Goal: Task Accomplishment & Management: Manage account settings

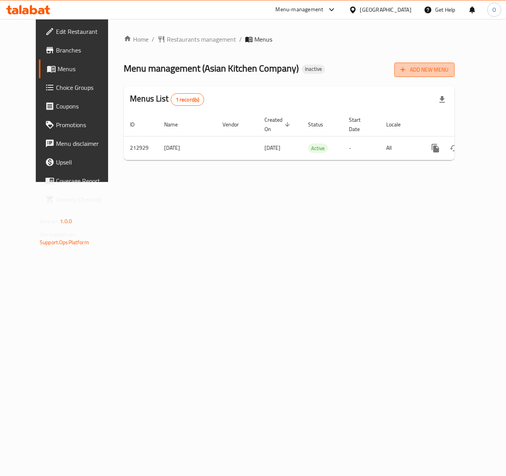
click at [448, 73] on span "Add New Menu" at bounding box center [424, 70] width 48 height 10
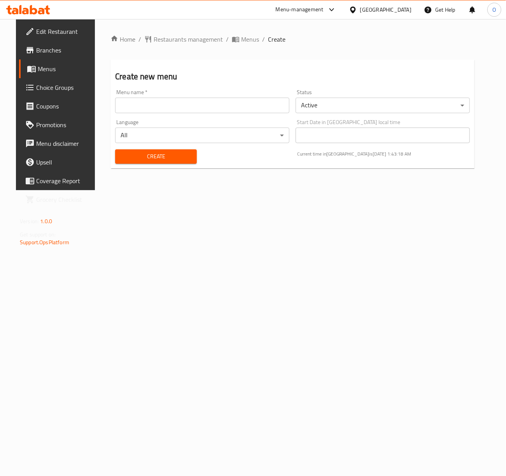
click at [119, 110] on input "text" at bounding box center [202, 106] width 174 height 16
paste input "340792511"
type input "340792511 - 16.8.2025"
click at [115, 149] on button "Create" at bounding box center [156, 156] width 82 height 14
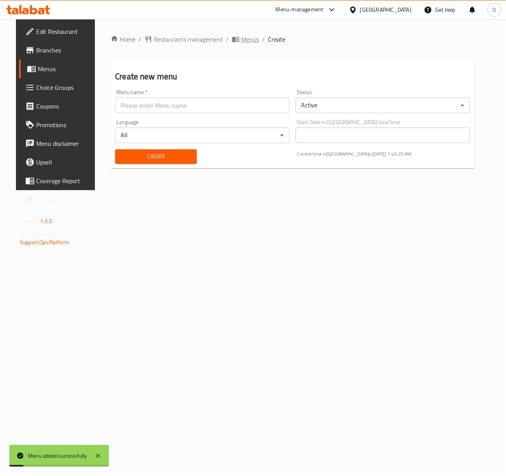
click at [241, 41] on span "Menus" at bounding box center [250, 39] width 18 height 9
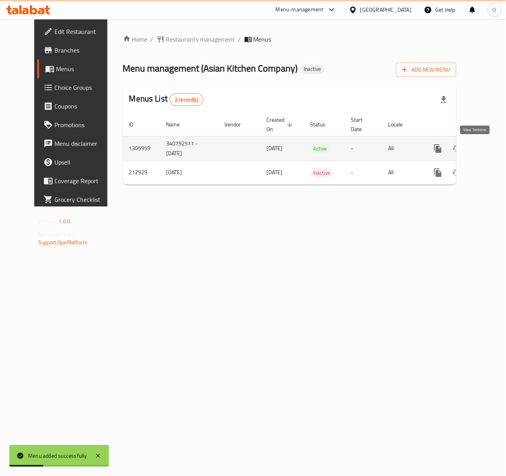
click at [489, 149] on icon "enhanced table" at bounding box center [493, 148] width 9 height 9
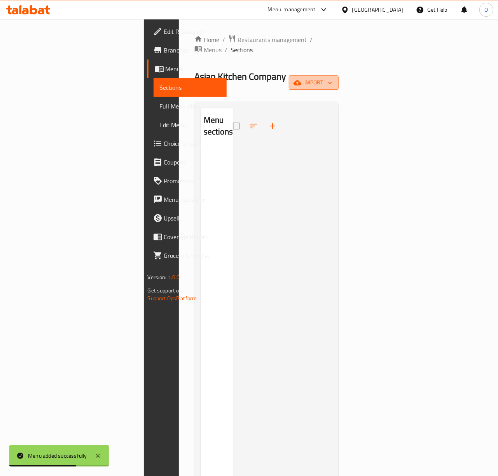
click at [332, 78] on span "import" at bounding box center [313, 83] width 37 height 10
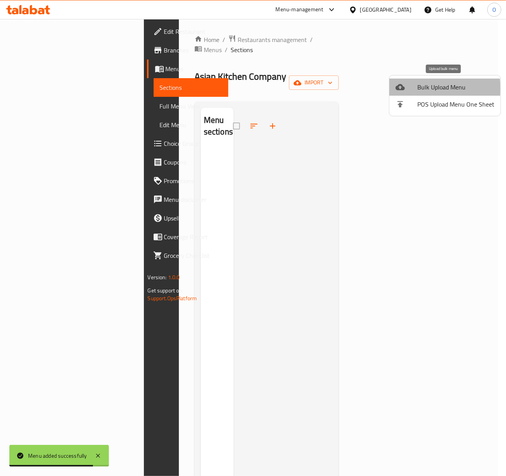
click at [412, 89] on div at bounding box center [406, 86] width 22 height 9
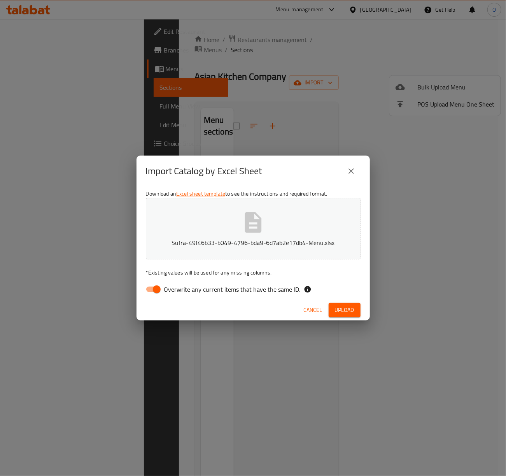
drag, startPoint x: 223, startPoint y: 289, endPoint x: 227, endPoint y: 283, distance: 7.0
click at [224, 290] on span "Overwrite any current items that have the same ID." at bounding box center [232, 289] width 136 height 9
click at [179, 290] on input "Overwrite any current items that have the same ID." at bounding box center [157, 289] width 44 height 15
checkbox input "false"
click at [349, 308] on span "Upload" at bounding box center [344, 310] width 19 height 10
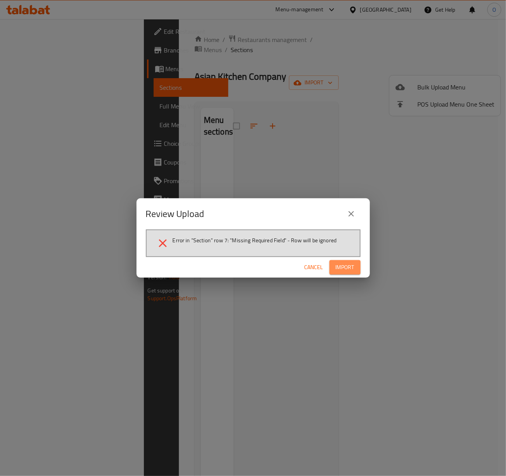
click at [339, 272] on button "Import" at bounding box center [344, 267] width 31 height 14
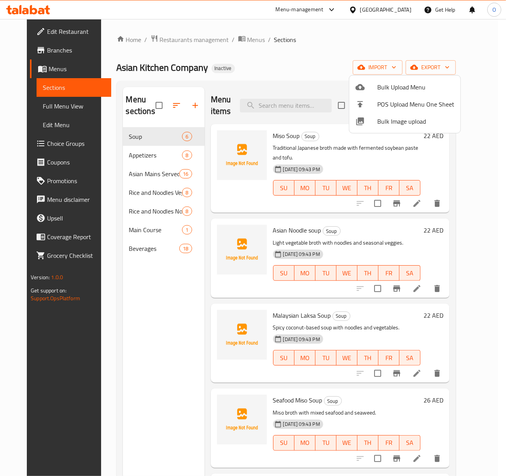
click at [171, 112] on div at bounding box center [253, 238] width 506 height 476
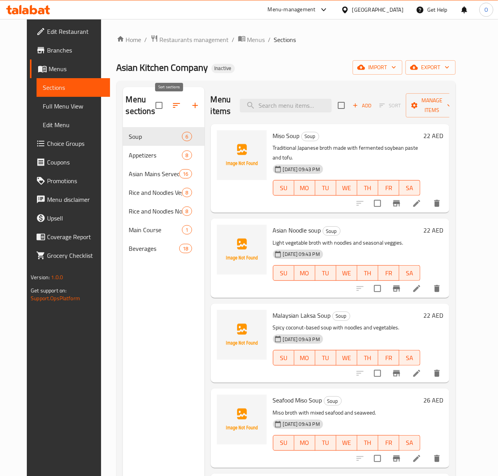
click at [167, 106] on button "button" at bounding box center [176, 105] width 19 height 19
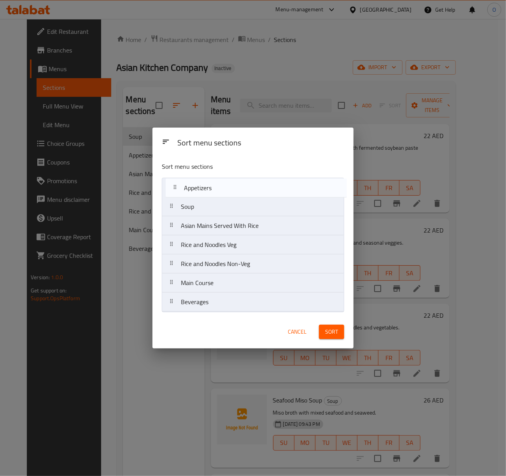
drag, startPoint x: 186, startPoint y: 210, endPoint x: 189, endPoint y: 189, distance: 21.6
click at [189, 189] on nav "Soup Appetizers Asian Mains Served With Rice Rice and Noodles Veg Rice and Nood…" at bounding box center [253, 245] width 182 height 134
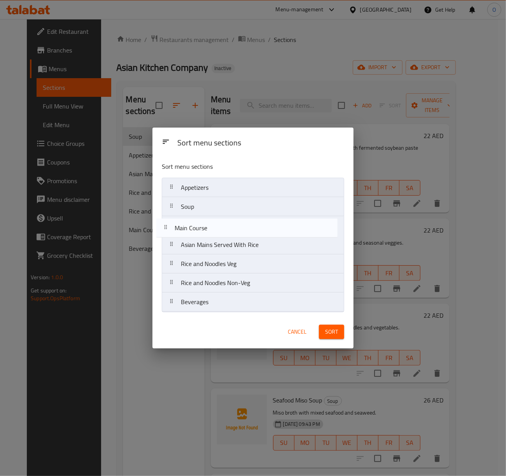
drag, startPoint x: 220, startPoint y: 291, endPoint x: 214, endPoint y: 232, distance: 59.0
click at [214, 232] on nav "Appetizers Soup Asian Mains Served With Rice Rice and Noodles Veg Rice and Nood…" at bounding box center [253, 245] width 182 height 134
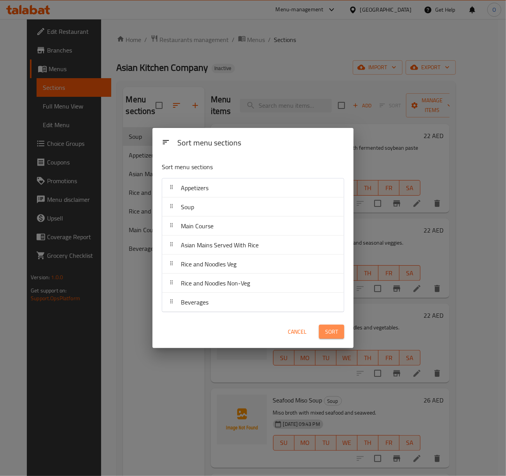
click at [327, 336] on span "Sort" at bounding box center [331, 332] width 13 height 10
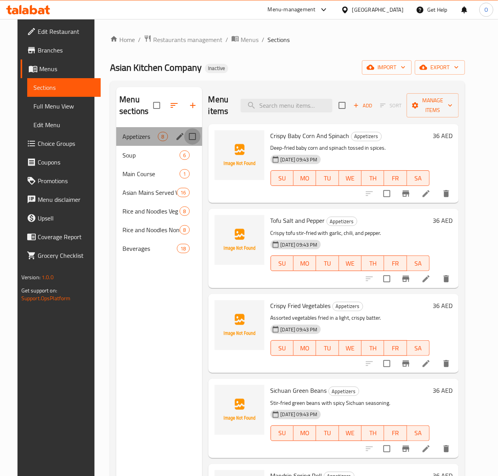
click at [185, 135] on input "Menu sections" at bounding box center [192, 136] width 16 height 16
checkbox input "true"
click at [178, 137] on icon "edit" at bounding box center [179, 136] width 9 height 9
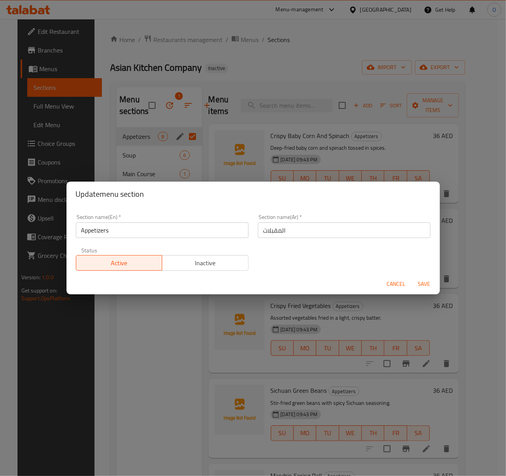
click at [143, 234] on input "Appetizers" at bounding box center [162, 230] width 173 height 16
click at [135, 235] on input "Appetizers -" at bounding box center [162, 230] width 173 height 16
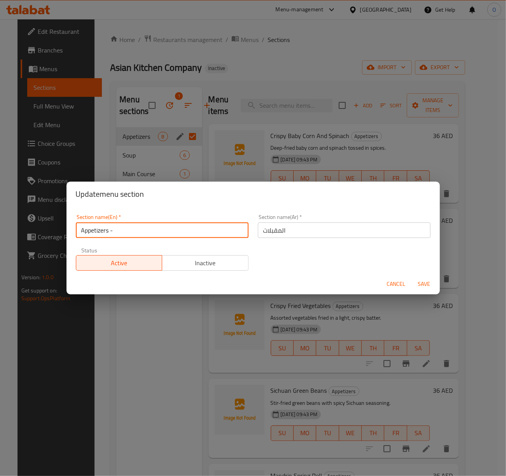
paste input "Vegetarian"
type input "Appetizers - Vegetarian"
click at [300, 235] on input "المقبلات" at bounding box center [344, 230] width 173 height 16
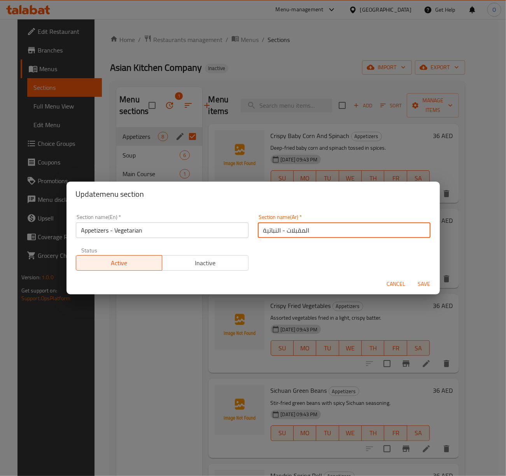
type input "المقبلات - النباتية"
click at [423, 280] on span "Save" at bounding box center [424, 284] width 19 height 10
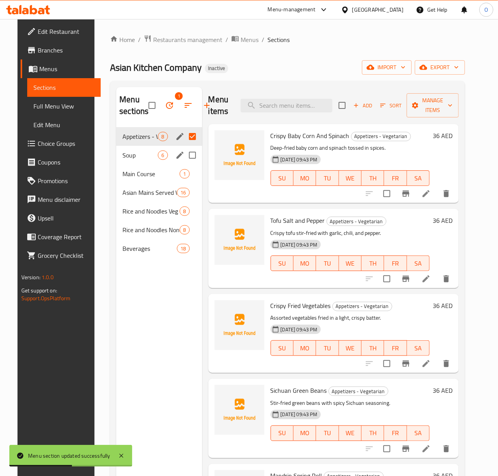
click at [184, 159] on input "Menu sections" at bounding box center [192, 155] width 16 height 16
checkbox input "true"
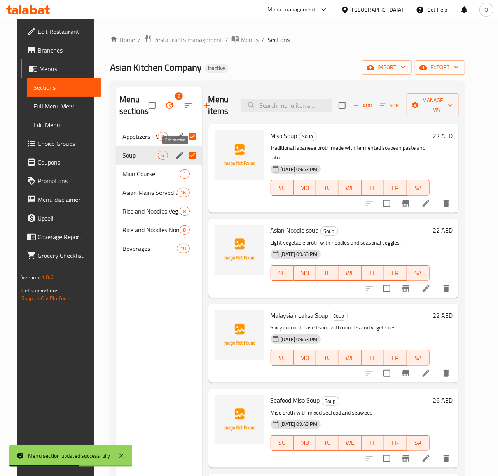
click at [176, 159] on icon "edit" at bounding box center [179, 154] width 9 height 9
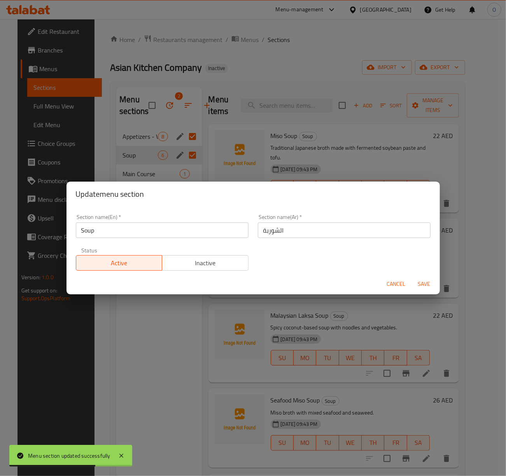
click at [160, 226] on input "Soup" at bounding box center [162, 230] width 173 height 16
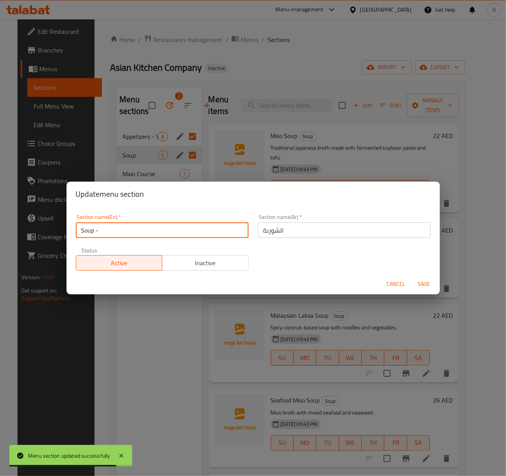
paste input "Vegetarian"
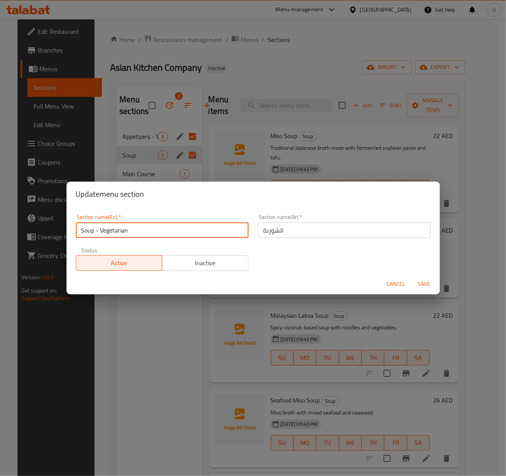
type input "Soup - Vegetarian"
click at [388, 232] on input "الشوربة" at bounding box center [344, 230] width 173 height 16
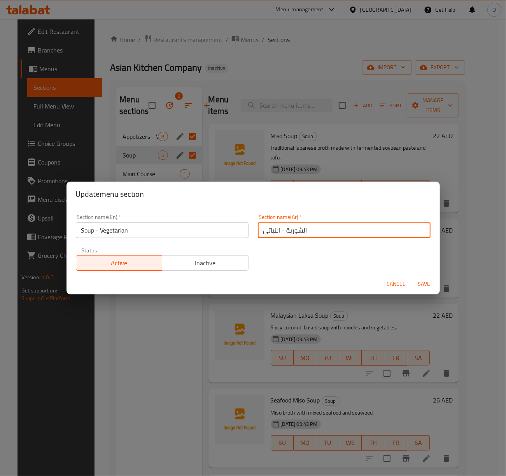
type input "الشوربة - النباتي"
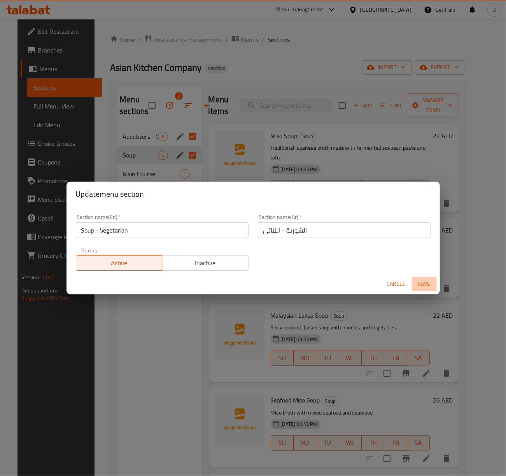
click at [419, 281] on span "Save" at bounding box center [424, 284] width 19 height 10
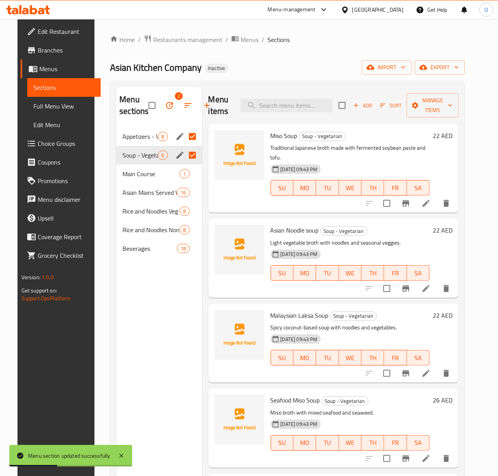
click at [189, 137] on input "Menu sections" at bounding box center [192, 136] width 16 height 16
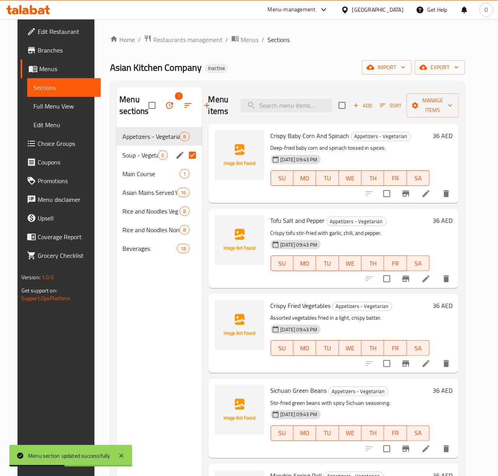
click at [186, 155] on input "Menu sections" at bounding box center [192, 155] width 16 height 16
checkbox input "false"
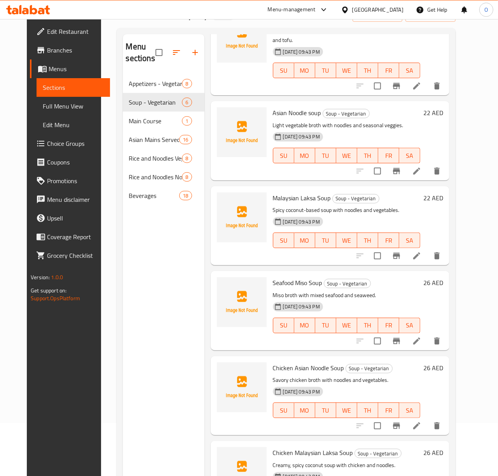
scroll to position [103, 0]
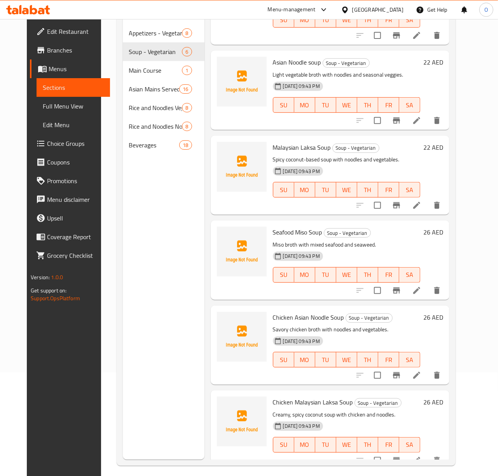
drag, startPoint x: 433, startPoint y: 201, endPoint x: 436, endPoint y: 194, distance: 7.1
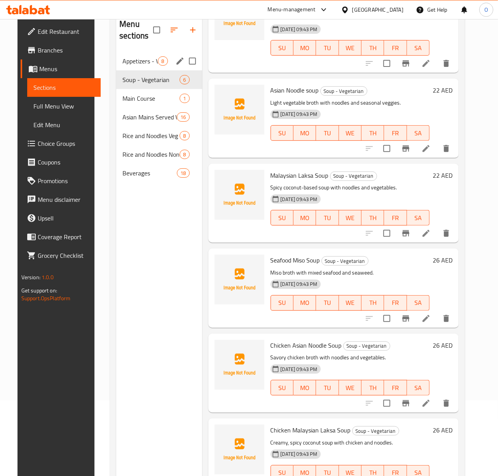
scroll to position [58, 0]
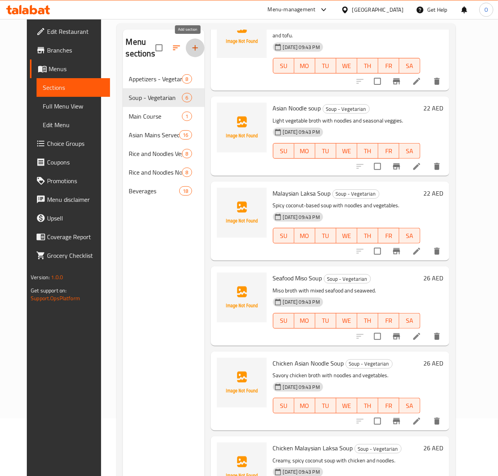
click at [191, 52] on icon "button" at bounding box center [195, 47] width 9 height 9
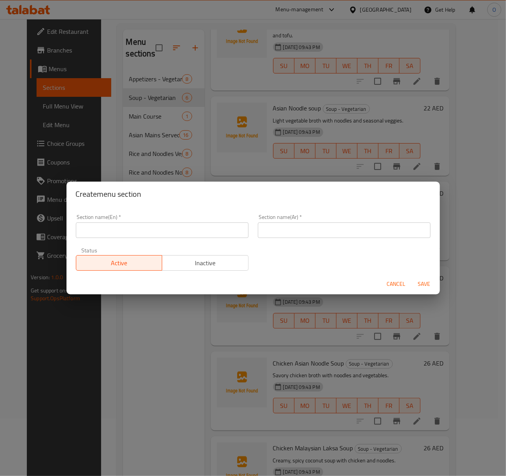
click at [142, 223] on input "text" at bounding box center [162, 230] width 173 height 16
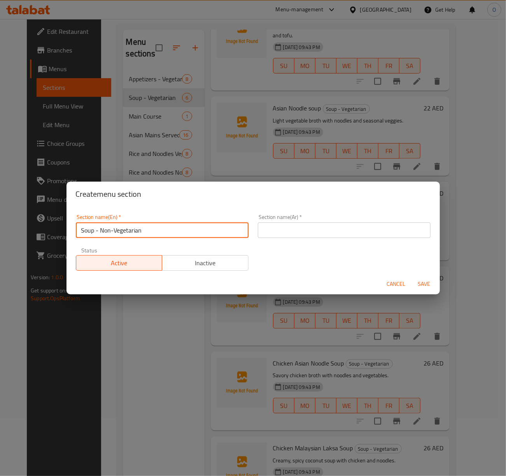
type input "Soup - Non-Vegetarian"
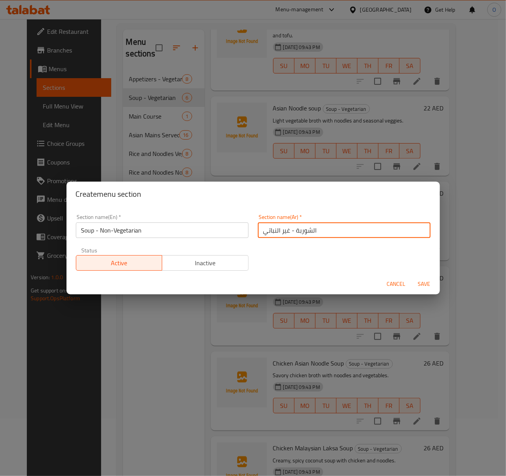
type input "الشوربة - غير النباتي"
click at [432, 285] on span "Save" at bounding box center [424, 284] width 19 height 10
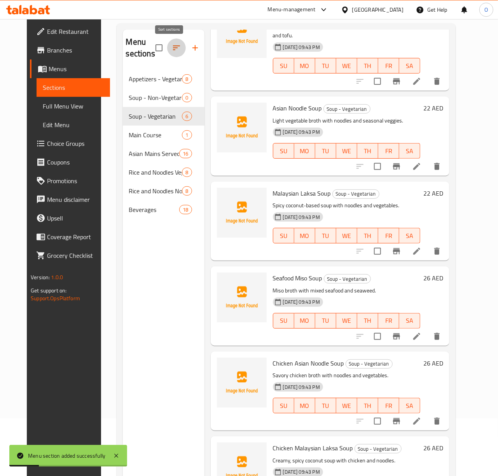
click at [167, 49] on button "button" at bounding box center [176, 47] width 19 height 19
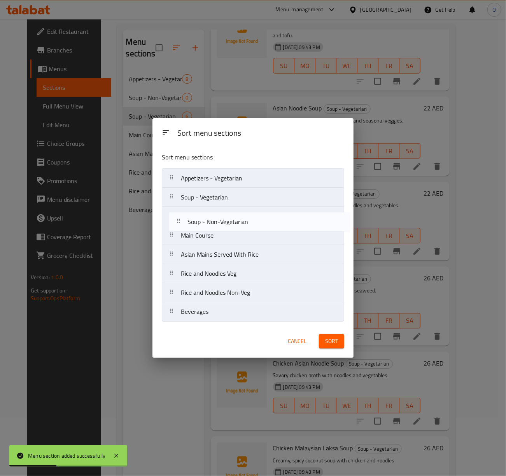
drag, startPoint x: 194, startPoint y: 193, endPoint x: 207, endPoint y: 216, distance: 26.3
click at [201, 221] on nav "Appetizers - Vegetarian Soup - Non-Vegetarian Soup - Vegetarian Main Course Asi…" at bounding box center [253, 244] width 182 height 153
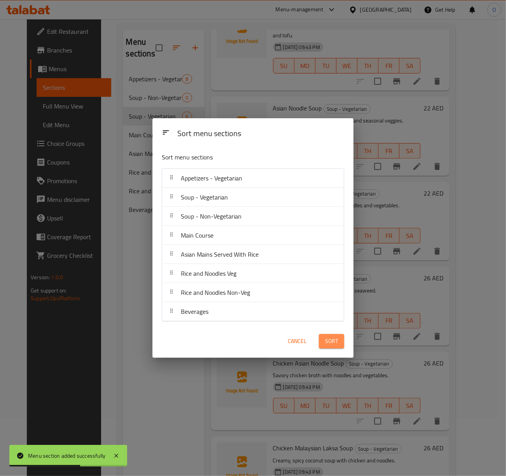
click at [329, 343] on span "Sort" at bounding box center [331, 341] width 13 height 10
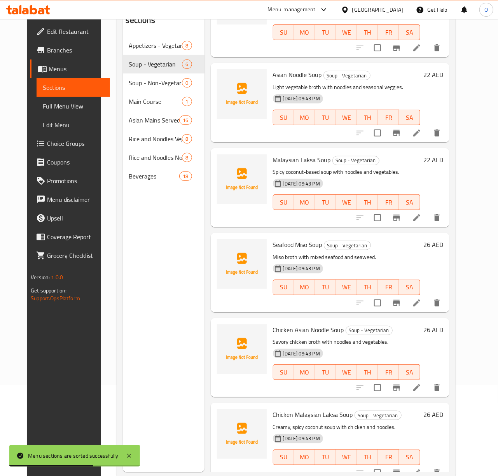
scroll to position [109, 0]
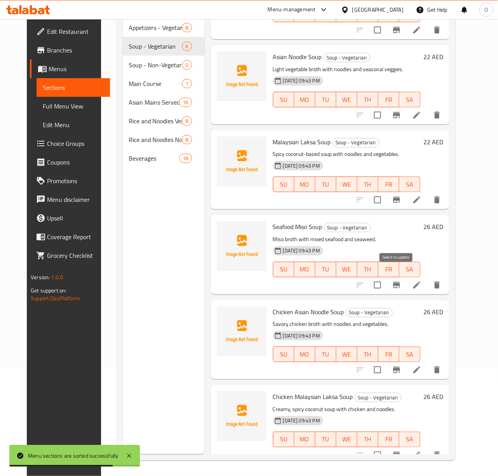
click at [386, 277] on input "checkbox" at bounding box center [377, 285] width 16 height 16
checkbox input "true"
click at [386, 362] on input "checkbox" at bounding box center [377, 370] width 16 height 16
checkbox input "true"
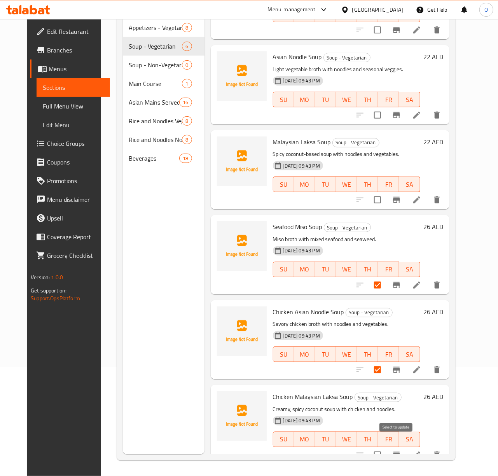
click at [386, 447] on input "checkbox" at bounding box center [377, 455] width 16 height 16
checkbox input "true"
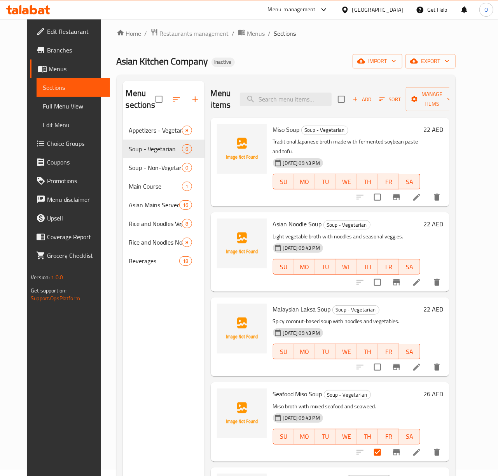
scroll to position [5, 0]
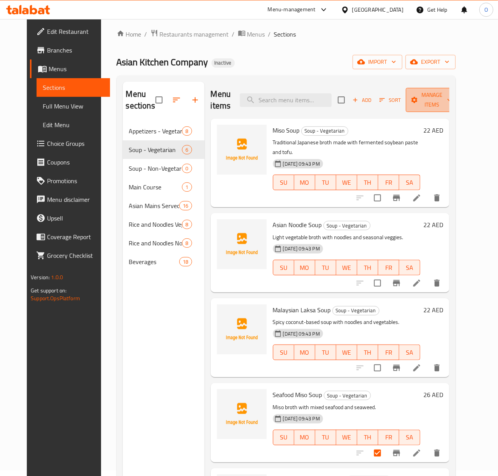
click at [442, 101] on span "Manage items" at bounding box center [432, 99] width 40 height 19
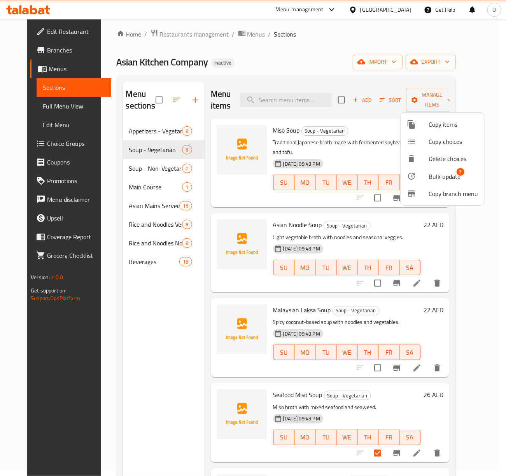
click at [425, 177] on div at bounding box center [418, 175] width 22 height 9
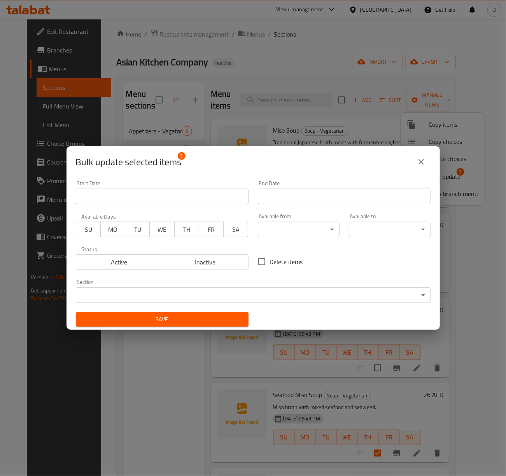
click at [264, 295] on body "​ Menu-management United Arab Emirates Get Help O Edit Restaurant Branches Menu…" at bounding box center [253, 242] width 506 height 457
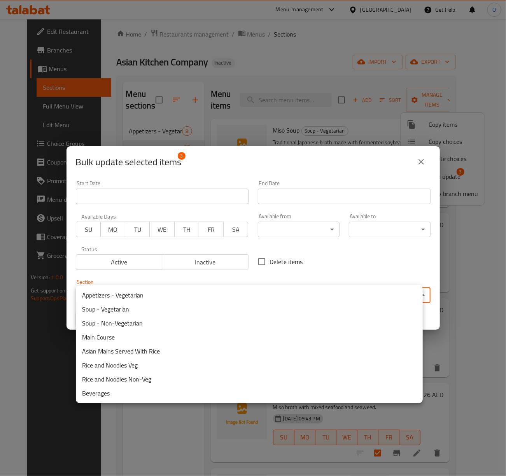
click at [201, 323] on li "Soup - Non-Vegetarian" at bounding box center [249, 323] width 347 height 14
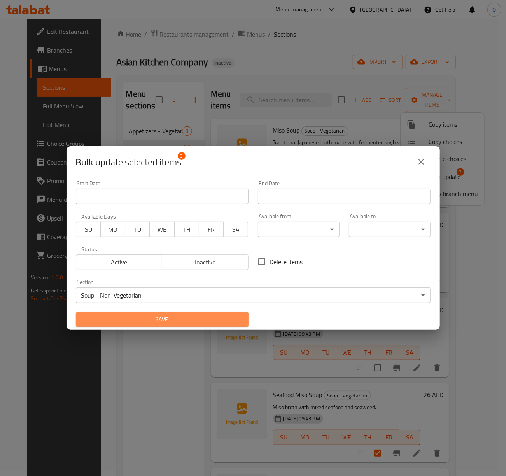
click at [175, 319] on span "Save" at bounding box center [162, 320] width 160 height 10
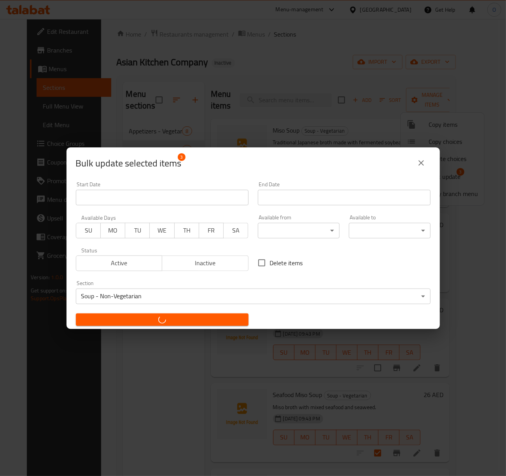
checkbox input "false"
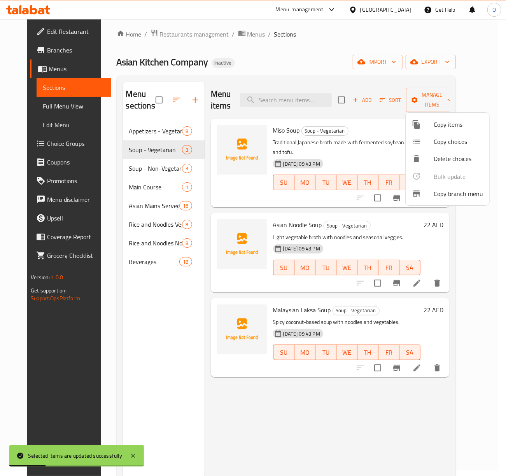
click at [137, 172] on div at bounding box center [253, 238] width 506 height 476
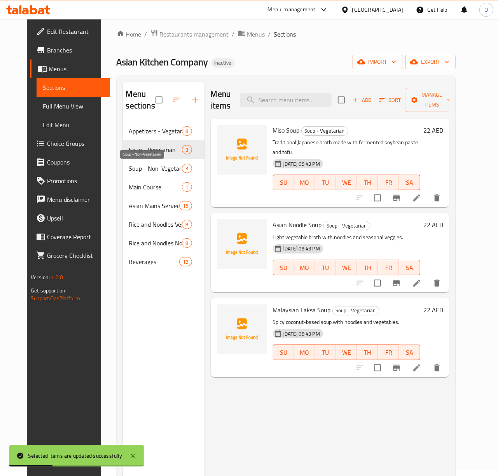
click at [141, 170] on span "Soup - Non-Vegetarian" at bounding box center [155, 168] width 53 height 9
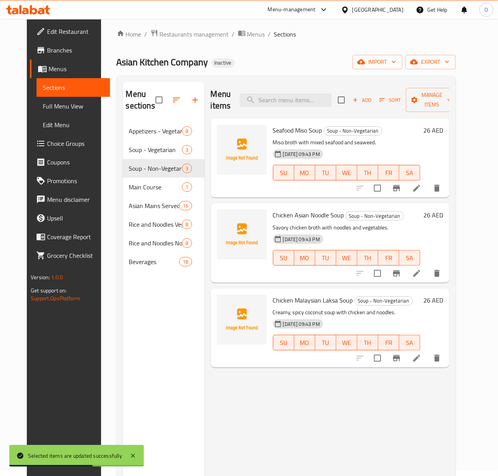
drag, startPoint x: 441, startPoint y: 194, endPoint x: 442, endPoint y: 190, distance: 4.8
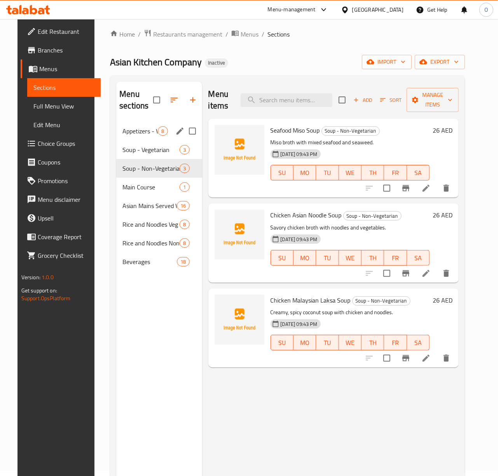
click at [162, 136] on div "Appetizers - Vegetarian 8" at bounding box center [159, 131] width 86 height 19
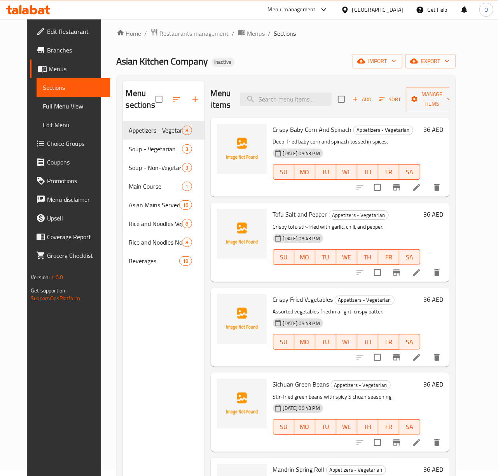
scroll to position [5, 0]
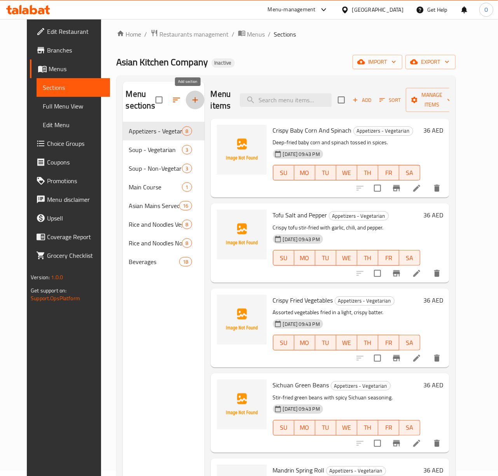
click at [191, 101] on icon "button" at bounding box center [195, 99] width 9 height 9
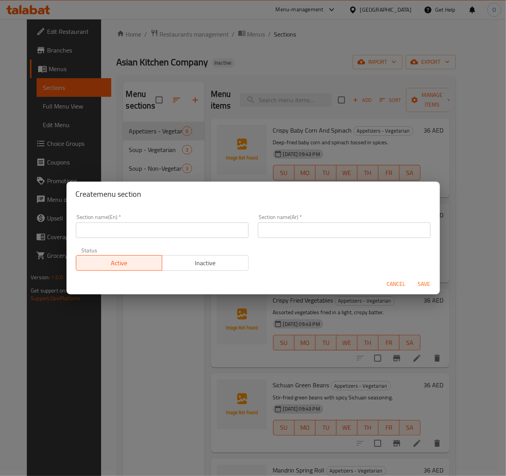
click at [161, 225] on input "text" at bounding box center [162, 230] width 173 height 16
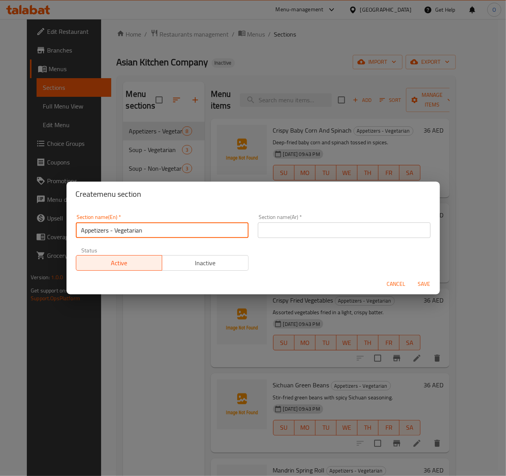
click at [120, 229] on input "Appetizers - Vegetarian" at bounding box center [162, 230] width 173 height 16
click at [115, 230] on input "Appetizers - Vegetarian" at bounding box center [162, 230] width 173 height 16
type input "Appetizers - Non-Vegetarian"
click at [259, 235] on input "text" at bounding box center [344, 230] width 173 height 16
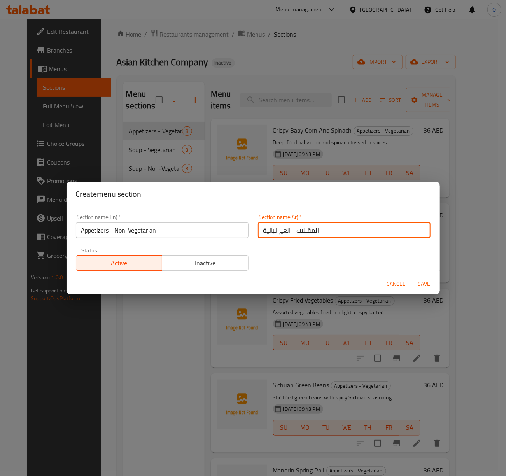
type input "المقبلات - الغير نباتية"
click at [418, 283] on span "Save" at bounding box center [424, 284] width 19 height 10
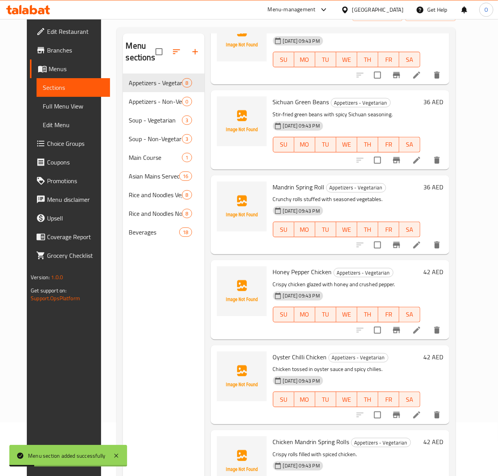
scroll to position [109, 0]
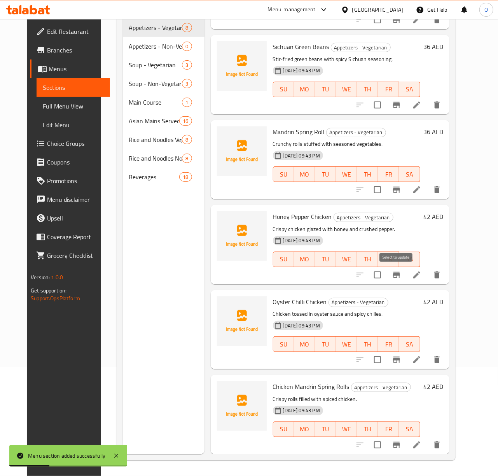
click at [386, 274] on input "checkbox" at bounding box center [377, 275] width 16 height 16
checkbox input "true"
click at [386, 359] on input "checkbox" at bounding box center [377, 359] width 16 height 16
checkbox input "true"
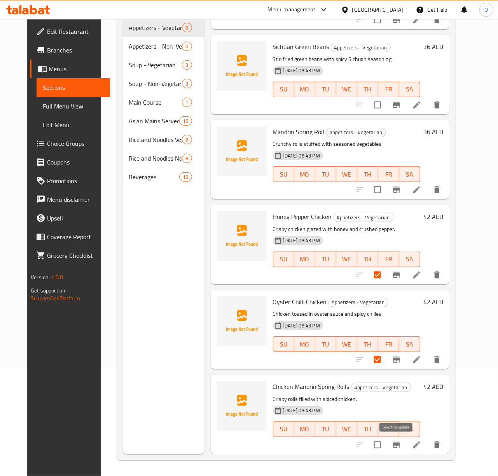
click at [386, 442] on input "checkbox" at bounding box center [377, 445] width 16 height 16
checkbox input "true"
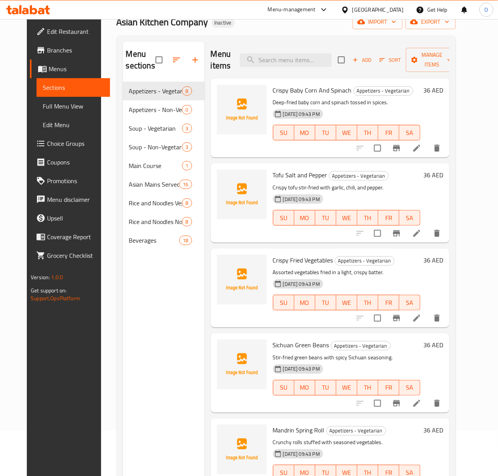
scroll to position [0, 0]
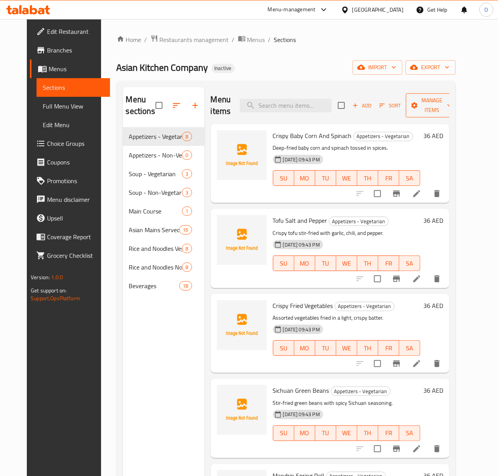
click at [435, 101] on span "Manage items" at bounding box center [432, 105] width 40 height 19
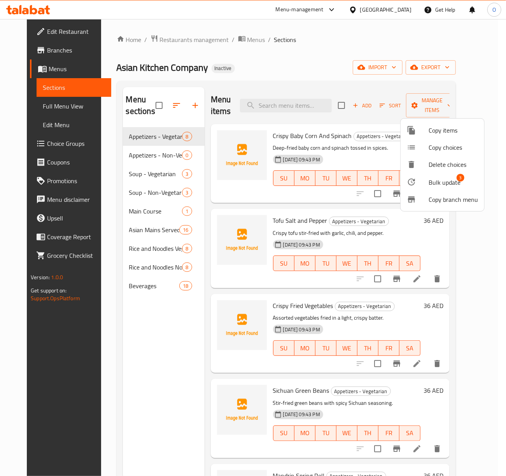
click at [421, 182] on div at bounding box center [418, 181] width 22 height 9
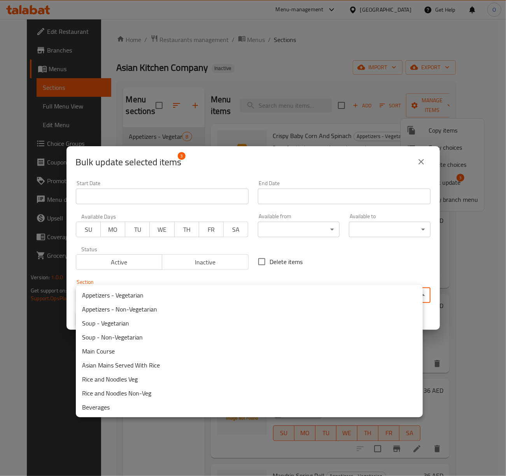
click at [218, 289] on body "​ Menu-management United Arab Emirates Get Help O Edit Restaurant Branches Menu…" at bounding box center [253, 247] width 506 height 457
click at [206, 305] on li "Appetizers - Non-Vegetarian" at bounding box center [249, 309] width 347 height 14
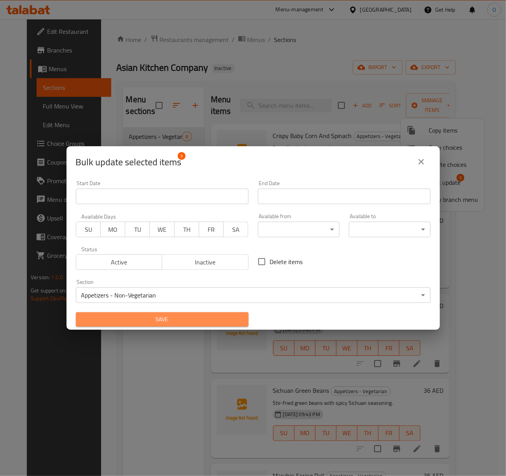
click at [170, 324] on span "Save" at bounding box center [162, 320] width 160 height 10
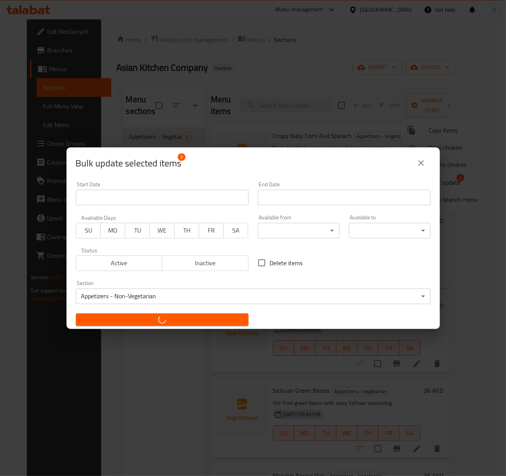
checkbox input "false"
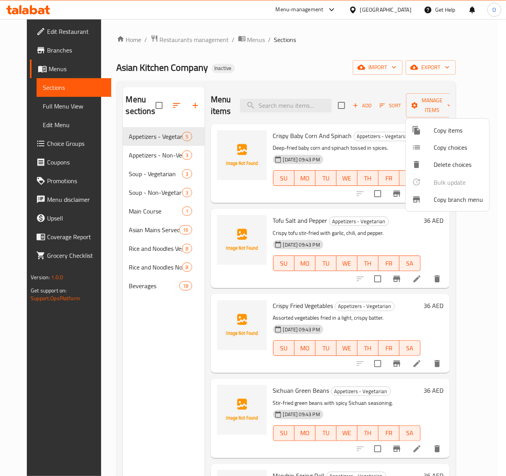
click at [430, 226] on div at bounding box center [253, 238] width 506 height 476
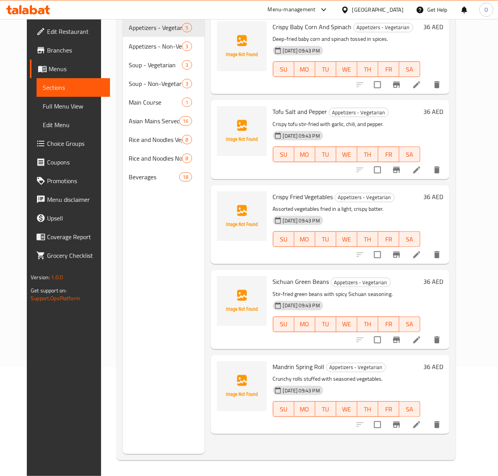
scroll to position [109, 0]
drag, startPoint x: 437, startPoint y: 421, endPoint x: 443, endPoint y: 423, distance: 6.0
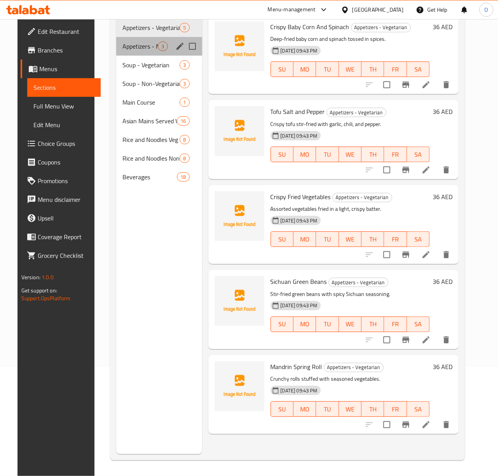
click at [140, 39] on div "Appetizers - Non-Vegetarian 3" at bounding box center [159, 46] width 86 height 19
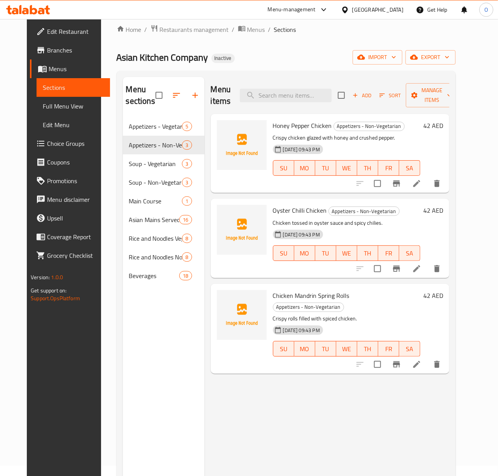
scroll to position [5, 0]
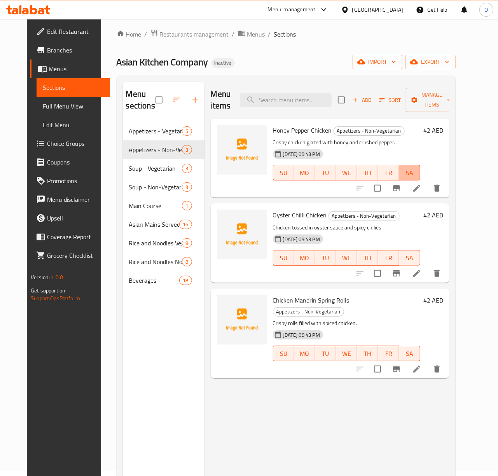
drag, startPoint x: 458, startPoint y: 185, endPoint x: 437, endPoint y: 177, distance: 22.2
click at [417, 177] on span "SA" at bounding box center [409, 172] width 15 height 11
drag, startPoint x: 437, startPoint y: 274, endPoint x: 442, endPoint y: 274, distance: 4.7
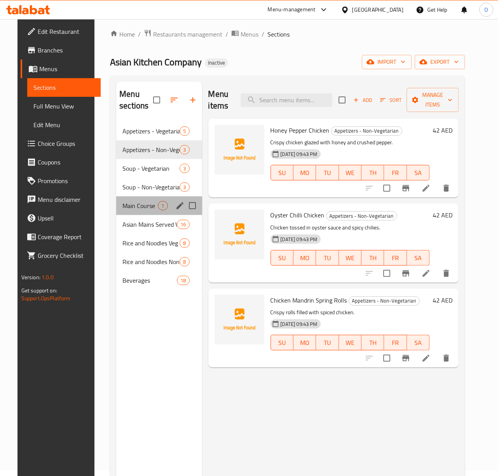
click at [143, 211] on div "Main Course 1" at bounding box center [159, 205] width 86 height 19
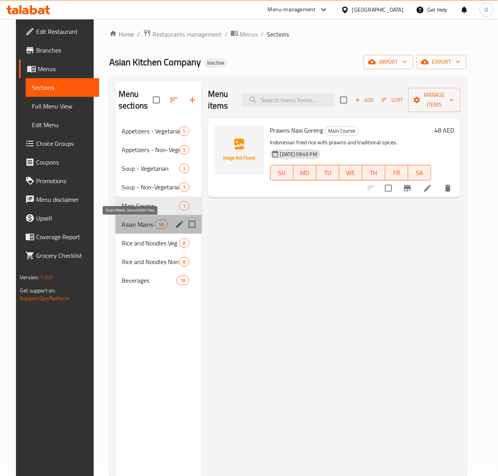
click at [146, 225] on span "Asian Mains Served With Rice" at bounding box center [138, 224] width 33 height 9
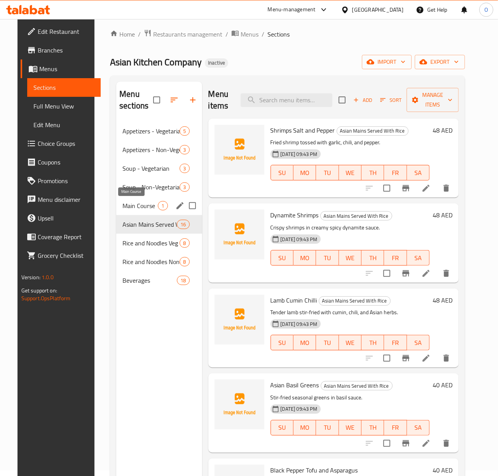
click at [128, 206] on span "Main Course" at bounding box center [139, 205] width 35 height 9
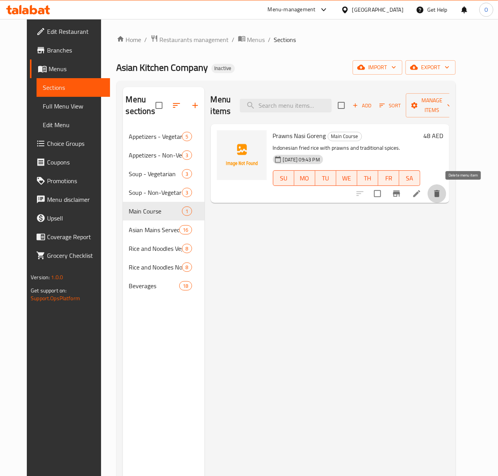
click at [440, 197] on icon "delete" at bounding box center [436, 193] width 5 height 7
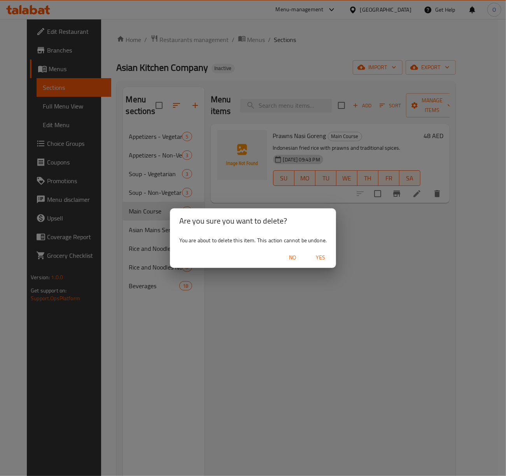
click at [327, 259] on span "Yes" at bounding box center [320, 258] width 19 height 10
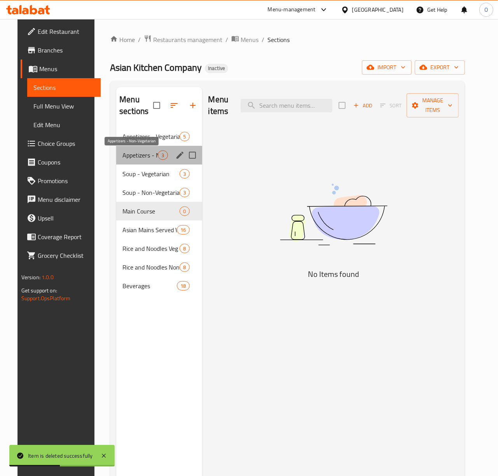
click at [144, 154] on span "Appetizers - Non-Vegetarian" at bounding box center [139, 154] width 35 height 9
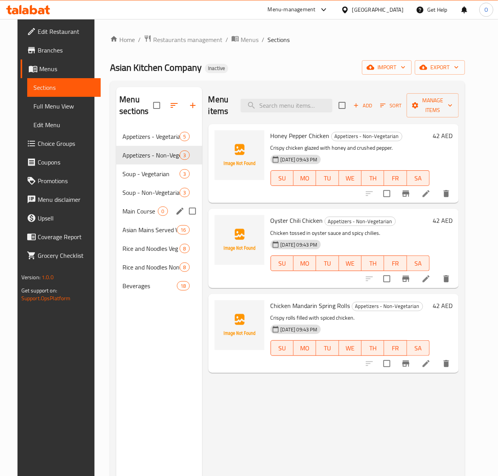
click at [184, 213] on input "Menu sections" at bounding box center [192, 211] width 16 height 16
checkbox input "true"
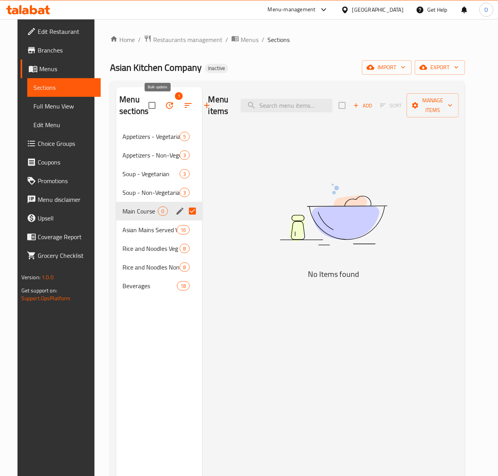
click at [165, 109] on icon "button" at bounding box center [169, 105] width 9 height 9
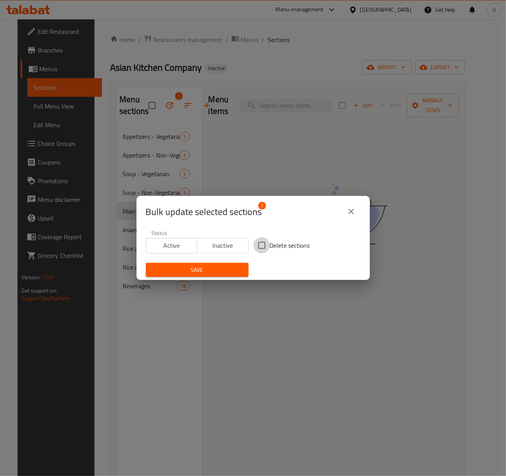
click at [262, 242] on input "Delete sections" at bounding box center [261, 245] width 16 height 16
checkbox input "true"
click at [232, 268] on span "Save" at bounding box center [197, 270] width 90 height 10
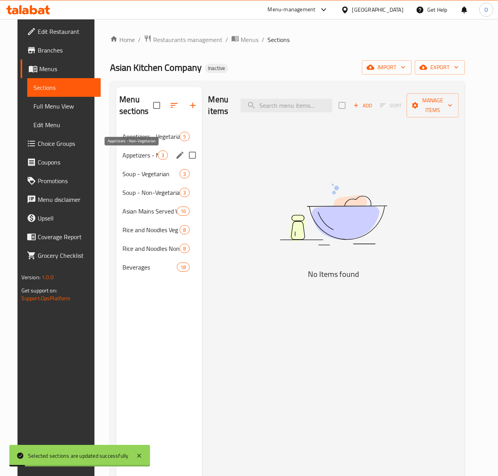
click at [136, 158] on span "Appetizers - Non-Vegetarian" at bounding box center [139, 154] width 35 height 9
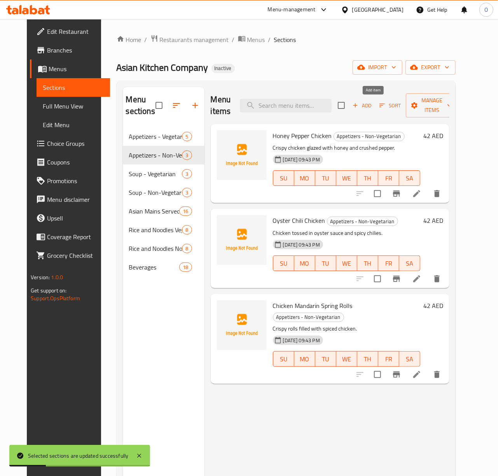
click at [372, 109] on span "Add" at bounding box center [361, 105] width 21 height 9
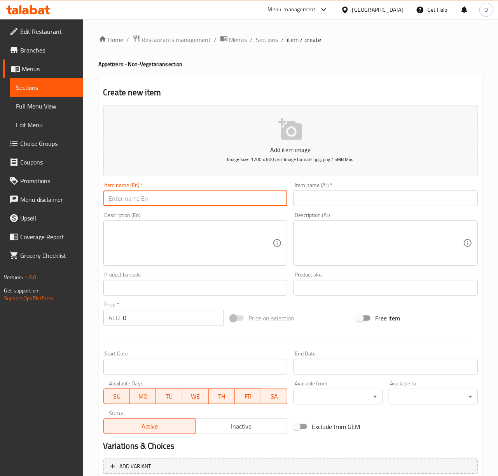
click at [247, 199] on input "text" at bounding box center [195, 199] width 184 height 16
paste input "Shrimps Salt and Pepper 48"
click at [145, 199] on input "Shrimps Salt and Pepper" at bounding box center [195, 199] width 184 height 16
type input "Shrimps Salt And Pepper"
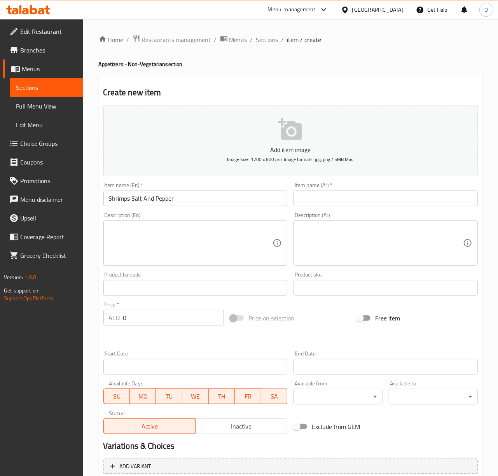
click at [208, 242] on textarea at bounding box center [191, 243] width 164 height 37
paste textarea "Fried shrimp tossed with garlic, chili, and pepper."
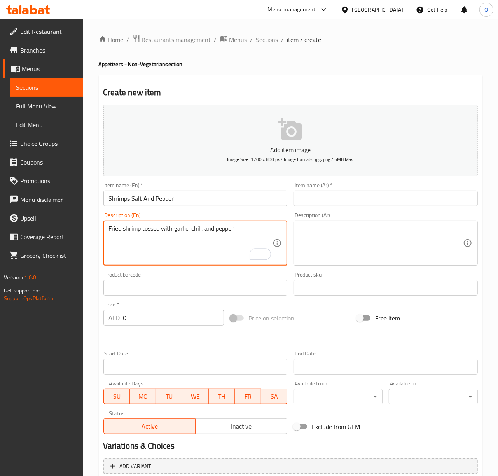
type textarea "Fried shrimp tossed with garlic, chili, and pepper."
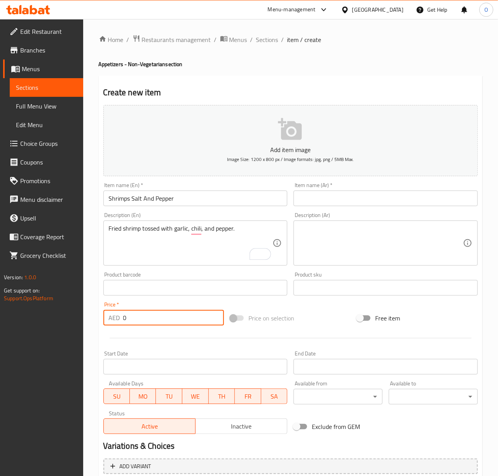
click at [187, 318] on input "0" at bounding box center [173, 318] width 101 height 16
type input "48"
click at [347, 196] on input "text" at bounding box center [386, 199] width 184 height 16
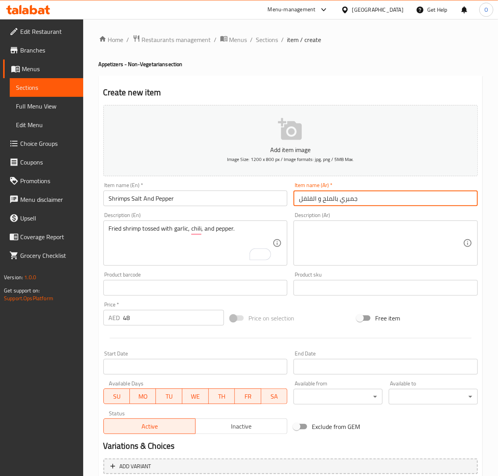
type input "جمبري بالملح و الفلفل"
click at [321, 243] on textarea at bounding box center [381, 243] width 164 height 37
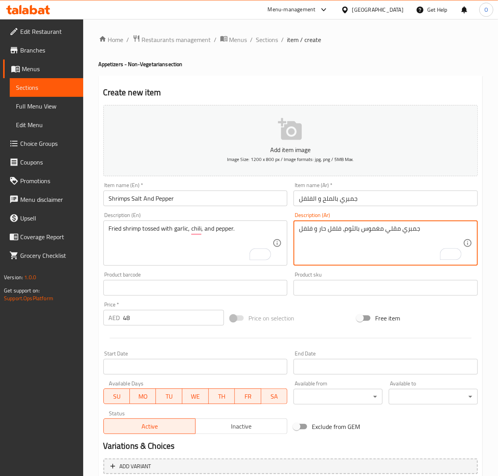
type textarea "جمبري مقلي مغموس بالثوم، فلفل حار و فلفل"
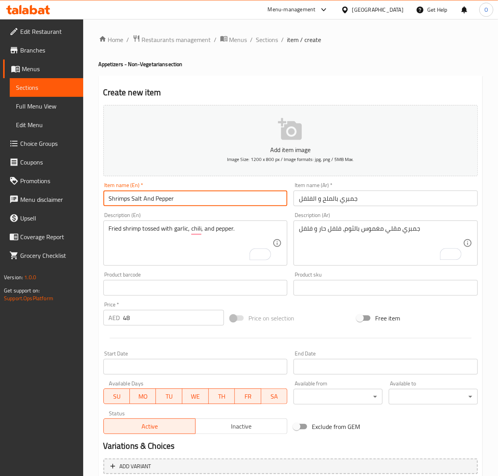
click at [251, 192] on input "Shrimps Salt And Pepper" at bounding box center [195, 199] width 184 height 16
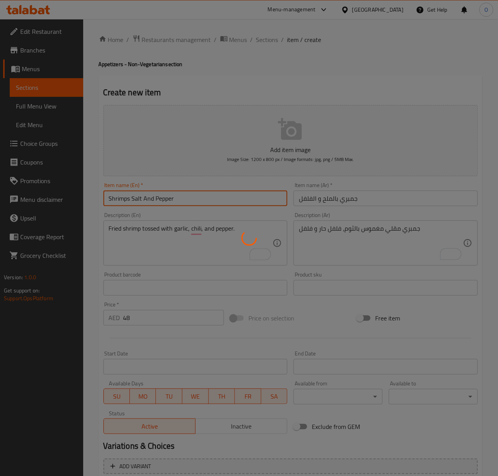
type input "0"
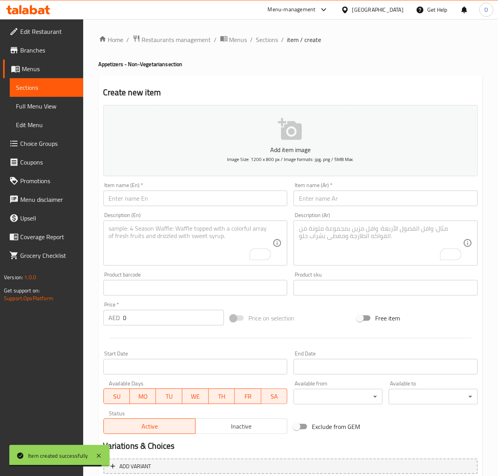
click at [158, 196] on input "text" at bounding box center [195, 199] width 184 height 16
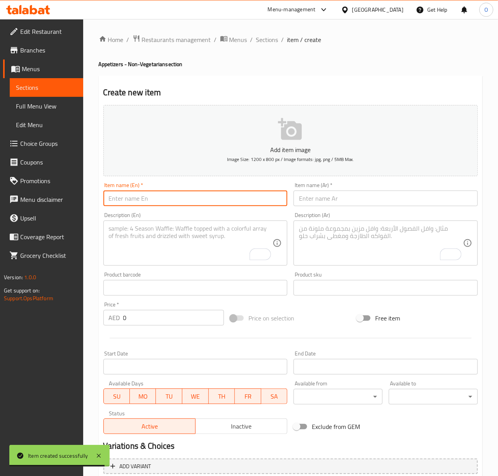
paste input "Dynamite Shrimps 48"
click at [159, 201] on input "Dynamite Shrimps 48" at bounding box center [195, 199] width 184 height 16
type input "Dynamite Shrimps"
click at [129, 321] on input "0" at bounding box center [173, 318] width 101 height 16
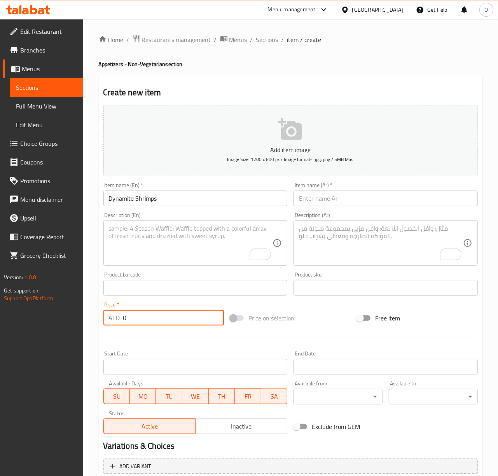
click at [129, 321] on input "0" at bounding box center [173, 318] width 101 height 16
type input "48"
click at [320, 203] on input "text" at bounding box center [386, 199] width 184 height 16
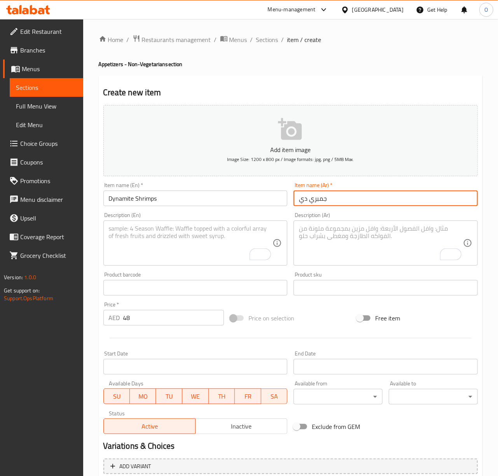
type input "جمبري ديناميت"
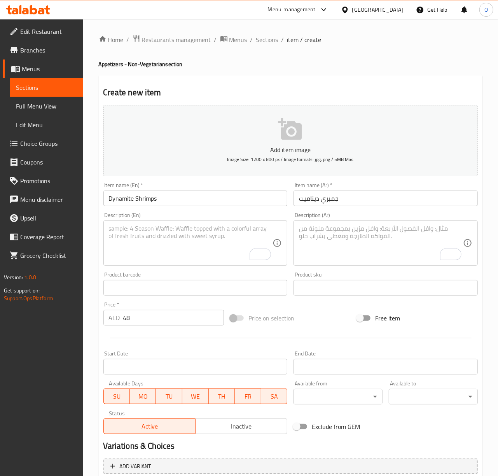
click at [177, 248] on textarea "To enrich screen reader interactions, please activate Accessibility in Grammarl…" at bounding box center [191, 243] width 164 height 37
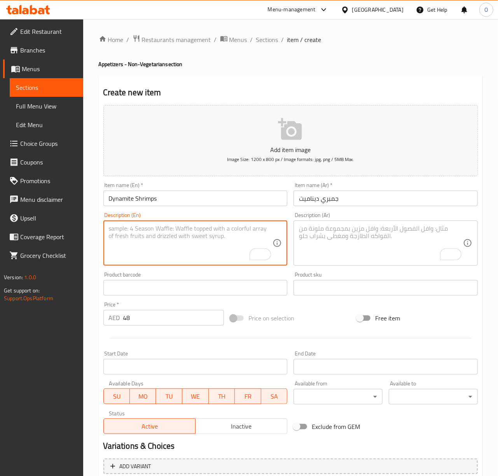
paste textarea "Crispy shrimps in creamy spicy dynamite sauce."
type textarea "Crispy shrimps in creamy spicy dynamite sauce."
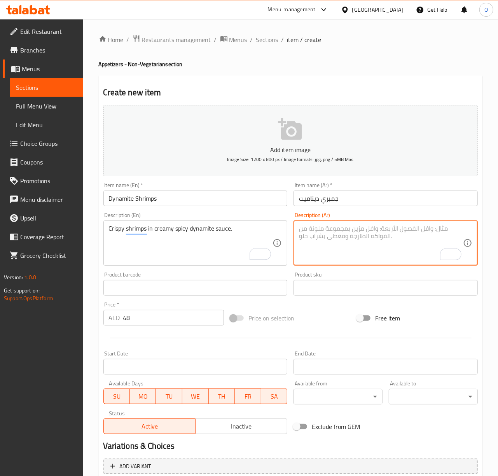
click at [318, 260] on textarea "To enrich screen reader interactions, please activate Accessibility in Grammarl…" at bounding box center [381, 243] width 164 height 37
type textarea "جمبري مقرمش في صوص ديناميت كريمي و حار"
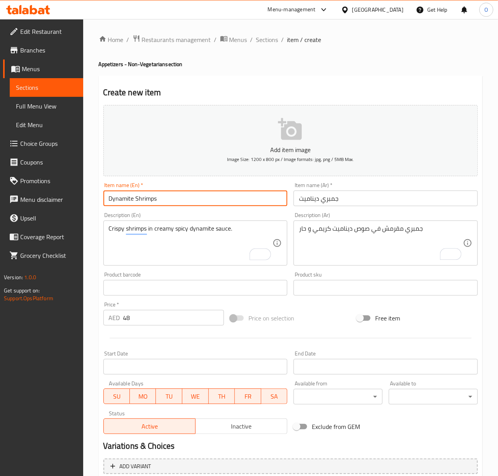
click at [232, 193] on input "Dynamite Shrimps" at bounding box center [195, 199] width 184 height 16
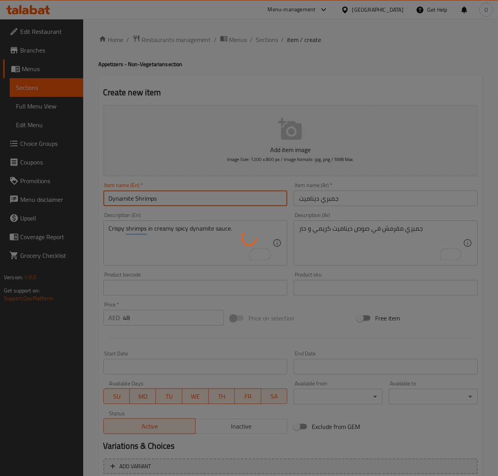
type input "0"
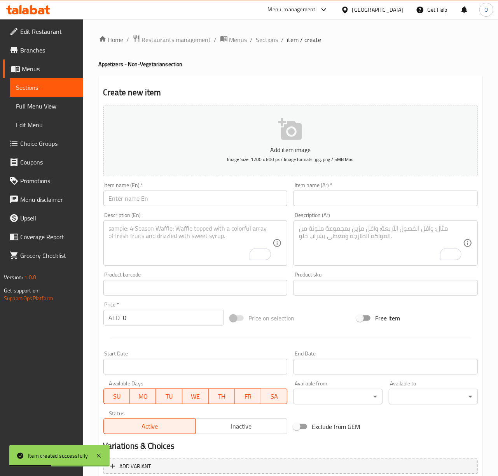
click at [156, 204] on input "text" at bounding box center [195, 199] width 184 height 16
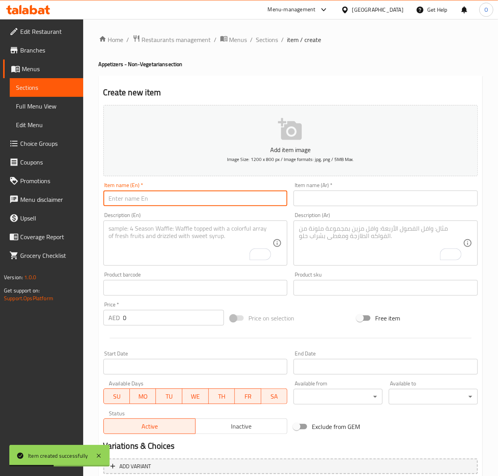
paste input "Lamb Cumin Chilli 48"
click at [159, 201] on input "Lamb Cumin Chilli 48" at bounding box center [195, 199] width 184 height 16
click at [152, 201] on input "Lamb Cumin Chilli" at bounding box center [195, 199] width 184 height 16
type input "Lamb Cumin Chili"
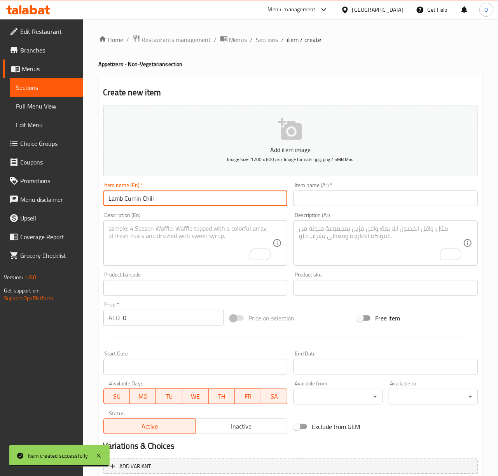
click at [150, 322] on input "0" at bounding box center [173, 318] width 101 height 16
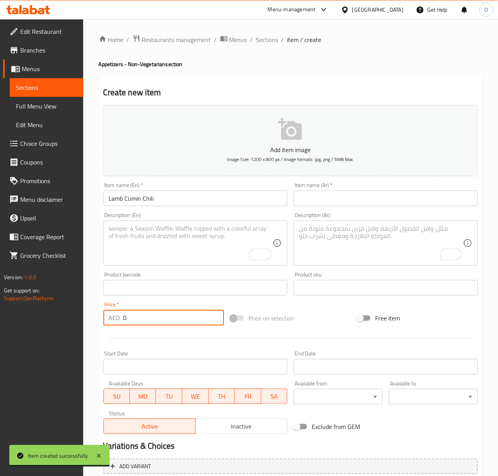
click at [150, 322] on input "0" at bounding box center [173, 318] width 101 height 16
type input "48"
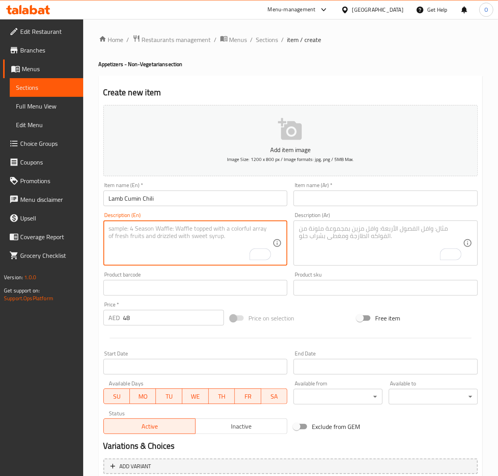
click at [182, 259] on textarea "To enrich screen reader interactions, please activate Accessibility in Grammarl…" at bounding box center [191, 243] width 164 height 37
paste textarea "Tender lamb stir-fried with cumin, chili, and Asian herbs."
type textarea "Tender lamb stir-fried with cumin, chili, and Asian herbs."
click at [301, 195] on input "text" at bounding box center [386, 199] width 184 height 16
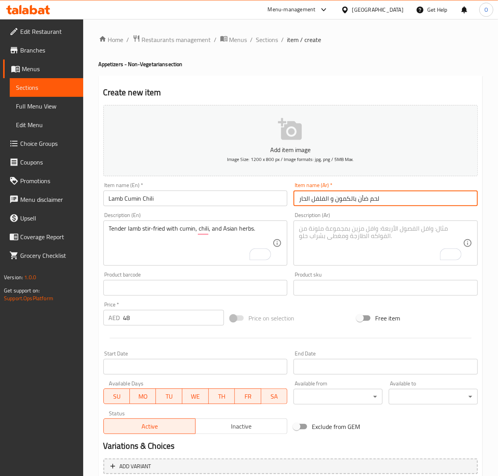
type input "لحم ضأن بالكمون و الفلفل الحار"
click at [315, 237] on textarea "To enrich screen reader interactions, please activate Accessibility in Grammarl…" at bounding box center [381, 243] width 164 height 37
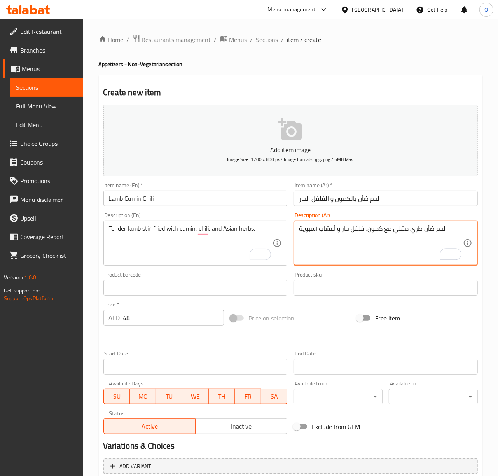
type textarea "لحم ضأن طري مقلي مع كمون، فلفل حار و أعشاب آسيوية"
click at [246, 223] on div "Tender lamb stir-fried with cumin, chili, and Asian herbs. Description (En)" at bounding box center [195, 242] width 184 height 45
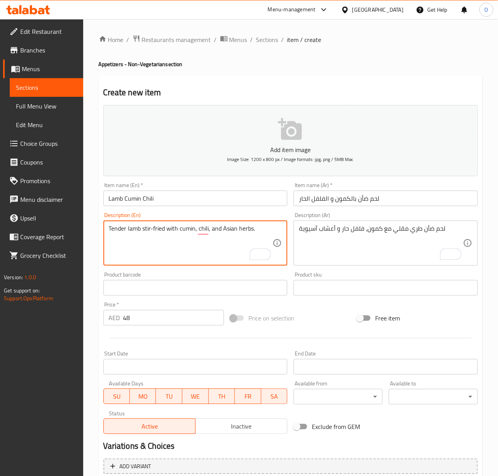
click at [246, 223] on div "Tender lamb stir-fried with cumin, chili, and Asian herbs. Description (En)" at bounding box center [195, 242] width 184 height 45
click at [243, 227] on textarea "Tender lamb stir-fried with cumin, chili, and Asian herbs." at bounding box center [191, 243] width 164 height 37
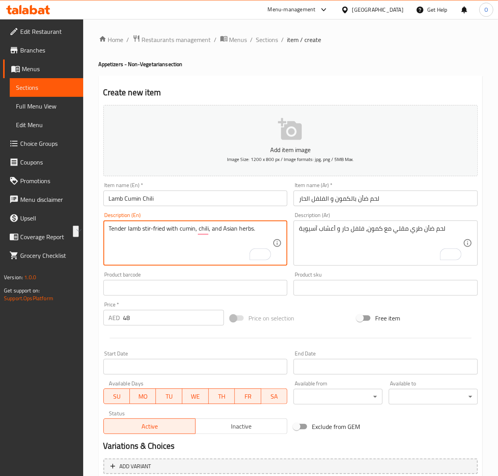
click at [229, 194] on input "Lamb Cumin Chili" at bounding box center [195, 199] width 184 height 16
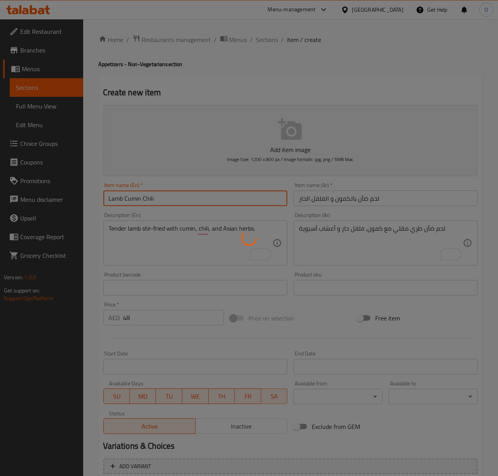
type input "0"
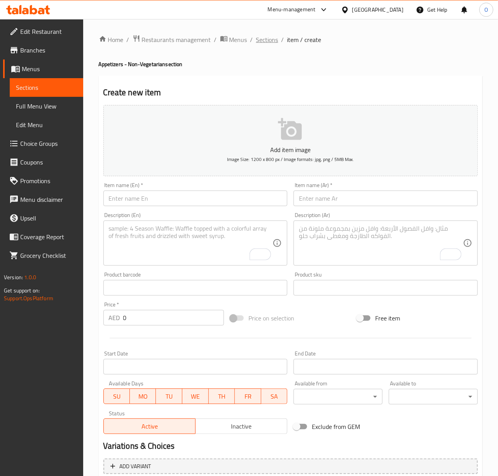
click at [264, 42] on span "Sections" at bounding box center [267, 39] width 22 height 9
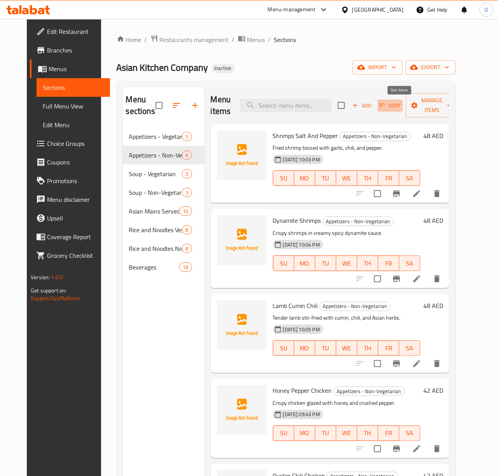
click at [393, 100] on button "Sort" at bounding box center [390, 106] width 25 height 12
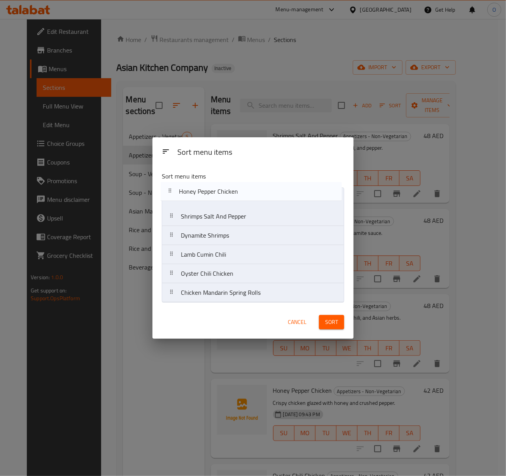
drag, startPoint x: 193, startPoint y: 258, endPoint x: 191, endPoint y: 193, distance: 65.0
click at [191, 193] on nav "Shrimps Salt And Pepper Dynamite Shrimps Lamb Cumin Chili Honey Pepper Chicken …" at bounding box center [253, 244] width 182 height 115
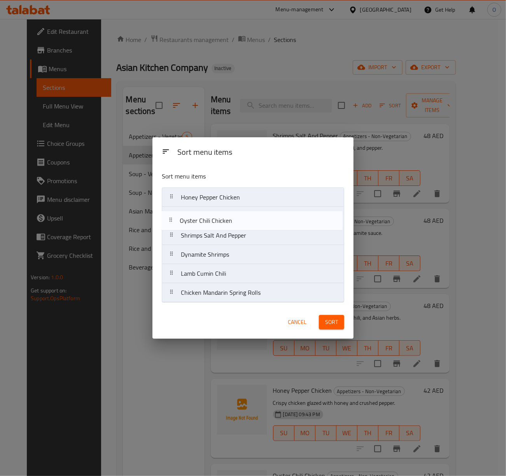
drag, startPoint x: 199, startPoint y: 278, endPoint x: 198, endPoint y: 222, distance: 55.2
click at [198, 222] on nav "Honey Pepper Chicken Shrimps Salt And Pepper Dynamite Shrimps Lamb Cumin Chili …" at bounding box center [253, 244] width 182 height 115
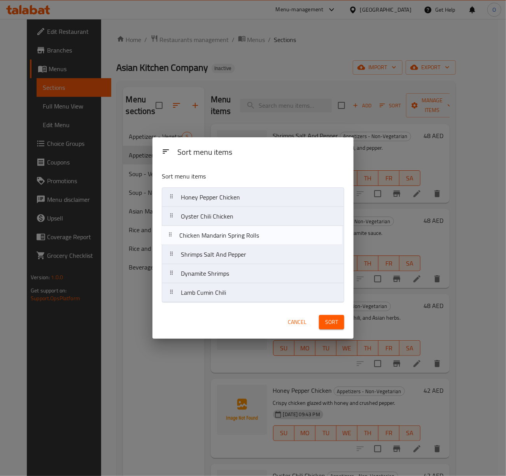
drag, startPoint x: 203, startPoint y: 282, endPoint x: 204, endPoint y: 228, distance: 54.4
click at [204, 228] on nav "Honey Pepper Chicken Oyster Chili Chicken Shrimps Salt And Pepper Dynamite Shri…" at bounding box center [253, 244] width 182 height 115
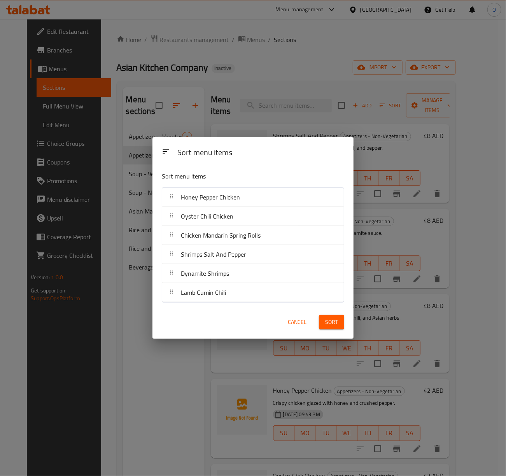
click at [323, 325] on button "Sort" at bounding box center [331, 322] width 25 height 14
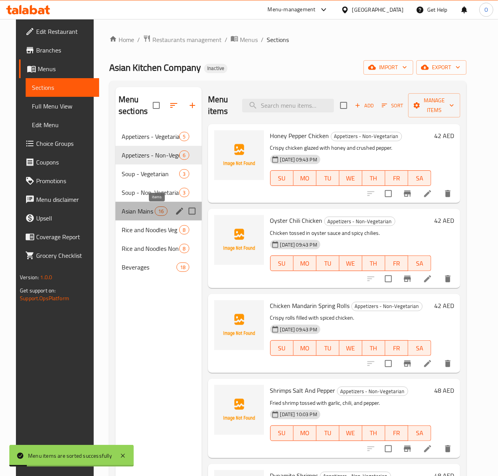
click at [163, 213] on span "16" at bounding box center [161, 211] width 12 height 7
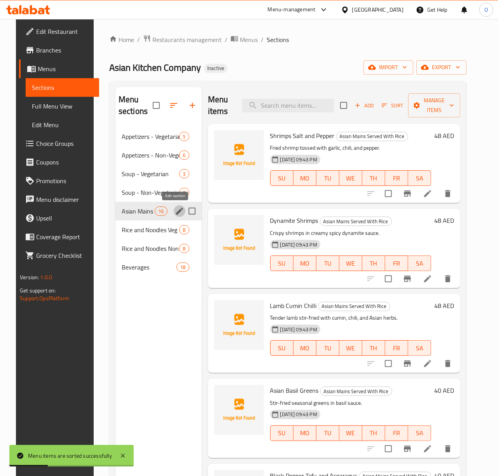
click at [176, 214] on icon "edit" at bounding box center [179, 211] width 7 height 7
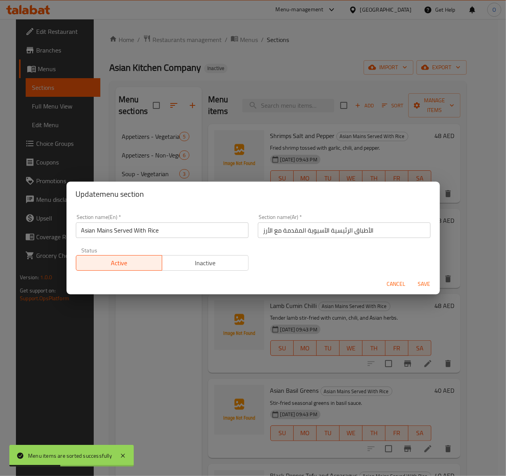
click at [173, 234] on input "Asian Mains Served With Rice" at bounding box center [162, 230] width 173 height 16
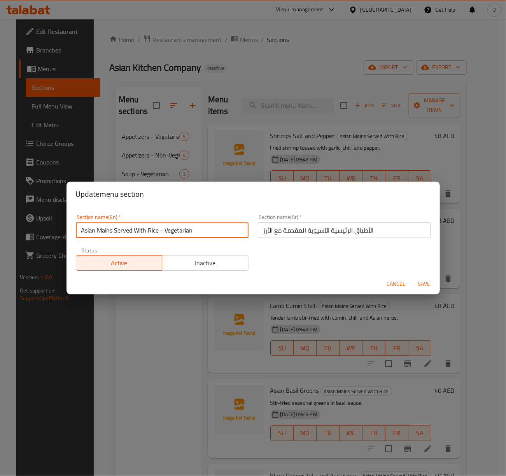
type input "Asian Mains Served With Rice - Vegetarian"
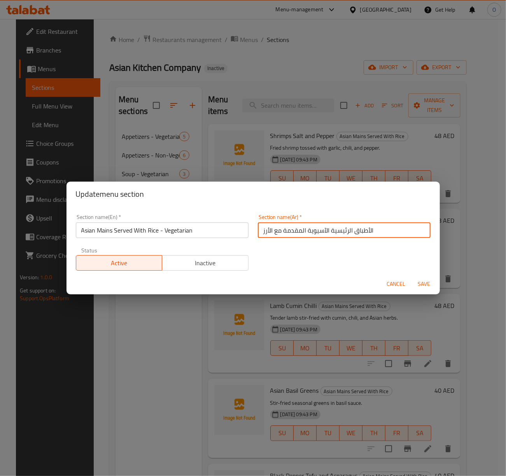
click at [376, 229] on input "الأطباق الرئيسية الآسيوية المقدمة مع الأرز" at bounding box center [344, 230] width 173 height 16
click at [295, 232] on input "الأطباق الرئيسية الآسيوية المقدمة مع الأرز" at bounding box center [344, 230] width 173 height 16
click at [367, 237] on input "الأطباق الرئيسية الآسيوية تقدم مع الأرز" at bounding box center [344, 230] width 173 height 16
type input "الأطباق الرئيسية الآسيوية تقدم مع الأرز - النباتي"
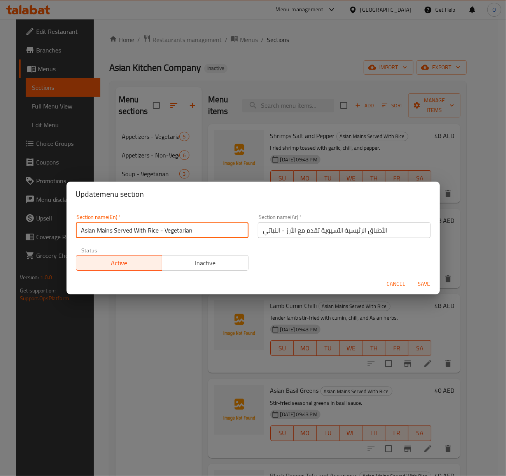
click at [225, 236] on input "Asian Mains Served With Rice - Vegetarian" at bounding box center [162, 230] width 173 height 16
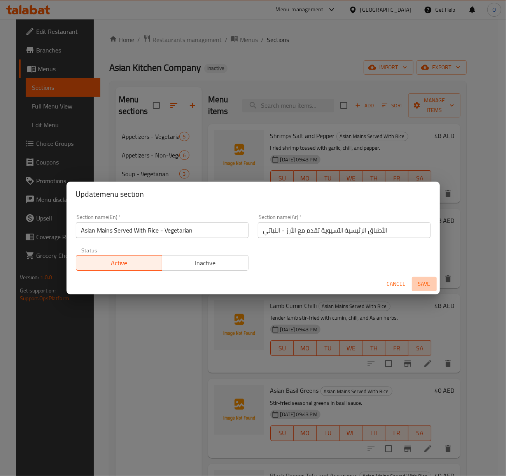
click at [428, 282] on span "Save" at bounding box center [424, 284] width 19 height 10
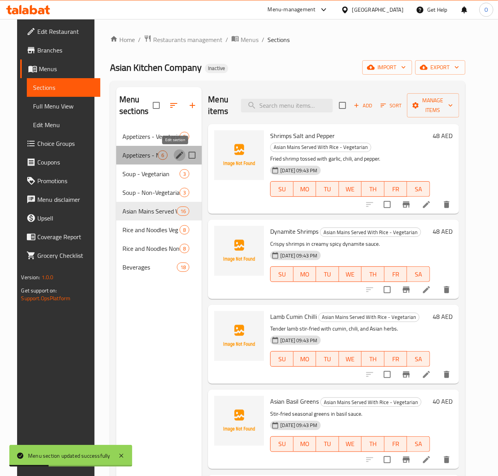
click at [178, 157] on icon "edit" at bounding box center [179, 154] width 9 height 9
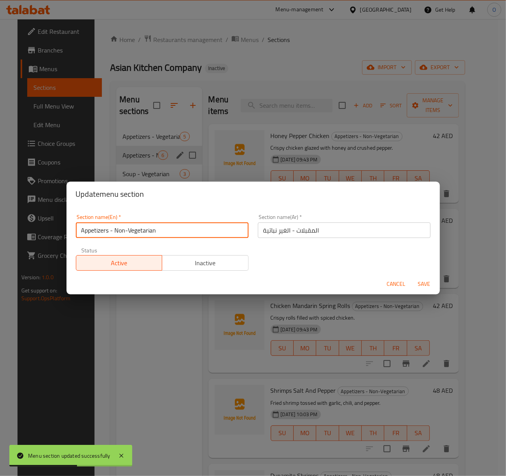
click at [128, 232] on input "Appetizers - Non-Vegetarian" at bounding box center [162, 230] width 173 height 16
type input "Appetizers - Non Vegetarian"
click at [226, 246] on div "Status Active Inactive" at bounding box center [162, 259] width 182 height 33
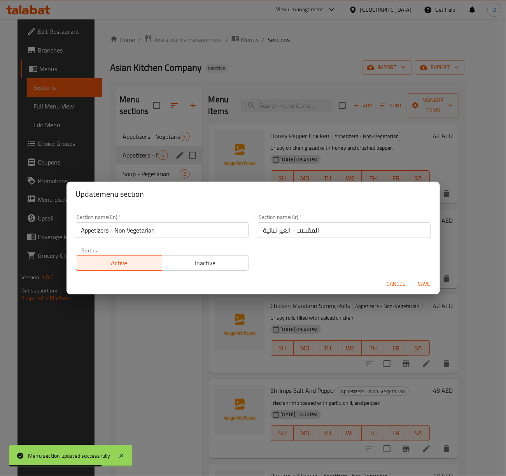
click at [171, 229] on input "Appetizers - Non Vegetarian" at bounding box center [162, 230] width 173 height 16
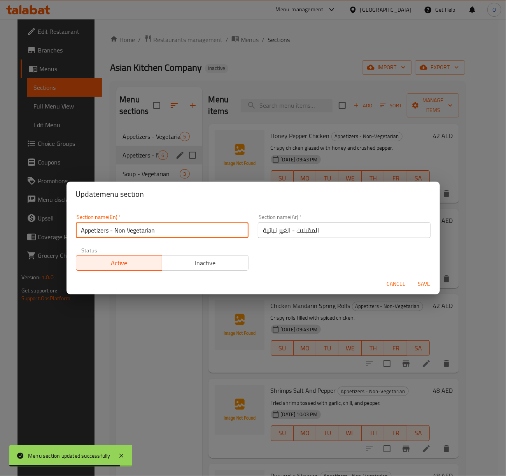
click at [431, 283] on span "Save" at bounding box center [424, 284] width 19 height 10
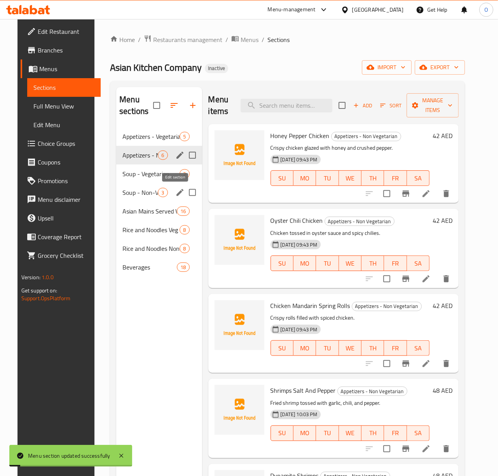
click at [175, 193] on icon "edit" at bounding box center [179, 192] width 9 height 9
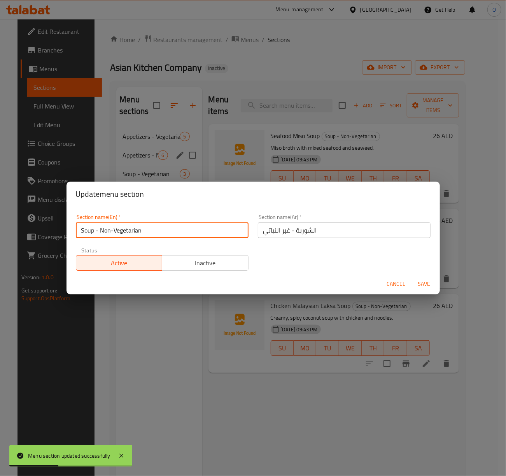
click at [111, 232] on input "Soup - Non-Vegetarian" at bounding box center [162, 230] width 173 height 16
type input "Soup - Non Vegetarian"
click at [421, 281] on span "Save" at bounding box center [424, 284] width 19 height 10
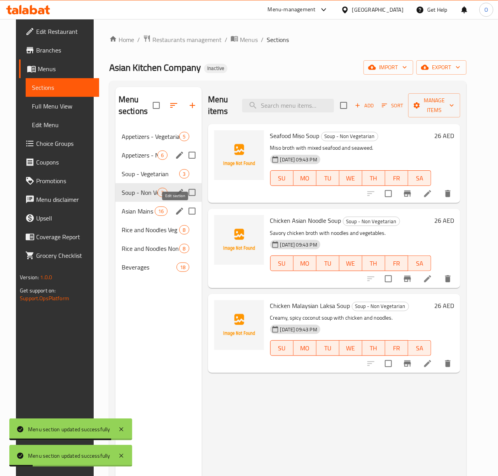
click at [176, 211] on icon "edit" at bounding box center [179, 211] width 7 height 7
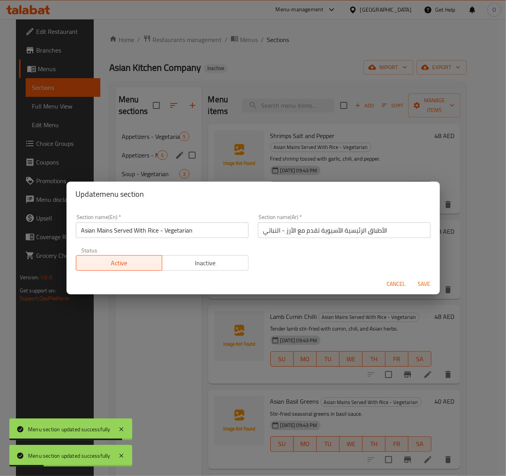
click at [184, 322] on div "Update menu section Section name(En)   * Asian Mains Served With Rice - Vegetar…" at bounding box center [253, 238] width 506 height 476
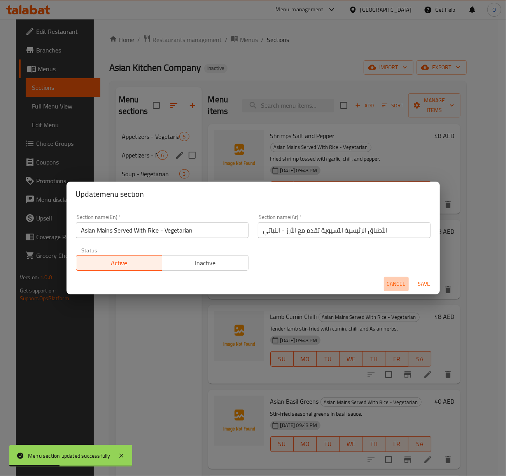
click at [392, 282] on span "Cancel" at bounding box center [396, 284] width 19 height 10
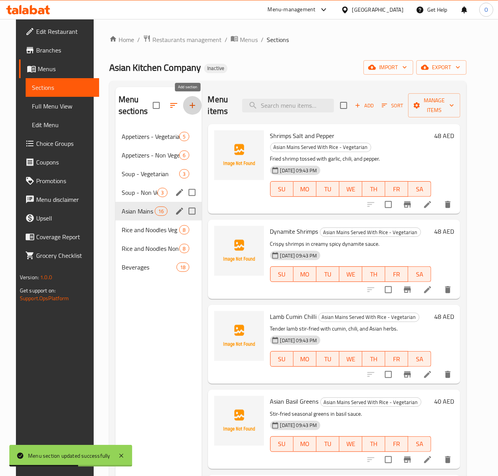
click at [190, 106] on icon "button" at bounding box center [192, 105] width 5 height 5
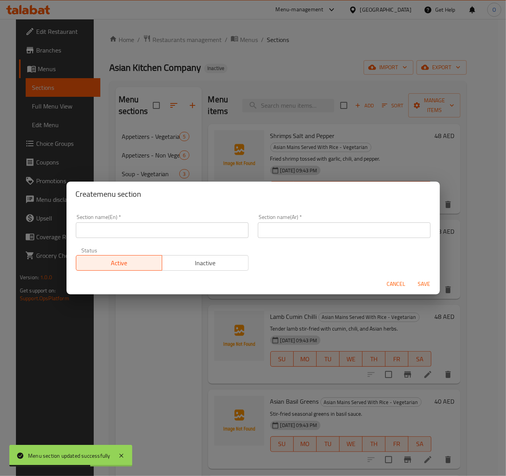
click at [156, 220] on div "Section name(En)   * Section name(En) *" at bounding box center [162, 226] width 173 height 24
click at [154, 223] on input "text" at bounding box center [162, 230] width 173 height 16
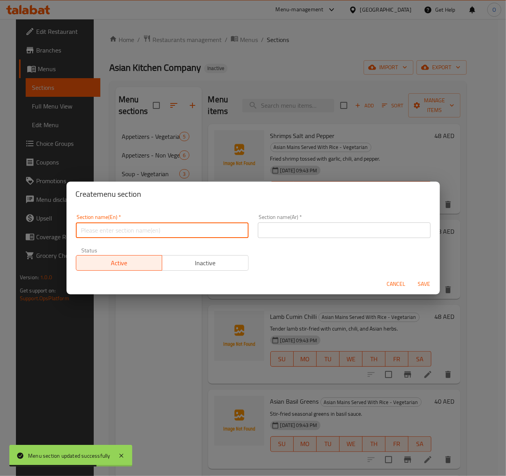
paste input "Asian Mains Served With Rice - Vegetarian"
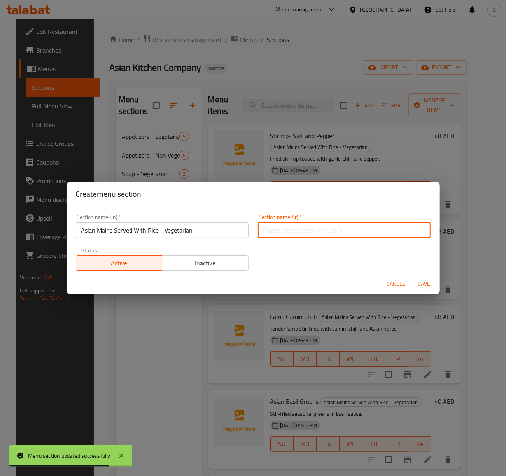
click at [277, 237] on input "text" at bounding box center [344, 230] width 173 height 16
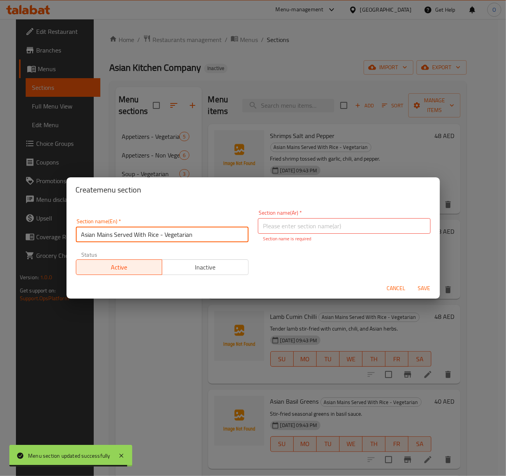
click at [163, 229] on input "Asian Mains Served With Rice - Vegetarian" at bounding box center [162, 235] width 173 height 16
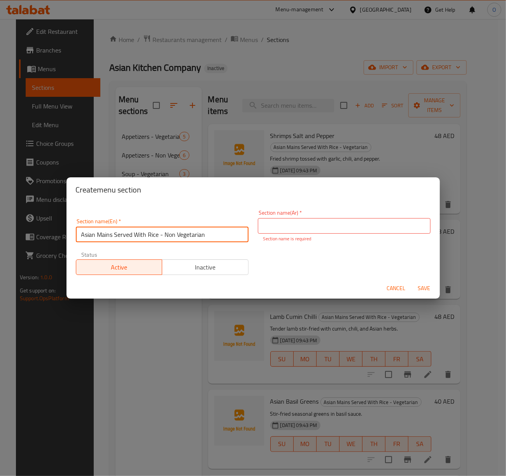
type input "Asian Mains Served With Rice - Non Vegetarian"
click at [285, 235] on p "Section name is required" at bounding box center [344, 238] width 162 height 7
click at [286, 232] on input "text" at bounding box center [344, 226] width 173 height 16
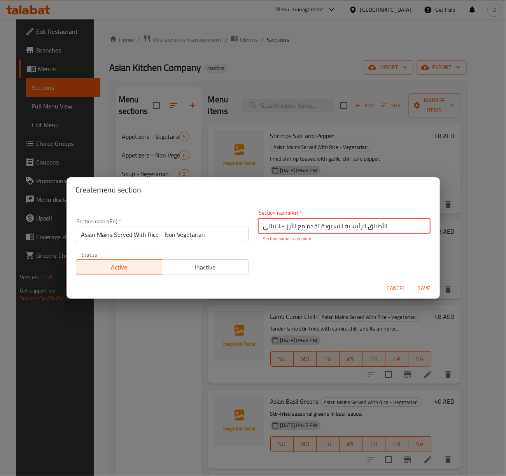
click at [278, 226] on input "الأطباق الرئيسية الآسيوية تقدم مع الأرز - النباتي" at bounding box center [344, 226] width 173 height 16
type input "الأطباق الرئيسية الآسيوية تقدم مع الأرز - غير النباتي"
click at [429, 284] on span "Save" at bounding box center [424, 288] width 19 height 10
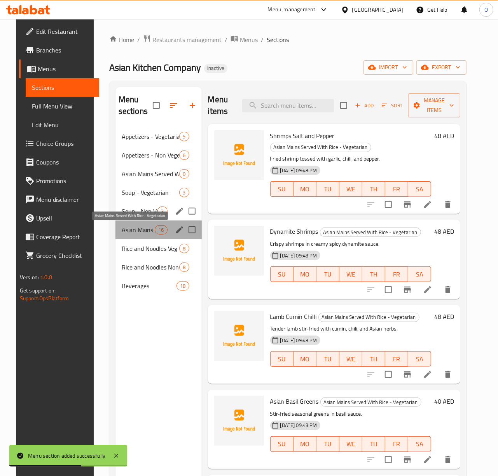
click at [148, 232] on span "Asian Mains Served With Rice - Vegetarian" at bounding box center [138, 229] width 33 height 9
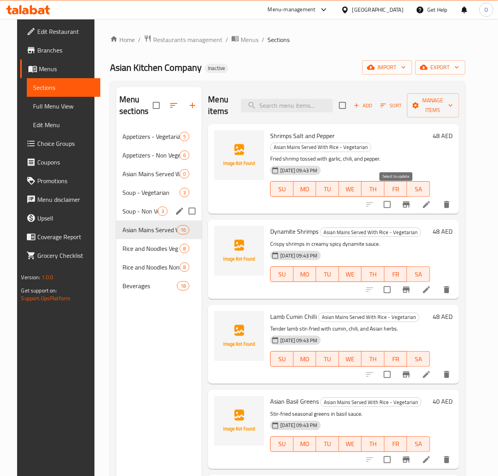
click at [395, 196] on input "checkbox" at bounding box center [387, 204] width 16 height 16
checkbox input "true"
click at [395, 281] on input "checkbox" at bounding box center [387, 289] width 16 height 16
checkbox input "true"
click at [395, 369] on input "checkbox" at bounding box center [387, 374] width 16 height 16
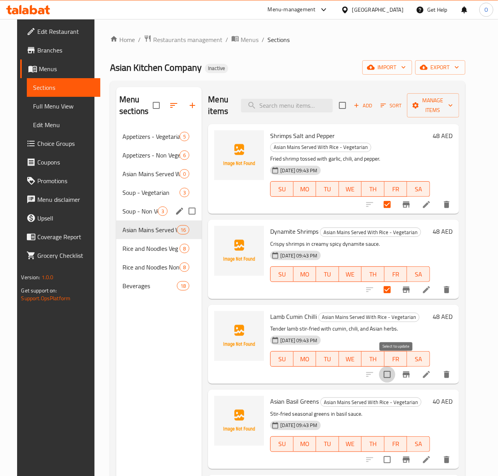
checkbox input "true"
click at [430, 100] on span "Manage items" at bounding box center [433, 105] width 40 height 19
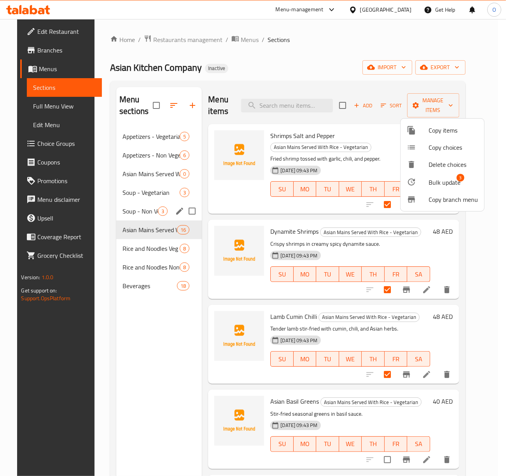
click at [434, 174] on li "Bulk update 3" at bounding box center [442, 182] width 84 height 18
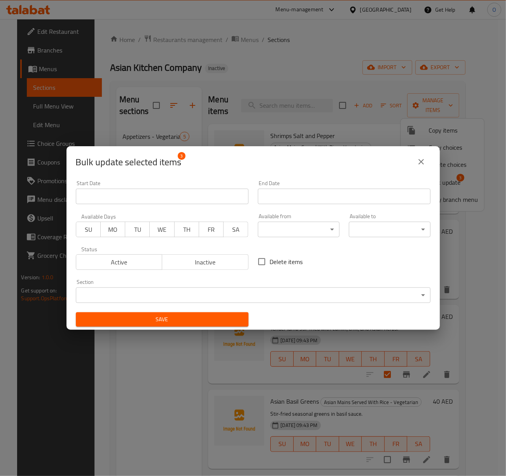
click at [271, 257] on span "Delete items" at bounding box center [286, 261] width 33 height 9
click at [270, 257] on input "Delete items" at bounding box center [261, 261] width 16 height 16
checkbox input "true"
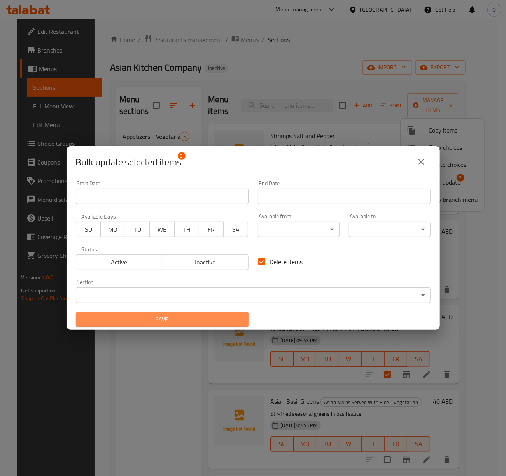
click at [222, 319] on span "Save" at bounding box center [162, 320] width 160 height 10
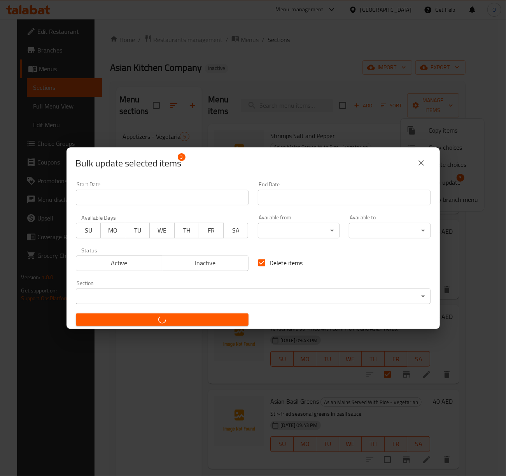
checkbox input "false"
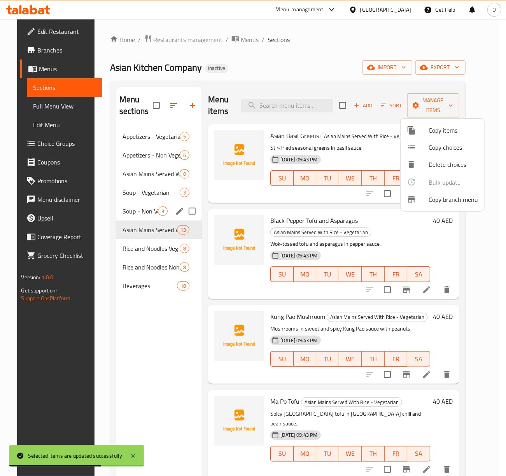
click at [274, 297] on div at bounding box center [253, 238] width 506 height 476
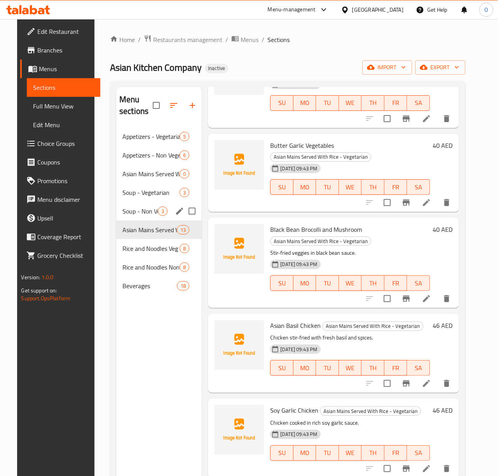
scroll to position [363, 0]
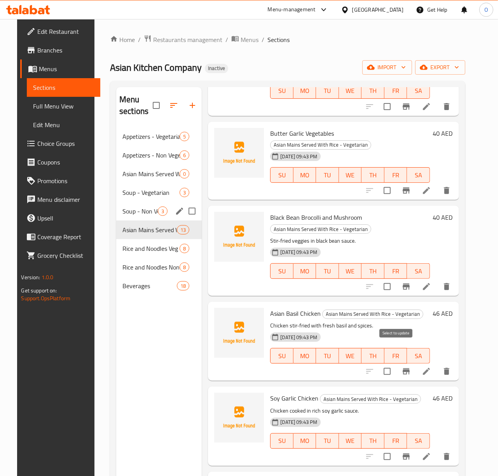
click at [392, 363] on input "checkbox" at bounding box center [387, 371] width 16 height 16
checkbox input "true"
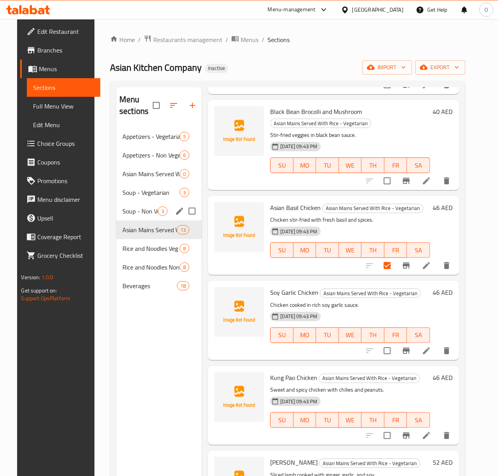
scroll to position [518, 0]
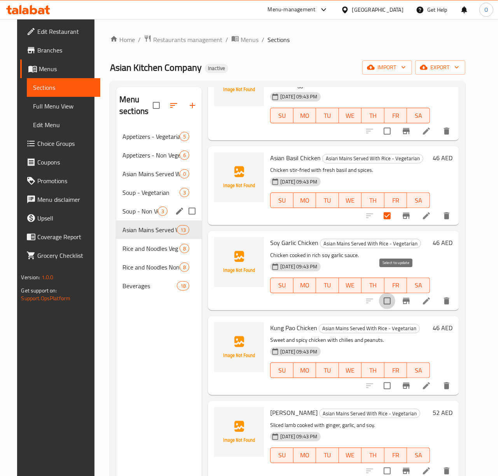
click at [395, 293] on input "checkbox" at bounding box center [387, 301] width 16 height 16
checkbox input "true"
click at [393, 378] on input "checkbox" at bounding box center [387, 386] width 16 height 16
checkbox input "false"
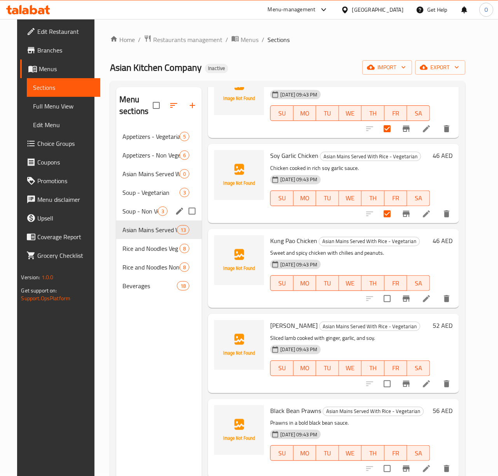
scroll to position [622, 0]
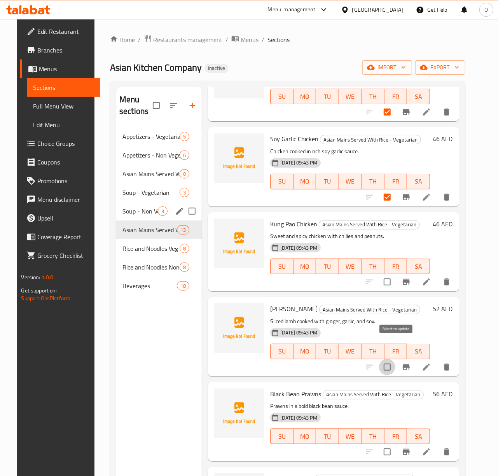
click at [395, 359] on input "checkbox" at bounding box center [387, 367] width 16 height 16
checkbox input "true"
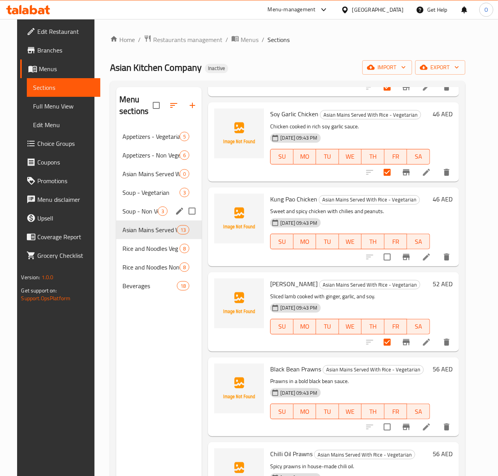
scroll to position [669, 0]
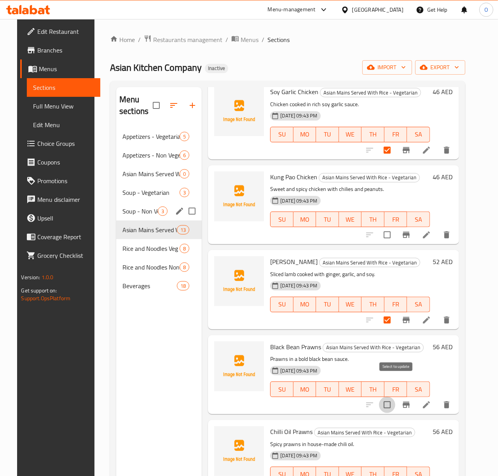
click at [395, 397] on input "checkbox" at bounding box center [387, 405] width 16 height 16
checkbox input "true"
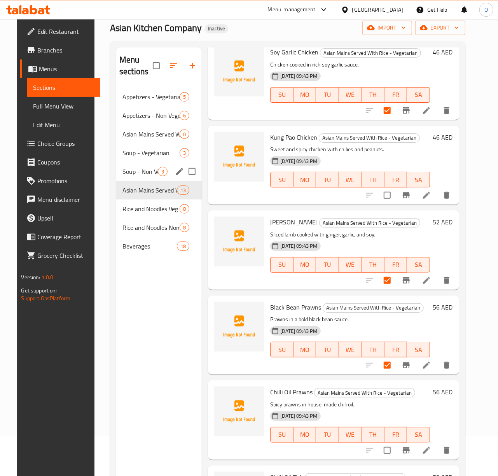
scroll to position [103, 0]
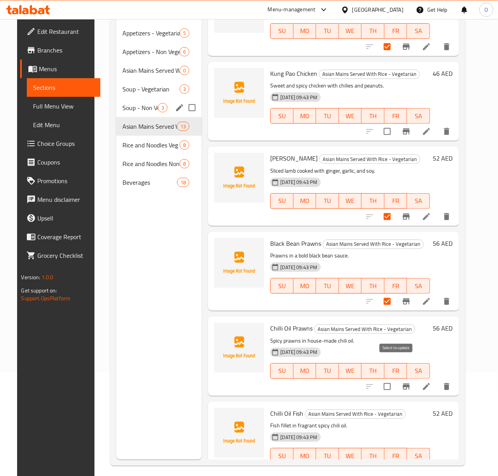
click at [395, 378] on input "checkbox" at bounding box center [387, 386] width 16 height 16
checkbox input "true"
click at [395, 463] on input "checkbox" at bounding box center [387, 471] width 16 height 16
checkbox input "true"
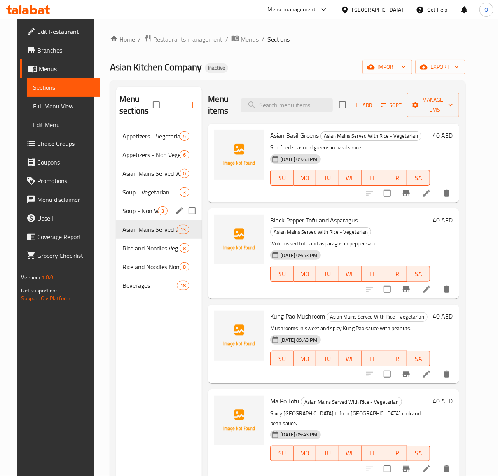
scroll to position [0, 0]
click at [419, 108] on icon "button" at bounding box center [416, 105] width 8 height 8
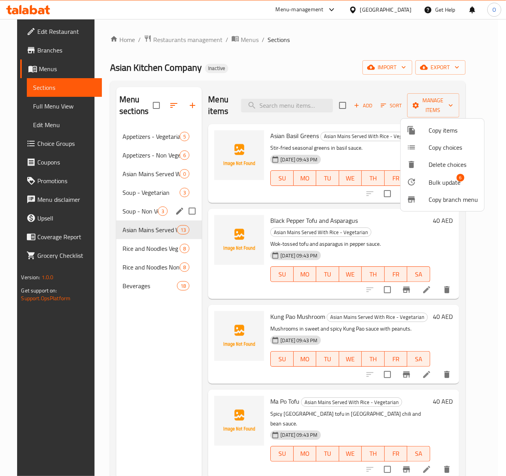
click at [442, 178] on span "Bulk update" at bounding box center [444, 182] width 32 height 9
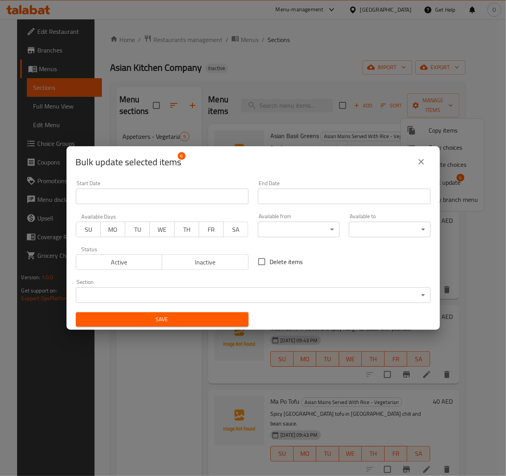
click at [262, 288] on body "​ Menu-management United Arab Emirates Get Help O Edit Restaurant Branches Menu…" at bounding box center [253, 247] width 506 height 457
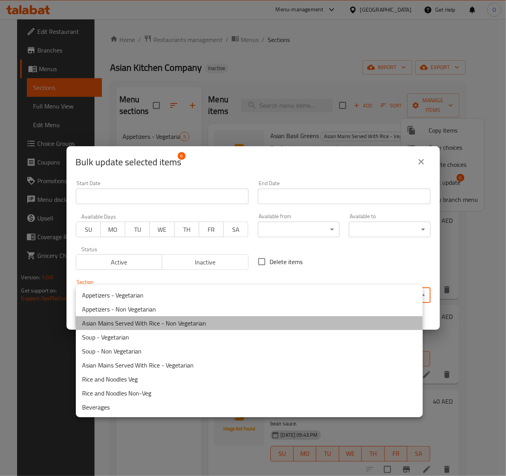
click at [215, 323] on li "Asian Mains Served With Rice - Non Vegetarian" at bounding box center [249, 323] width 347 height 14
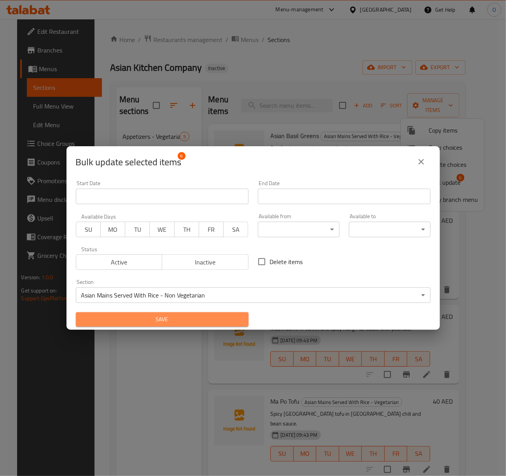
click at [213, 318] on span "Save" at bounding box center [162, 320] width 160 height 10
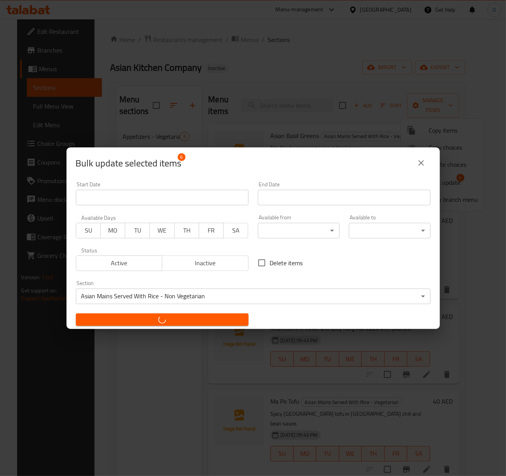
checkbox input "false"
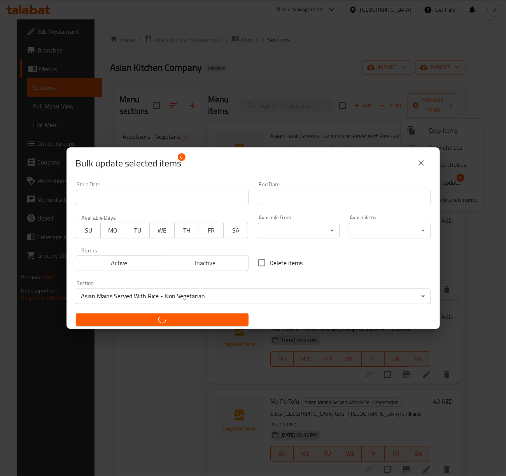
checkbox input "false"
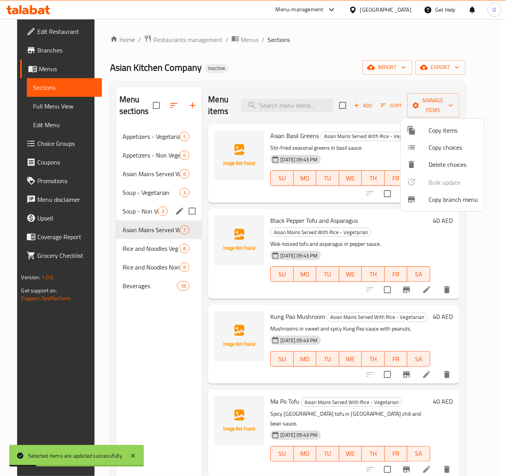
click at [168, 106] on div at bounding box center [253, 238] width 506 height 476
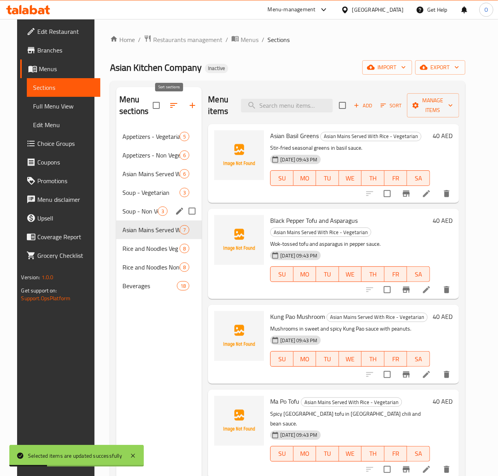
click at [170, 106] on icon "button" at bounding box center [173, 105] width 7 height 5
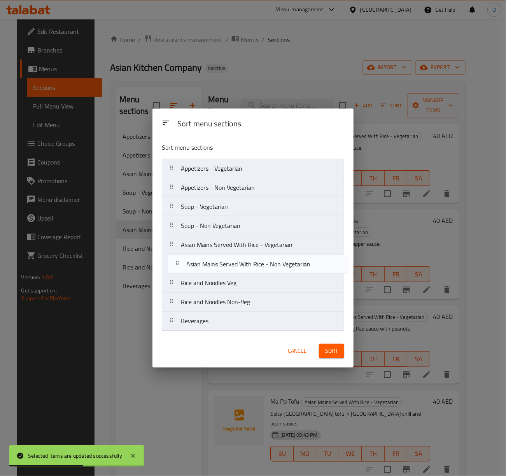
drag, startPoint x: 208, startPoint y: 205, endPoint x: 214, endPoint y: 267, distance: 62.4
click at [214, 267] on nav "Appetizers - Vegetarian Appetizers - Non Vegetarian Asian Mains Served With Ric…" at bounding box center [253, 245] width 182 height 172
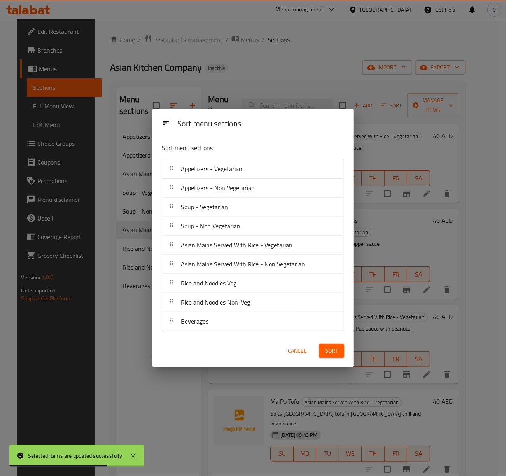
click at [324, 355] on button "Sort" at bounding box center [331, 351] width 25 height 14
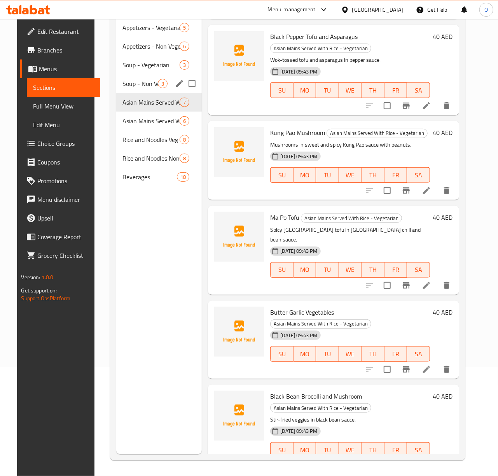
scroll to position [159, 0]
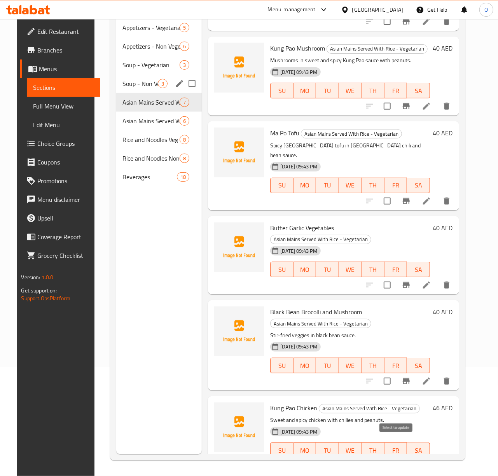
click at [389, 458] on input "checkbox" at bounding box center [387, 466] width 16 height 16
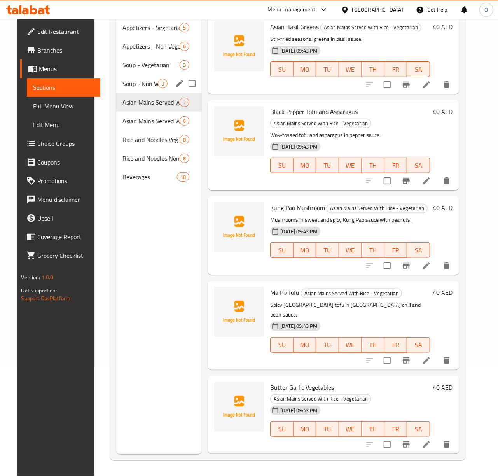
scroll to position [0, 0]
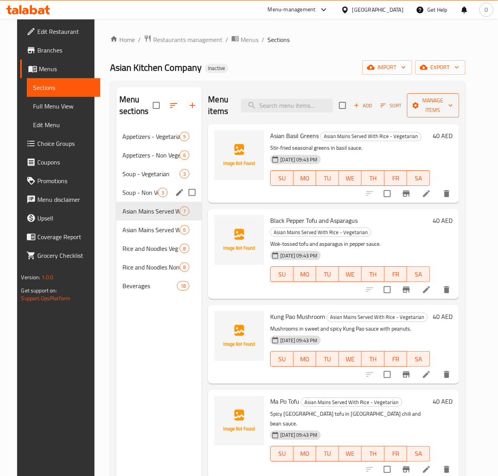
click at [440, 100] on span "Manage items" at bounding box center [433, 105] width 40 height 19
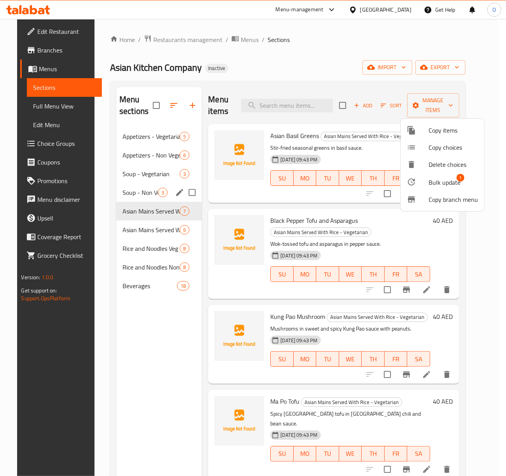
click at [416, 182] on icon at bounding box center [411, 181] width 9 height 9
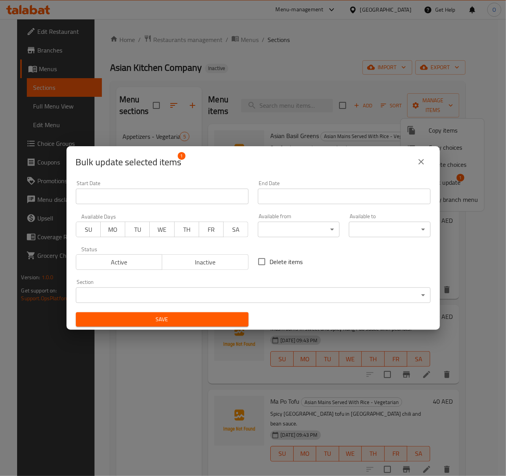
click at [279, 304] on div "Section ​ ​" at bounding box center [253, 290] width 364 height 33
click at [278, 293] on body "​ Menu-management United Arab Emirates Get Help O Edit Restaurant Branches Menu…" at bounding box center [253, 247] width 506 height 457
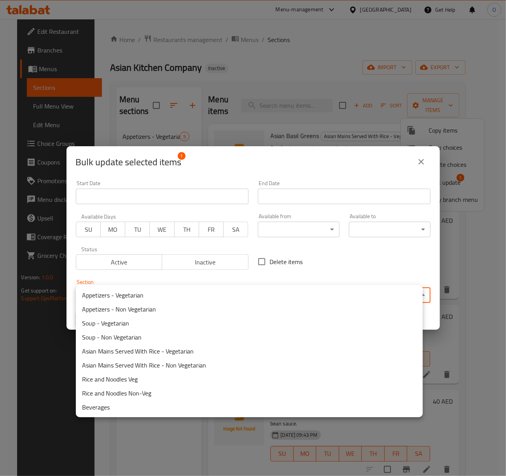
click at [236, 367] on li "Asian Mains Served With Rice - Non Vegetarian" at bounding box center [249, 365] width 347 height 14
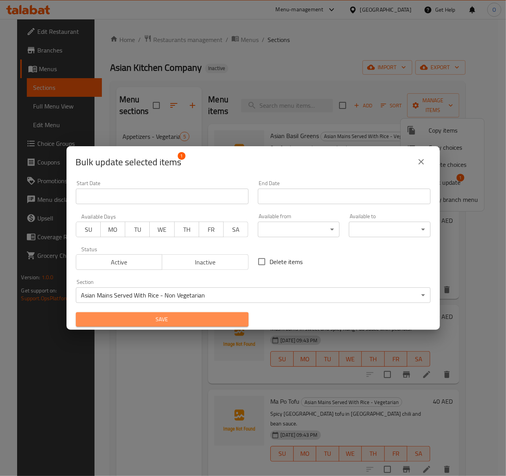
click at [191, 322] on span "Save" at bounding box center [162, 320] width 160 height 10
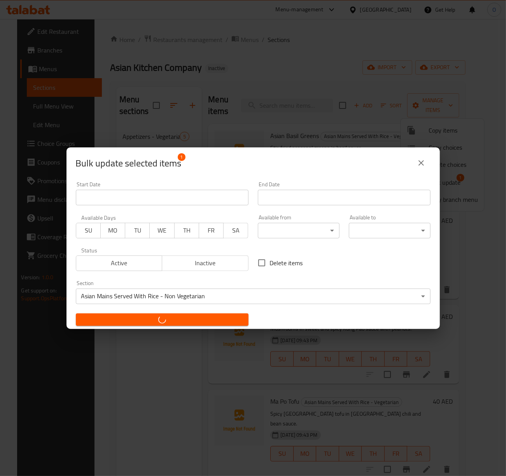
checkbox input "false"
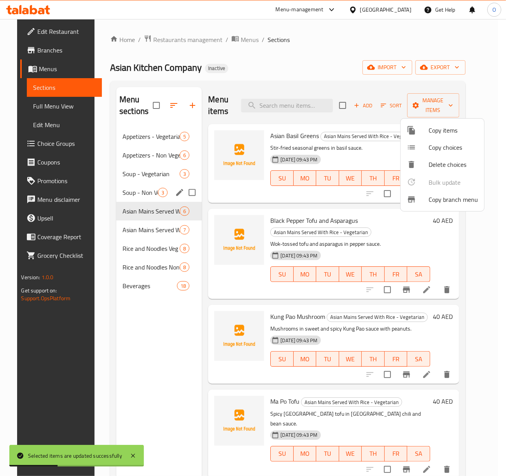
click at [215, 298] on div at bounding box center [253, 238] width 506 height 476
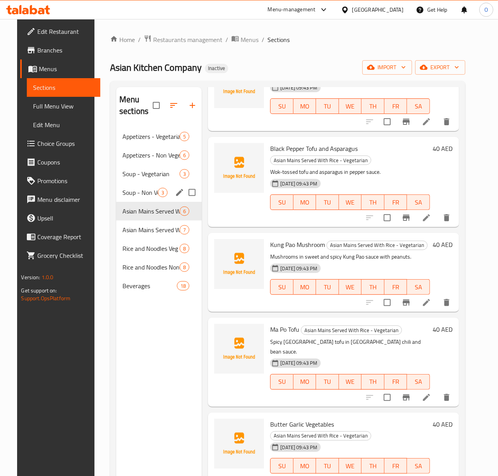
scroll to position [75, 0]
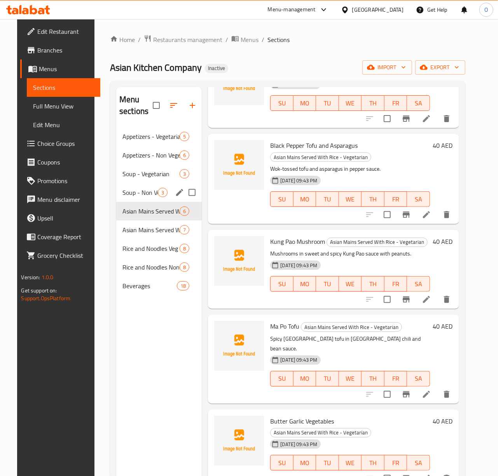
drag, startPoint x: 436, startPoint y: 220, endPoint x: 434, endPoint y: 215, distance: 4.6
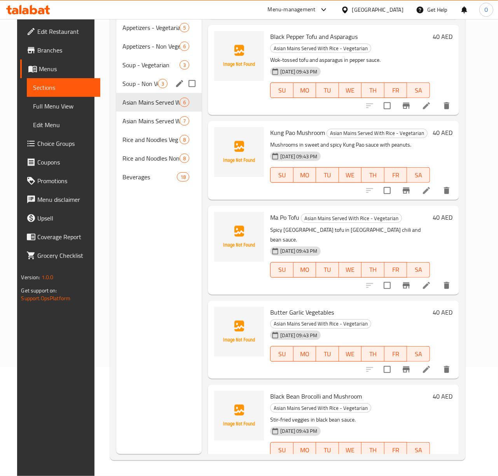
scroll to position [109, 0]
click at [150, 120] on span "Asian Mains Served With Rice - Non Vegetarian" at bounding box center [139, 120] width 35 height 9
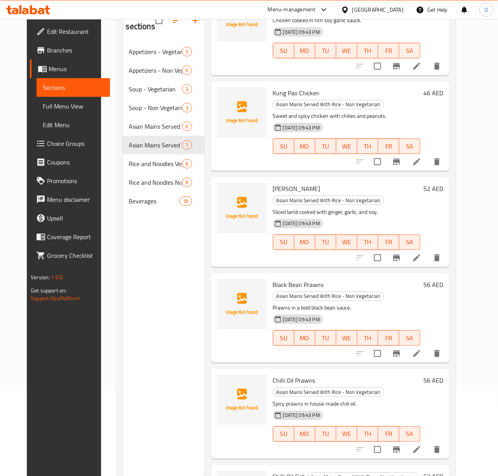
scroll to position [103, 0]
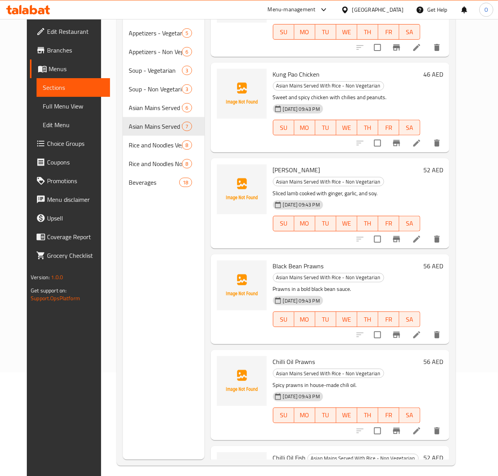
drag, startPoint x: 441, startPoint y: 278, endPoint x: 433, endPoint y: 279, distance: 7.8
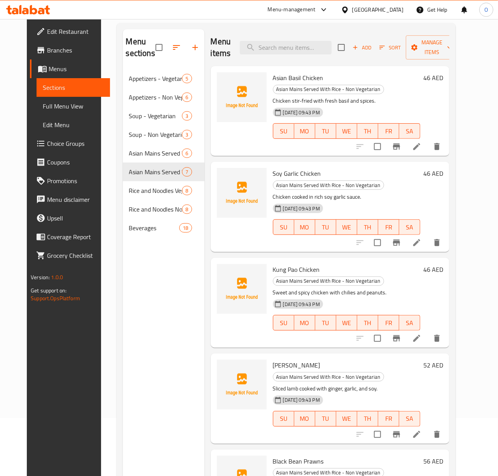
scroll to position [0, 0]
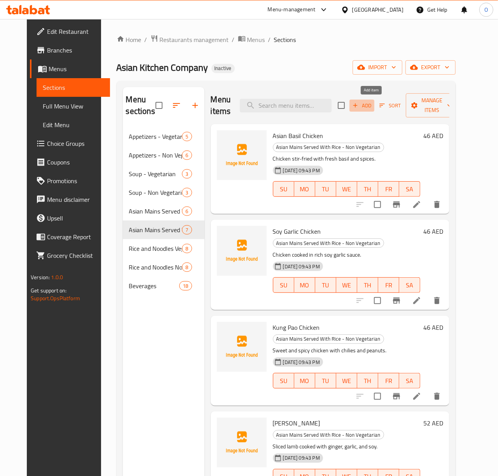
click at [372, 106] on span "Add" at bounding box center [361, 105] width 21 height 9
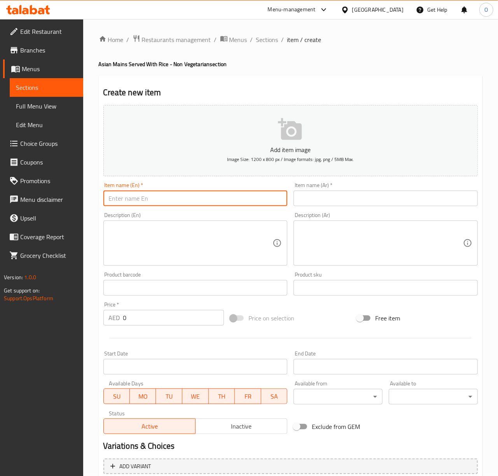
click at [178, 193] on input "text" at bounding box center [195, 199] width 184 height 16
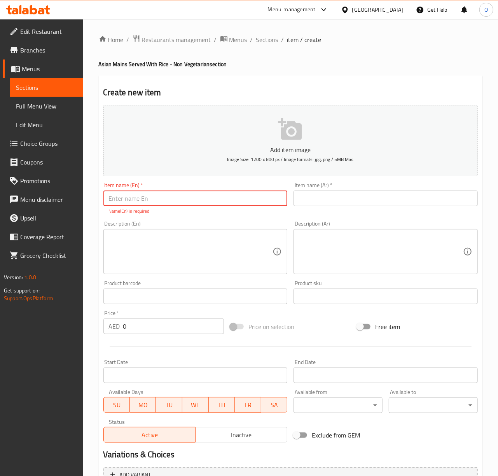
click at [111, 195] on input "text" at bounding box center [195, 199] width 184 height 16
paste input "Lemon Grass Fish 52 Fish cooked in tangy lemongrass-"
drag, startPoint x: 166, startPoint y: 201, endPoint x: 269, endPoint y: 205, distance: 103.9
click at [269, 205] on input "Lemon Grass Fish 52 Fish cooked in tangy lemongrass-" at bounding box center [195, 199] width 184 height 16
type input "Lemon Grass Fish 52"
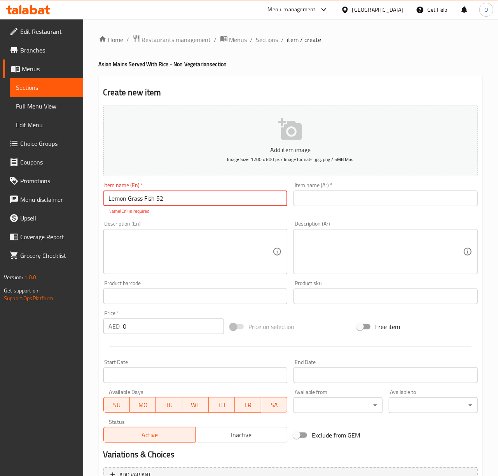
click at [182, 247] on textarea at bounding box center [191, 251] width 164 height 37
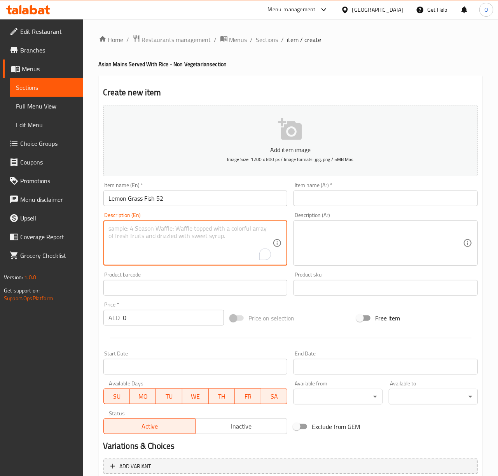
paste textarea "Fish cooked in tangy lemongrass-"
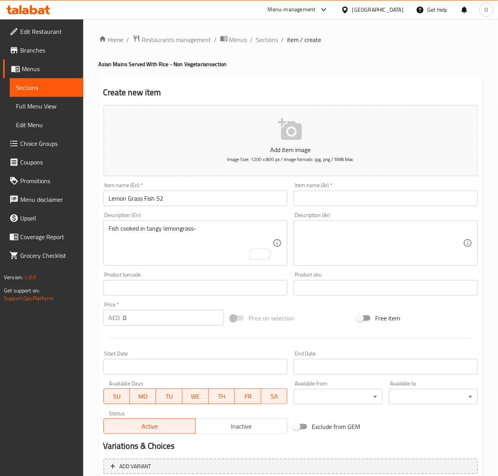
click at [178, 232] on textarea "Fish cooked in tangy lemongrass-" at bounding box center [191, 243] width 164 height 37
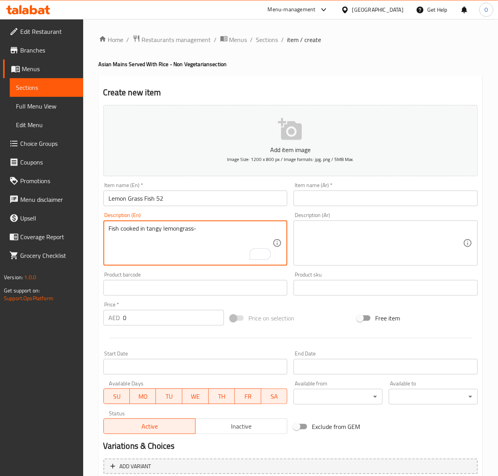
click at [178, 232] on textarea "Fish cooked in tangy lemongrass-" at bounding box center [191, 243] width 164 height 37
click at [163, 231] on textarea "Fish cooked in tangy lemongrass-" at bounding box center [191, 243] width 164 height 37
drag, startPoint x: 163, startPoint y: 231, endPoint x: 215, endPoint y: 234, distance: 53.0
click at [215, 234] on textarea "Fish cooked in tangy lemongrass-" at bounding box center [191, 243] width 164 height 37
paste textarea "infused sauce."
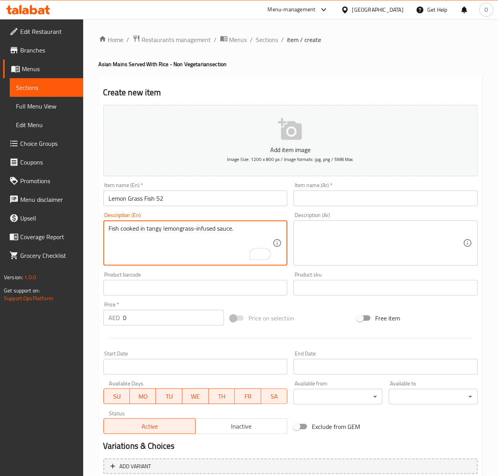
type textarea "Fish cooked in tangy lemongrass-infused sauce."
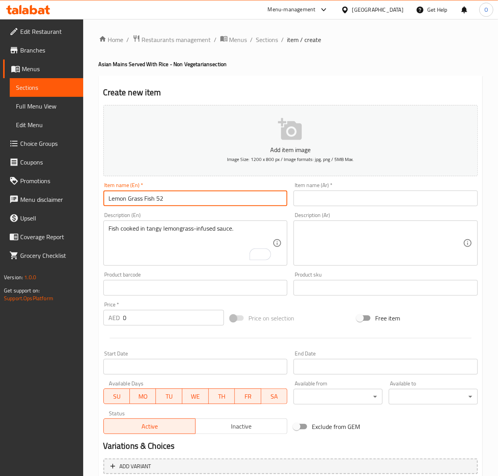
click at [156, 201] on input "Lemon Grass Fish 52" at bounding box center [195, 199] width 184 height 16
type input "Lemon Grass Fish"
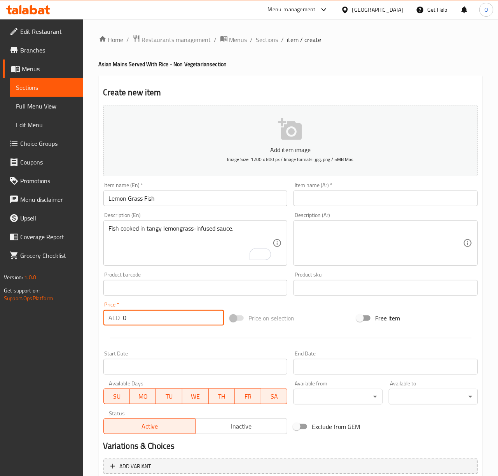
click at [160, 320] on input "0" at bounding box center [173, 318] width 101 height 16
paste input "52"
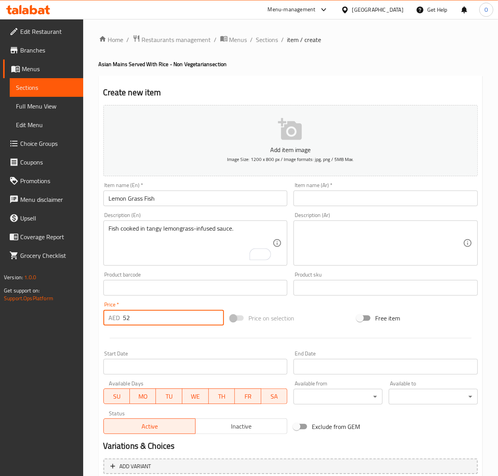
type input "52"
drag, startPoint x: 322, startPoint y: 202, endPoint x: 206, endPoint y: 193, distance: 117.0
click at [322, 202] on input "text" at bounding box center [386, 199] width 184 height 16
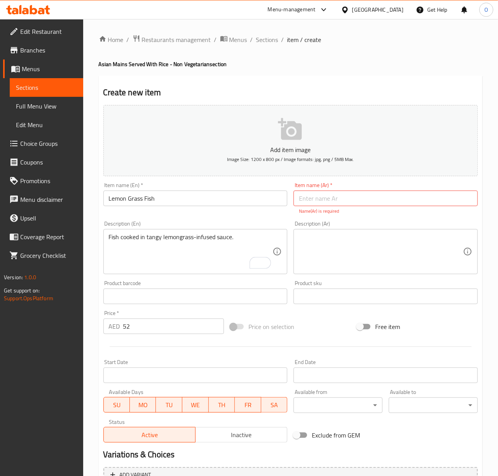
click at [173, 230] on div "Fish cooked in tangy lemongrass-infused sauce. Description (En)" at bounding box center [195, 251] width 184 height 45
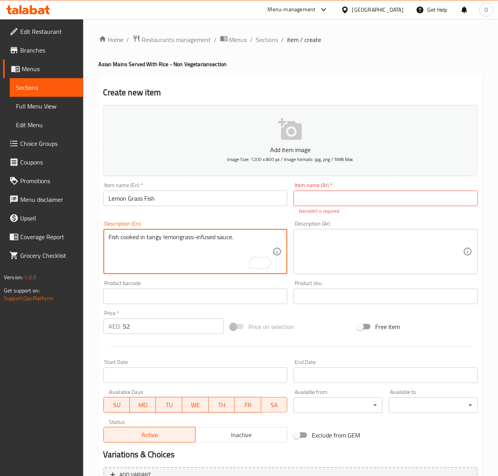
click at [173, 230] on div "Fish cooked in tangy lemongrass-infused sauce. Description (En)" at bounding box center [195, 251] width 184 height 45
click at [174, 241] on textarea "Fish cooked in tangy lemongrass-infused sauce." at bounding box center [191, 251] width 164 height 37
click at [178, 235] on textarea "Fish cooked in tangy lemongrass-infused sauce." at bounding box center [191, 251] width 164 height 37
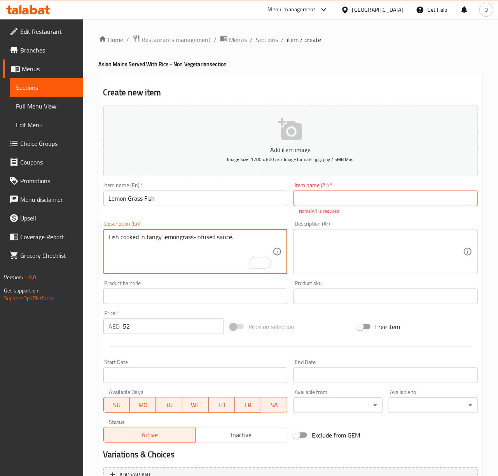
click at [178, 235] on textarea "Fish cooked in tangy lemongrass-infused sauce." at bounding box center [191, 251] width 164 height 37
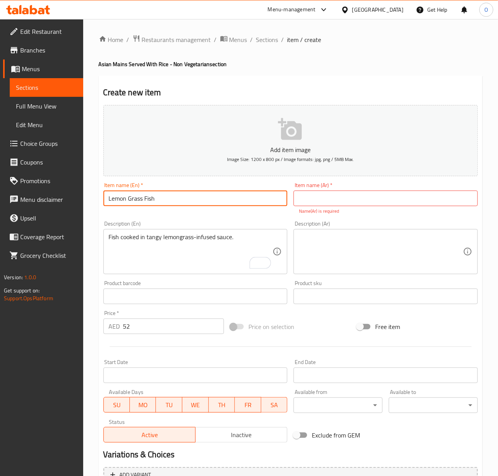
drag, startPoint x: 130, startPoint y: 198, endPoint x: 126, endPoint y: 201, distance: 4.5
click at [126, 201] on input "Lemon Grass Fish" at bounding box center [195, 199] width 184 height 16
type input "Lemongrass Fish"
click at [351, 201] on input "text" at bounding box center [386, 199] width 184 height 16
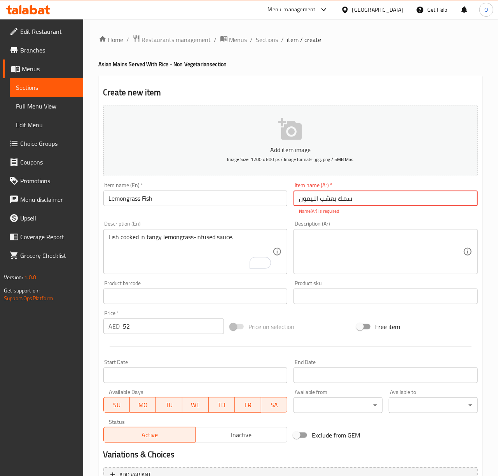
type input "سمك بعشب الليمون"
click at [323, 258] on textarea at bounding box center [381, 251] width 164 height 37
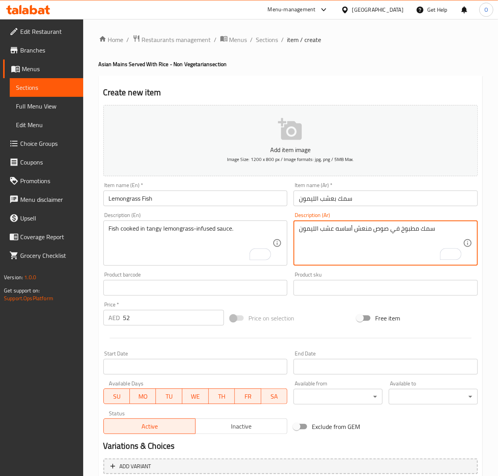
type textarea "سمك مطبوخ في صوص منعش أساسه عشب الليمون"
click at [264, 203] on input "Lemongrass Fish" at bounding box center [195, 199] width 184 height 16
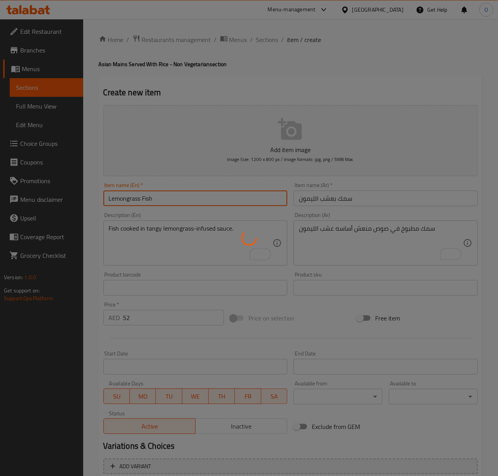
type input "0"
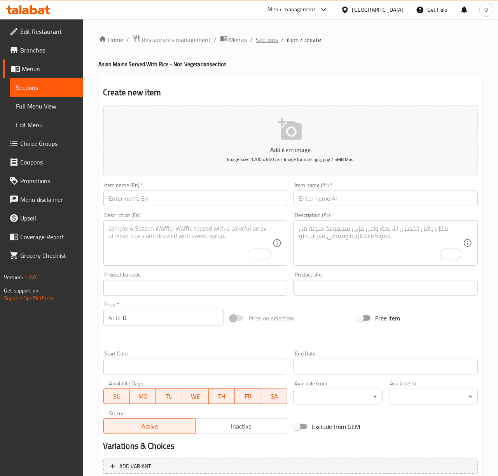
click at [262, 41] on span "Sections" at bounding box center [267, 39] width 22 height 9
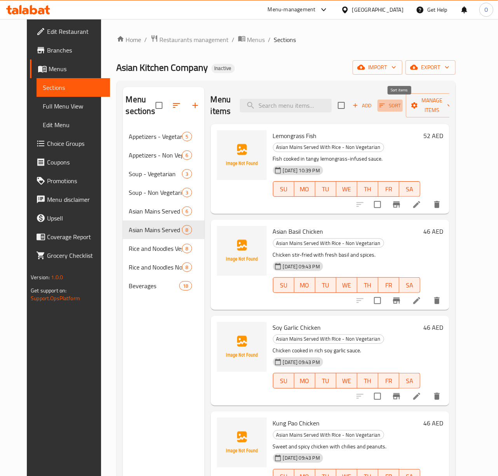
click at [386, 109] on icon "button" at bounding box center [382, 105] width 7 height 7
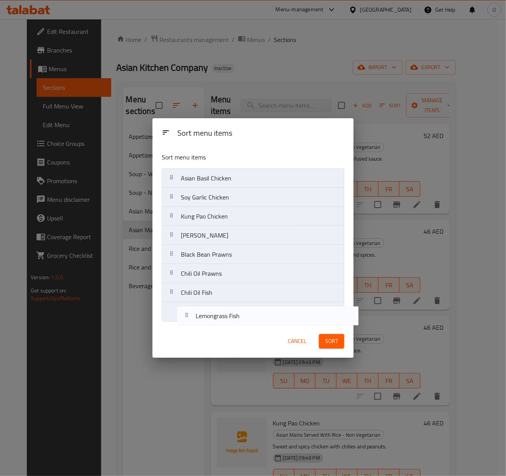
drag, startPoint x: 217, startPoint y: 184, endPoint x: 231, endPoint y: 325, distance: 142.6
click at [231, 325] on div "Sort menu items Sort menu items Lemongrass Fish Asian Basil Chicken Soy Garlic …" at bounding box center [252, 237] width 201 height 239
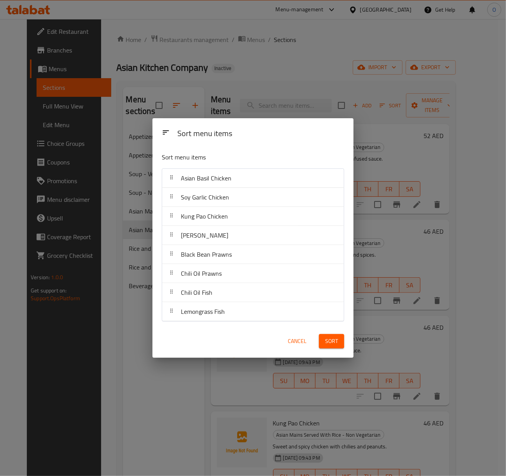
click at [329, 344] on span "Sort" at bounding box center [331, 341] width 13 height 10
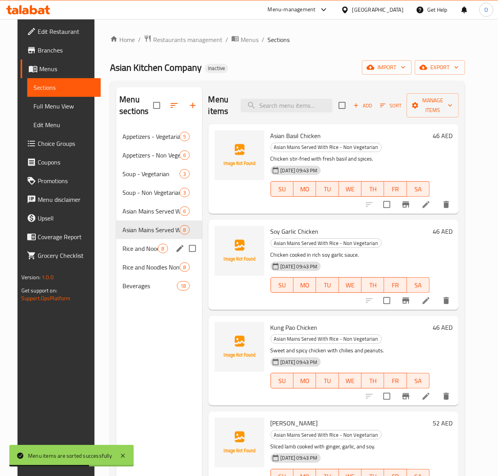
click at [191, 251] on input "Menu sections" at bounding box center [192, 248] width 16 height 16
checkbox input "true"
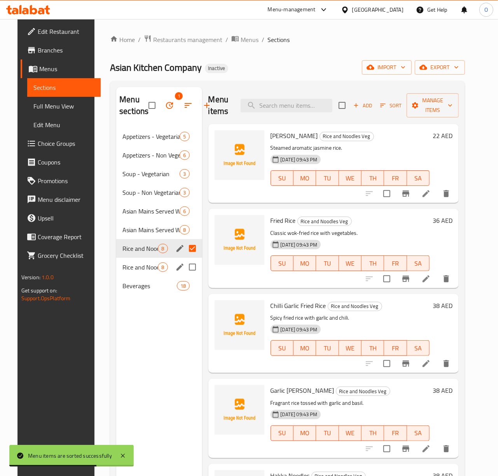
click at [187, 269] on input "Menu sections" at bounding box center [192, 267] width 16 height 16
checkbox input "true"
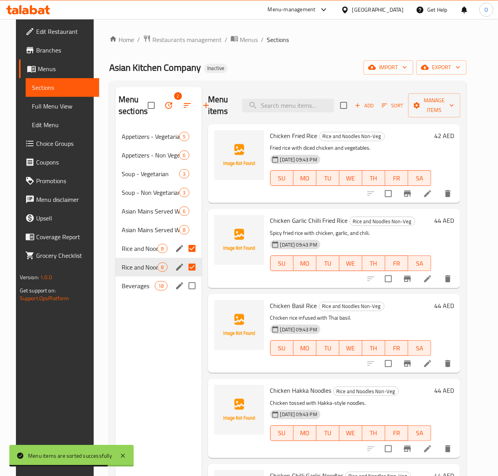
click at [184, 283] on input "Menu sections" at bounding box center [192, 286] width 16 height 16
checkbox input "true"
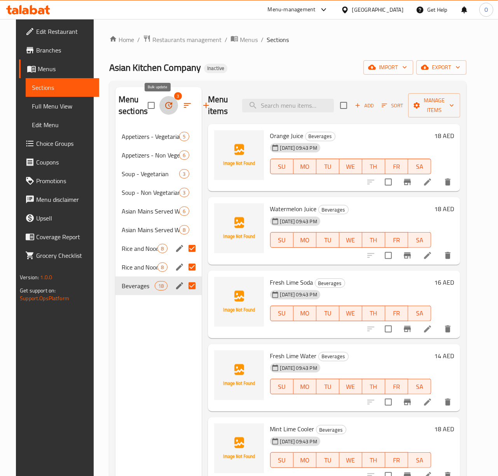
click at [164, 107] on icon "button" at bounding box center [168, 105] width 9 height 9
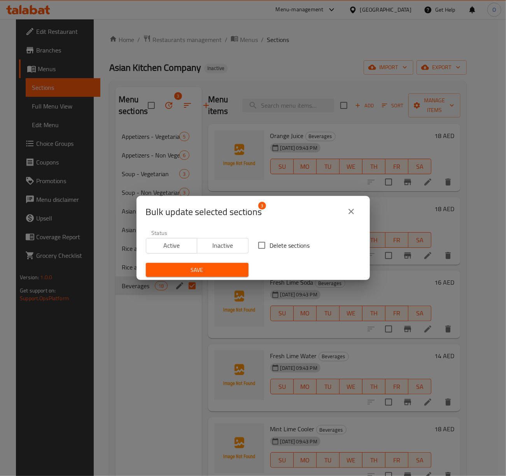
click at [295, 249] on span "Delete sections" at bounding box center [290, 245] width 40 height 9
click at [270, 249] on input "Delete sections" at bounding box center [261, 245] width 16 height 16
checkbox input "true"
click at [173, 272] on span "Save" at bounding box center [197, 270] width 90 height 10
click at [173, 272] on div at bounding box center [253, 238] width 506 height 476
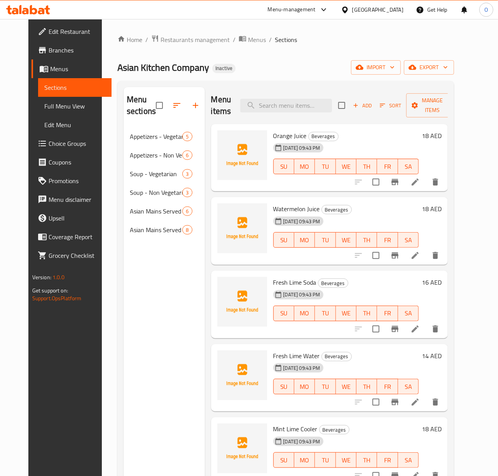
click at [69, 107] on span "Full Menu View" at bounding box center [74, 105] width 61 height 9
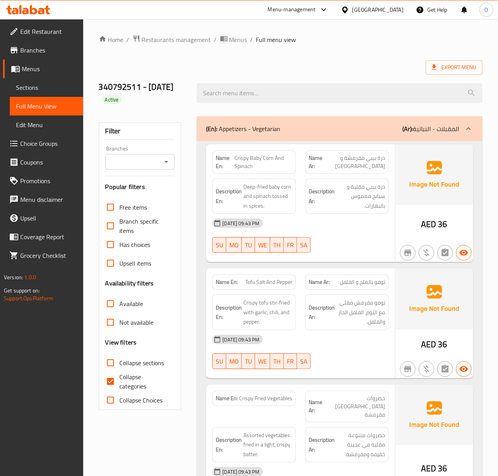
click at [151, 159] on input "Branches" at bounding box center [134, 161] width 52 height 11
click at [157, 199] on span "Asian Kitchen Company, Al Barsha South" at bounding box center [140, 205] width 57 height 28
type input "Asian Kitchen Company, Al Barsha South"
click at [120, 376] on span "Collapse categories" at bounding box center [144, 381] width 49 height 19
click at [120, 376] on input "Collapse categories" at bounding box center [110, 381] width 19 height 19
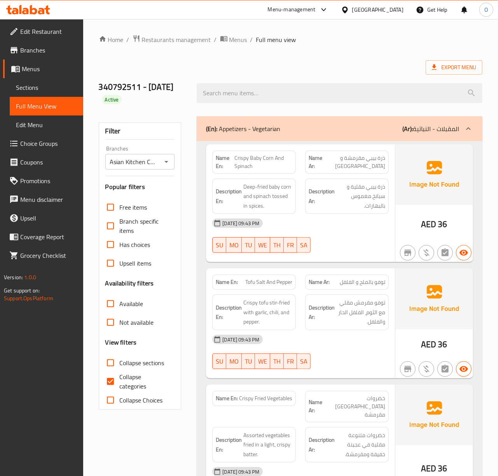
checkbox input "false"
click at [15, 83] on link "Sections" at bounding box center [46, 87] width 73 height 19
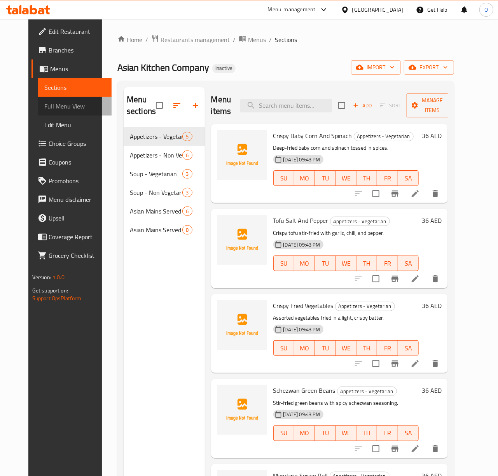
click at [44, 101] on span "Full Menu View" at bounding box center [74, 105] width 61 height 9
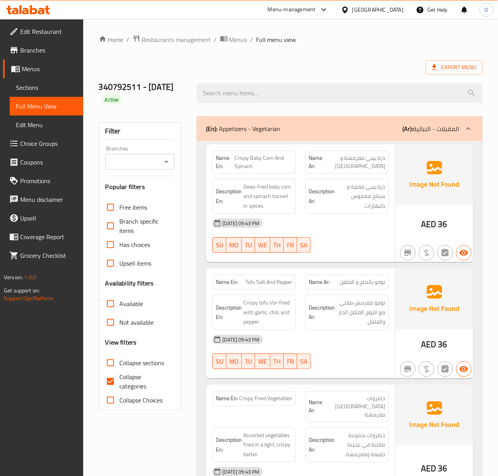
scroll to position [52, 0]
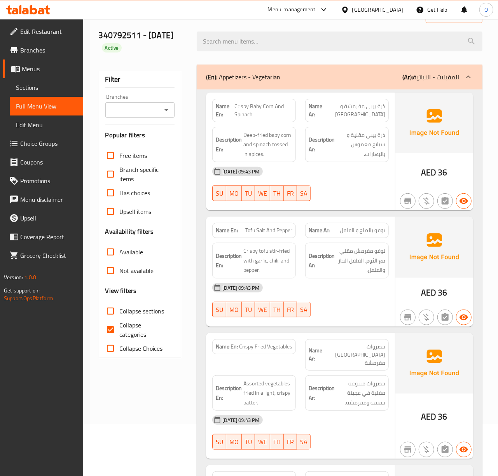
click at [149, 118] on div "Branches" at bounding box center [140, 110] width 70 height 16
click at [140, 107] on input "Branches" at bounding box center [134, 110] width 52 height 11
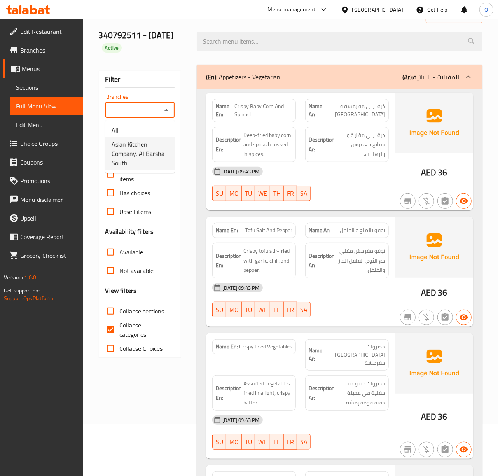
click at [141, 161] on span "Asian Kitchen Company, Al Barsha South" at bounding box center [140, 154] width 57 height 28
type input "Asian Kitchen Company, Al Barsha South"
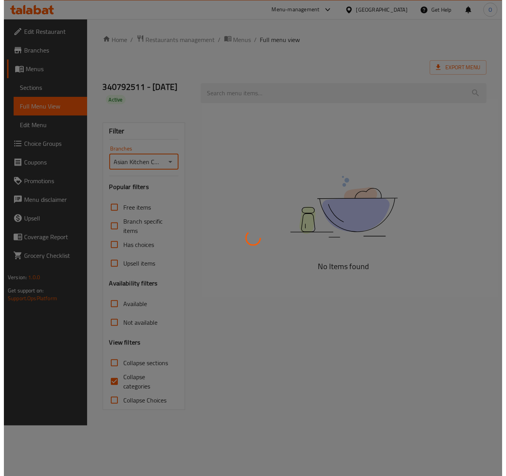
scroll to position [0, 0]
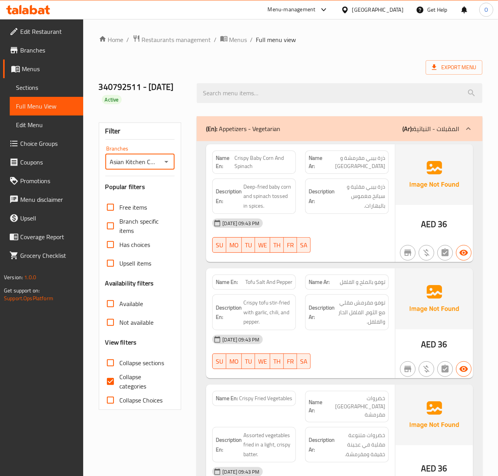
click at [124, 374] on span "Collapse categories" at bounding box center [144, 381] width 49 height 19
click at [120, 374] on input "Collapse categories" at bounding box center [110, 381] width 19 height 19
checkbox input "false"
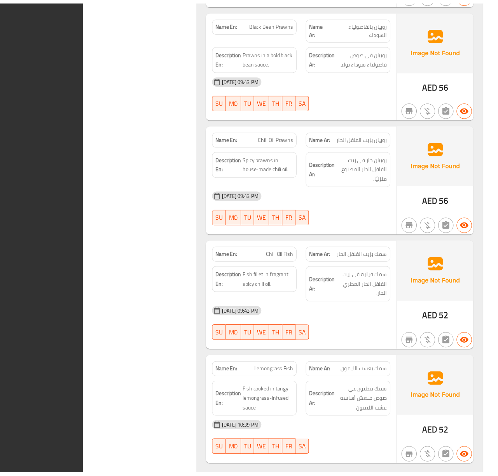
scroll to position [3579, 0]
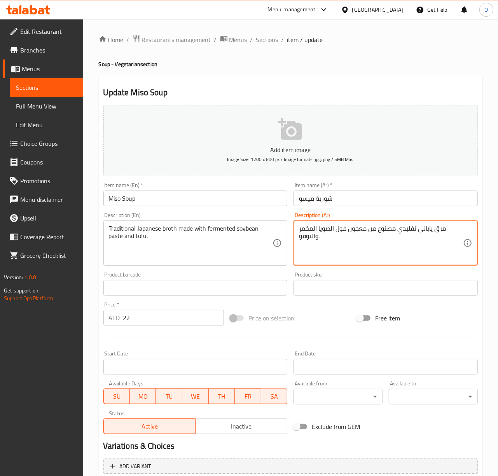
click at [390, 229] on textarea "مرق ياباني تقليدي مصنوع من معجون فول الصويا المخمر والتوفو." at bounding box center [381, 243] width 164 height 37
click at [242, 201] on input "Miso Soup" at bounding box center [195, 199] width 184 height 16
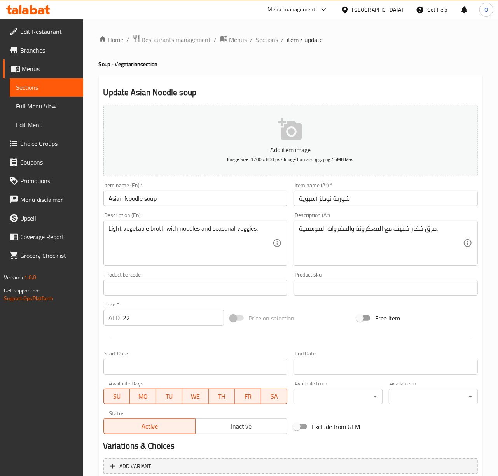
click at [142, 198] on input "Asian Noodle soup" at bounding box center [195, 199] width 184 height 16
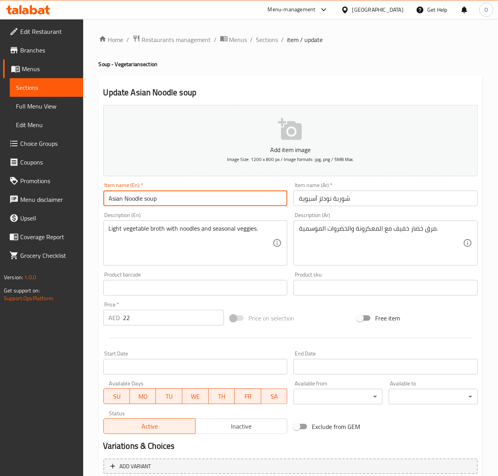
click at [147, 198] on input "Asian Noodle soup" at bounding box center [195, 199] width 184 height 16
type input "Asian Noodle Soup"
click at [414, 230] on textarea "مرق خضار خفيف مع المعكرونة والخضروات الموسمية." at bounding box center [381, 243] width 164 height 37
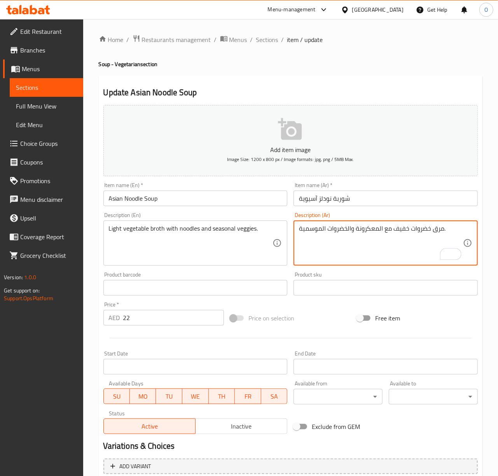
click at [372, 232] on textarea "مرق خضروات خفيف مع المعكرونة والخضروات الموسمية." at bounding box center [381, 243] width 164 height 37
click at [347, 229] on textarea "مرق خضروات خفيف مع نودلز والخضروات الموسمية." at bounding box center [381, 243] width 164 height 37
click at [323, 229] on textarea "مرق خضروات خفيف مع نودلز و خضروات الموسمية." at bounding box center [381, 243] width 164 height 37
click at [322, 229] on textarea "مرق خضروات خفيف مع نودلز و خضروات الموسمية." at bounding box center [381, 243] width 164 height 37
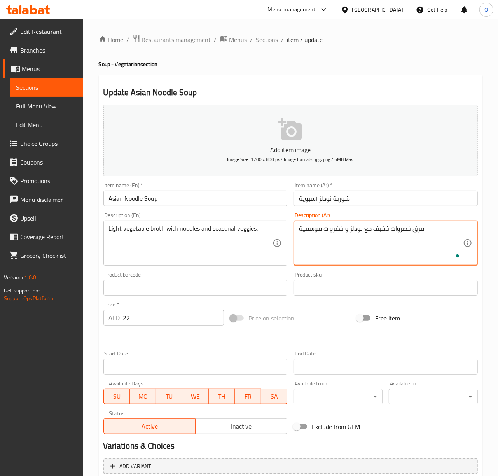
type textarea "مرق خضروات خفيف مع نودلز و خضروات موسمية."
click at [273, 197] on input "Asian Noodle Soup" at bounding box center [195, 199] width 184 height 16
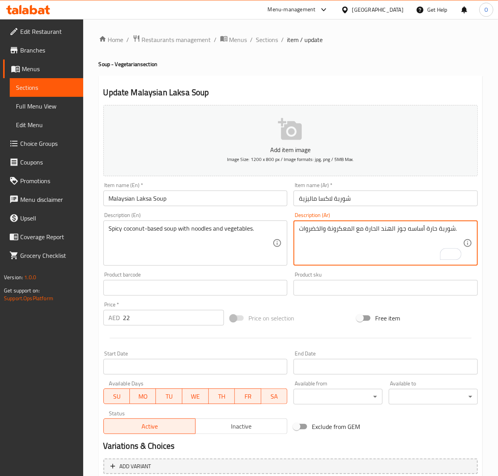
click at [374, 227] on textarea "شوربة حارة أساسه جوز الهند الحارة مع المعكرونة والخضروات." at bounding box center [381, 243] width 164 height 37
click at [347, 230] on textarea "شوربة حارة أساسه جوز الهند مع المعكرونة والخضروات." at bounding box center [381, 243] width 164 height 37
click at [321, 229] on textarea "شوربة حارة أساسه جوز الهند مع نودلز والخضروات." at bounding box center [381, 243] width 164 height 37
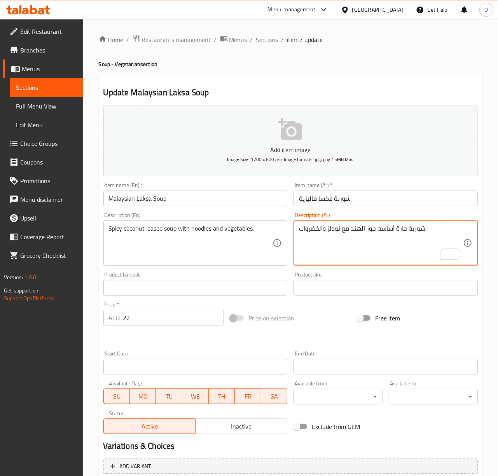
click at [320, 229] on textarea "شوربة حارة أساسه جوز الهند مع نودلز والخضروات." at bounding box center [381, 243] width 164 height 37
type textarea "شوربة حارة أساسه جوز الهند مع نودلز و خضروات."
click at [257, 199] on input "Malaysian Laksa Soup" at bounding box center [195, 199] width 184 height 16
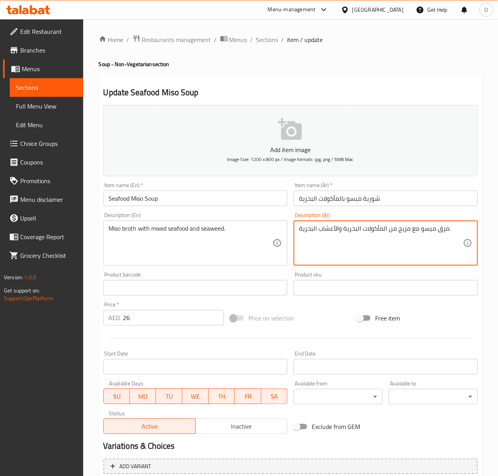
click at [402, 235] on textarea "مرق ميسو مع مزيج من المأكولات البحرية والأعشاب البحرية." at bounding box center [381, 243] width 164 height 37
drag, startPoint x: 391, startPoint y: 232, endPoint x: 407, endPoint y: 230, distance: 16.8
click at [407, 230] on textarea "مرق ميسو مع مزيج من المأكولات البحرية والأعشاب البحرية." at bounding box center [381, 243] width 164 height 37
drag, startPoint x: 383, startPoint y: 230, endPoint x: 409, endPoint y: 230, distance: 25.7
click at [409, 230] on textarea "مرق ميسو مع مزيج من المأكولات البحرية والأعشاب البحرية." at bounding box center [381, 243] width 164 height 37
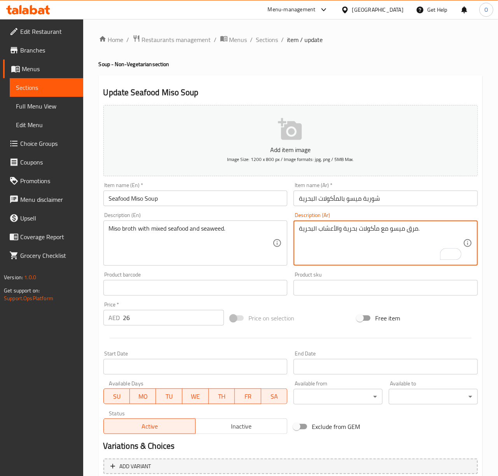
click at [342, 227] on textarea "مرق ميسو مع مأكولات بحرية والأعشاب البحرية." at bounding box center [381, 243] width 164 height 37
click at [335, 230] on textarea "مرق ميسو مع مأكولات بحرية مشكلة والأعشاب البحرية." at bounding box center [381, 243] width 164 height 37
type textarea "مرق ميسو مع مأكولات بحرية مشكلة و أعشاب بحرية."
click at [197, 204] on input "Seafood Miso Soup" at bounding box center [195, 199] width 184 height 16
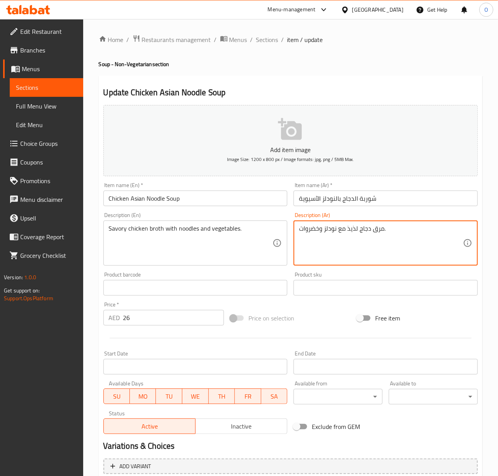
click at [353, 230] on textarea "مرق دجاج لذيذ مع نودلز وخضروات." at bounding box center [381, 243] width 164 height 37
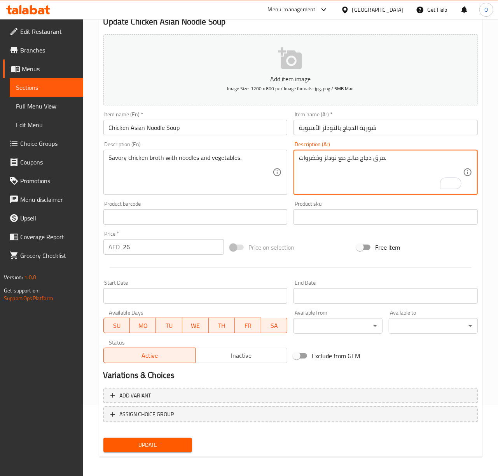
scroll to position [73, 0]
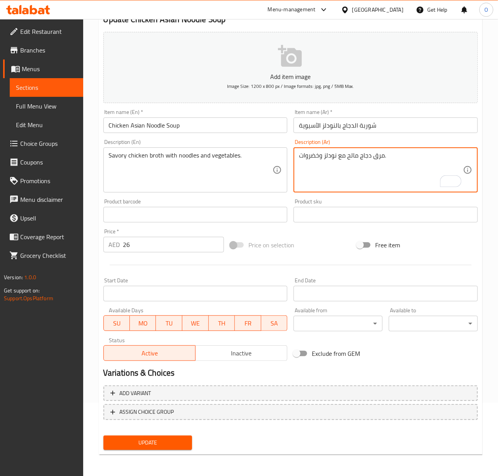
type textarea "مرق دجاج مالح مع نودلز وخضروات."
click at [150, 439] on span "Update" at bounding box center [148, 443] width 77 height 10
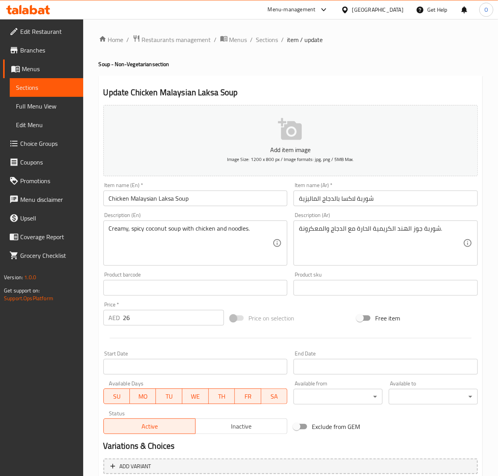
click at [316, 231] on textarea "شوربة جوز الهند الكريمية الحارة مع الدجاج والمعكرونة." at bounding box center [381, 243] width 164 height 37
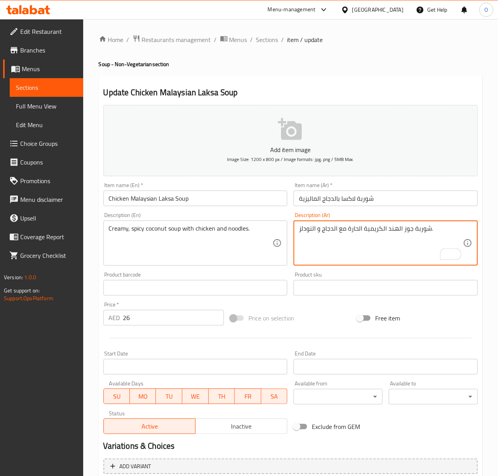
type textarea "شوربة جوز الهند الكريمية الحارة مع الدجاج و النودلز."
click at [254, 198] on input "Chicken Malaysian Laksa Soup" at bounding box center [195, 199] width 184 height 16
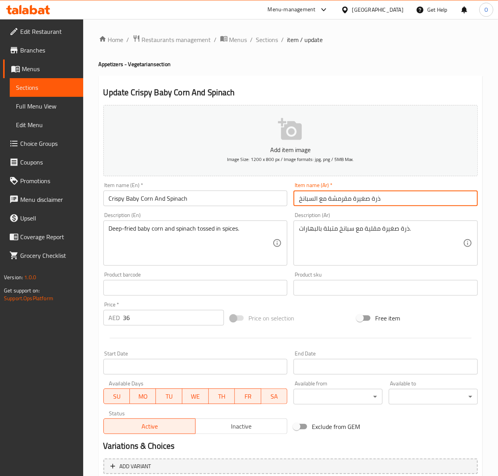
click at [365, 199] on input "ذرة صغيرة مقرمشة مع السبانخ" at bounding box center [386, 199] width 184 height 16
click at [321, 201] on input "ذرة بيبي مقرمشة مع السبانخ" at bounding box center [386, 199] width 184 height 16
type input "ذرة بيبي مقرمشة و السبانخ"
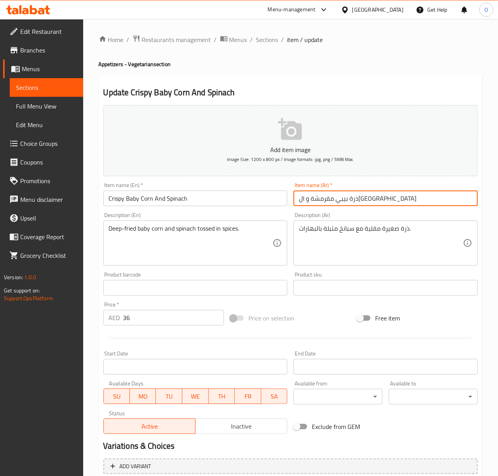
click at [391, 234] on textarea "ذرة صغيرة مقلية مع سبانخ متبلة بالبهارات." at bounding box center [381, 243] width 164 height 37
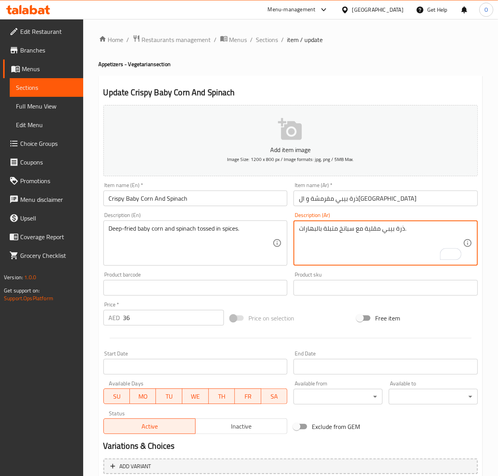
click at [358, 226] on textarea "ذرة بيبي مقلية مع سبانخ متبلة بالبهارات." at bounding box center [381, 243] width 164 height 37
click at [334, 229] on textarea "ذرة بيبي مقلية و سبانخ متبلة بالبهارات." at bounding box center [381, 243] width 164 height 37
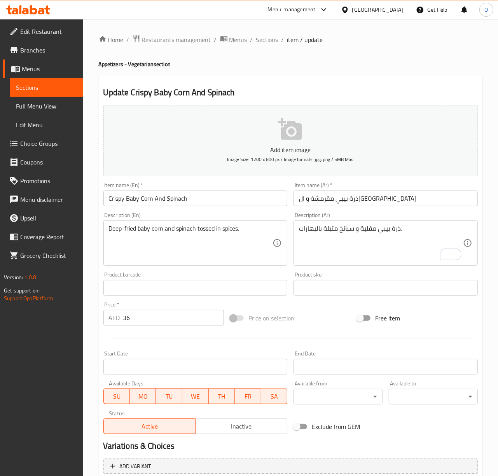
drag, startPoint x: 170, startPoint y: 233, endPoint x: 175, endPoint y: 234, distance: 5.5
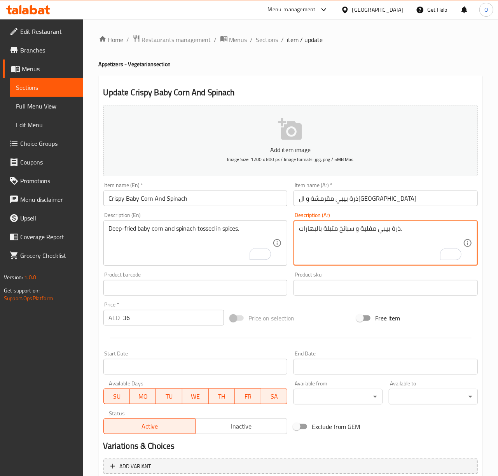
click at [328, 229] on textarea "ذرة بيبي مقلية و سبانخ متبلة بالبهارات." at bounding box center [381, 243] width 164 height 37
type textarea "ذرة بيبي مقلية و سبانخ مغموس بالبهارات."
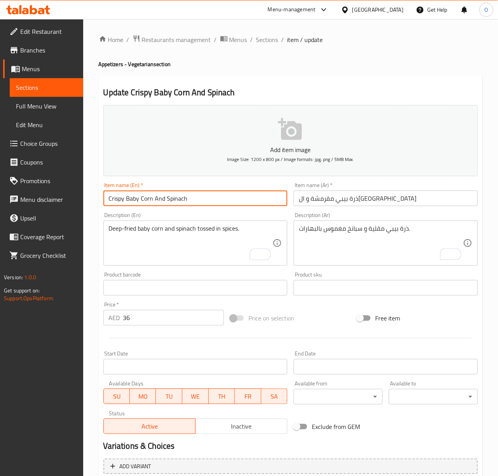
click at [200, 198] on input "Crispy Baby Corn And Spinach" at bounding box center [195, 199] width 184 height 16
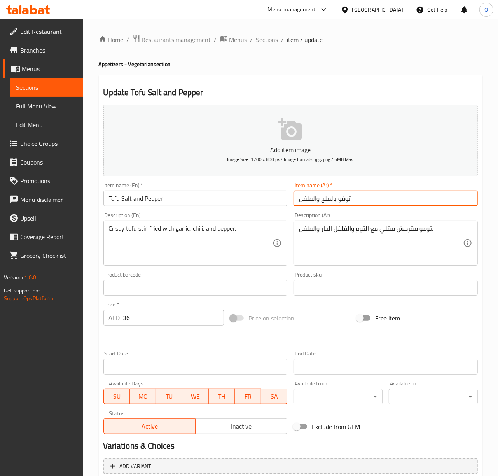
click at [317, 199] on input "توفو بالملح والفلفل" at bounding box center [386, 199] width 184 height 16
type input "توفو بالملح و الفلفل"
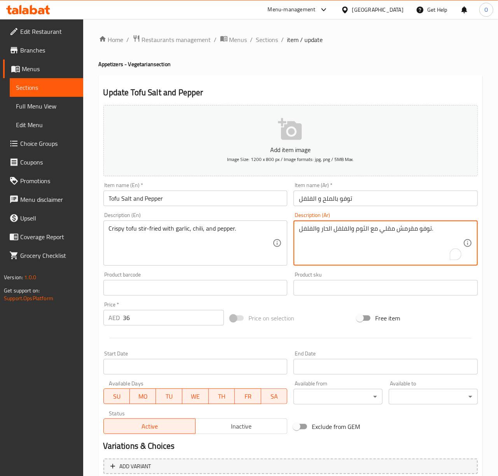
drag, startPoint x: 350, startPoint y: 228, endPoint x: 355, endPoint y: 232, distance: 6.3
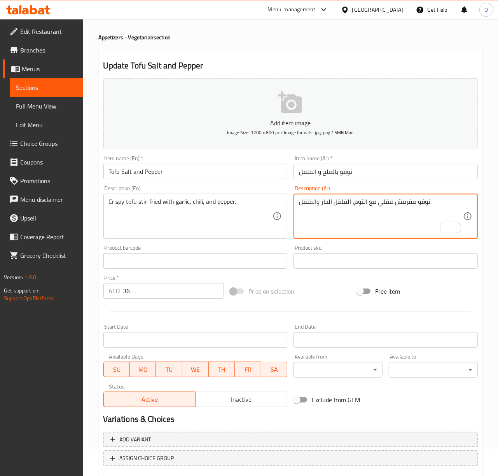
scroll to position [52, 0]
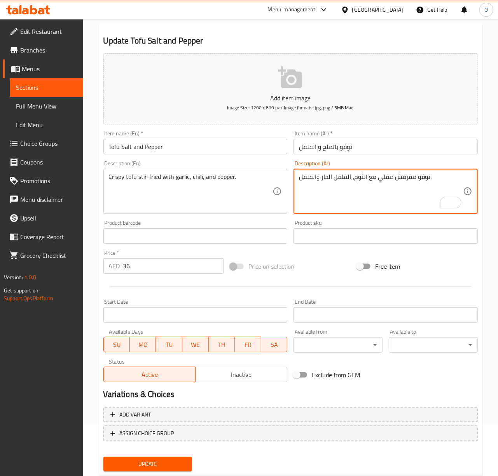
type textarea "توفو مقرمش مقلي مع الثوم، الفلفل الحار والفلفل."
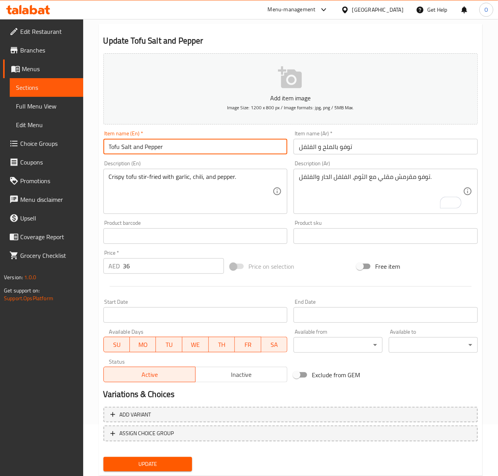
click at [134, 150] on input "Tofu Salt and Pepper" at bounding box center [195, 147] width 184 height 16
type input "Tofu Salt And Pepper"
click at [103, 457] on button "Update" at bounding box center [147, 464] width 89 height 14
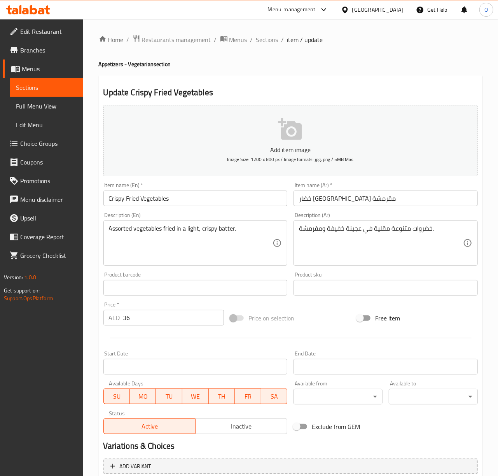
click at [351, 203] on input "خضار [GEOGRAPHIC_DATA] مقرمشة" at bounding box center [386, 199] width 184 height 16
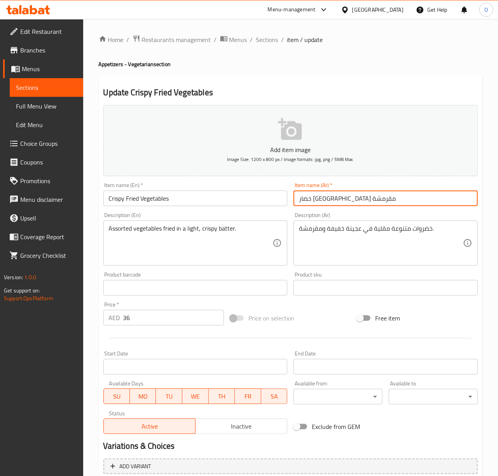
click at [351, 203] on input "خضار [GEOGRAPHIC_DATA] مقرمشة" at bounding box center [386, 199] width 184 height 16
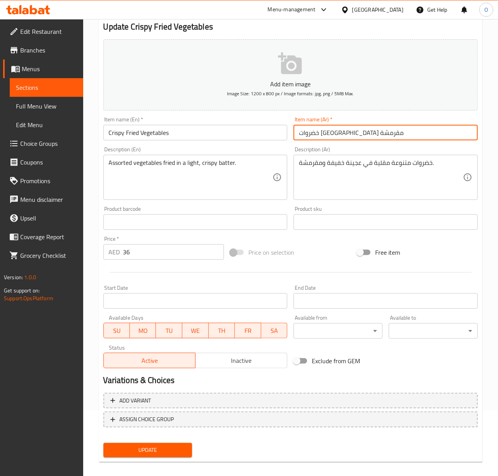
scroll to position [73, 0]
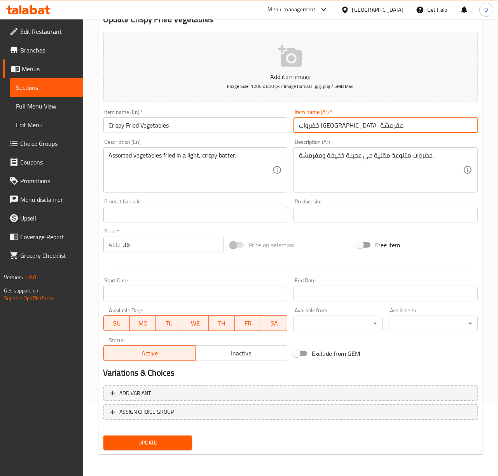
type input "خضروات [GEOGRAPHIC_DATA] مقرمشة"
click at [160, 439] on span "Update" at bounding box center [148, 443] width 77 height 10
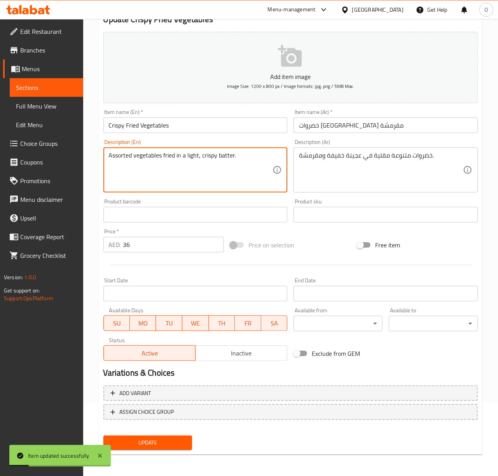
click at [231, 158] on textarea "Assorted vegetables fried in a light, crispy batter." at bounding box center [191, 170] width 164 height 37
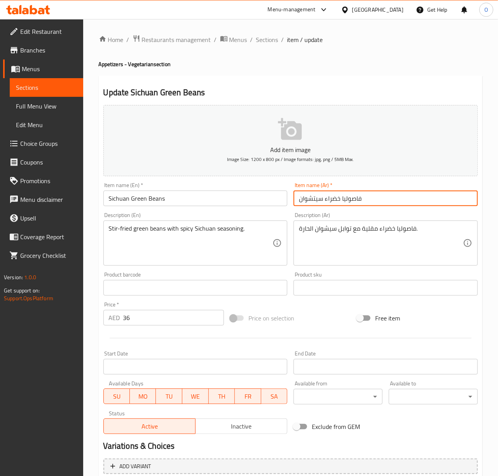
click at [342, 198] on input "فاصوليا خضراء سيتشوان" at bounding box center [386, 199] width 184 height 16
click at [313, 201] on input "فاصولياء خضراء سيتشوان" at bounding box center [386, 199] width 184 height 16
click at [311, 204] on input "فاصولياء خضراء سيشوان" at bounding box center [386, 199] width 184 height 16
type input "فاصولياء خضراء سيشوان"
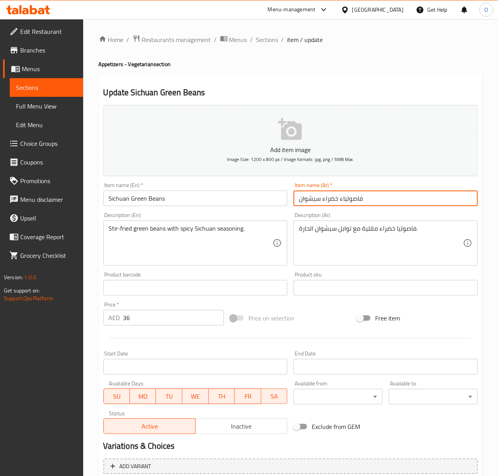
click at [113, 197] on input "Sichuan Green Beans" at bounding box center [195, 199] width 184 height 16
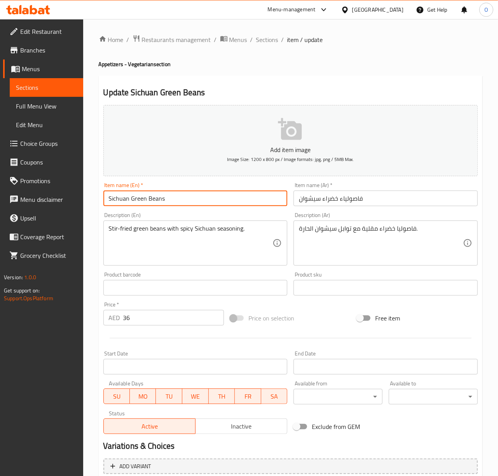
click at [113, 197] on input "Sichuan Green Beans" at bounding box center [195, 199] width 184 height 16
paste input "chezw"
type input "Schezwan Green Beans"
click at [194, 229] on textarea "Stir-fried green beans with spicy Sichuan seasoning." at bounding box center [191, 243] width 164 height 37
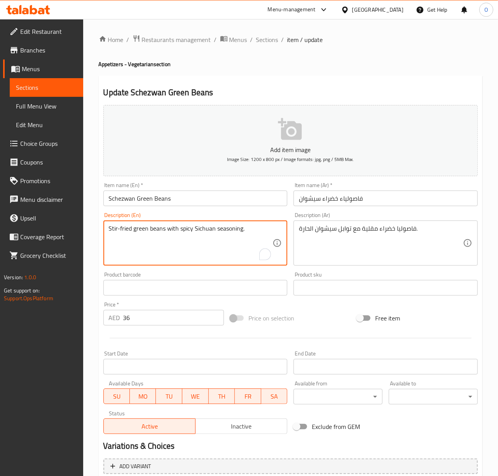
paste textarea "chezw"
type textarea "Stir-fried green beans with spicy schezwan seasoning."
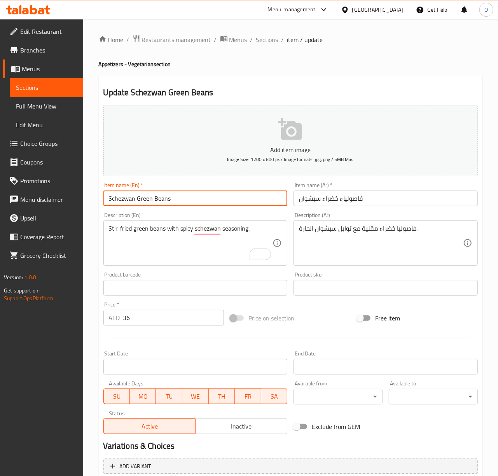
drag, startPoint x: 138, startPoint y: 201, endPoint x: 184, endPoint y: 202, distance: 45.9
click at [184, 202] on input "Schezwan Green Beans" at bounding box center [195, 199] width 184 height 16
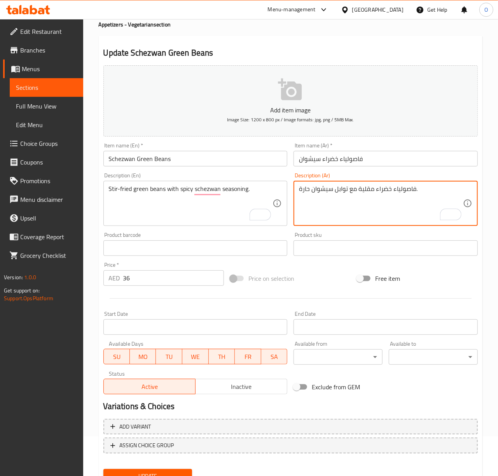
scroll to position [73, 0]
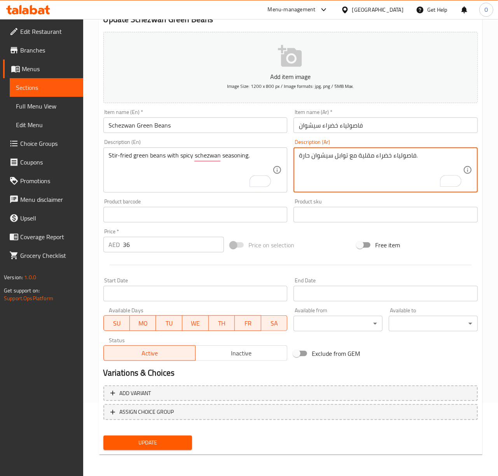
type textarea "فاصولياء خضراء مقلية مع توابل سيشوان حارة."
click at [156, 442] on span "Update" at bounding box center [148, 443] width 77 height 10
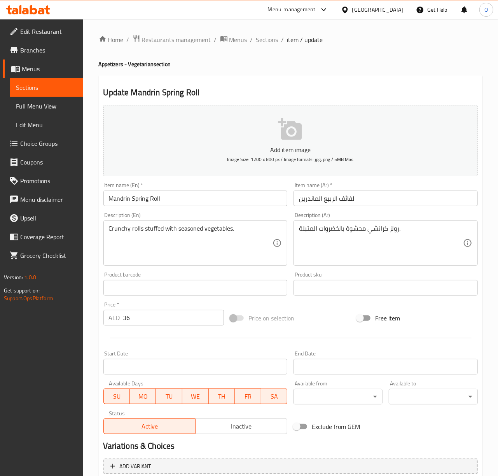
click at [127, 196] on input "Mandrin Spring Roll" at bounding box center [195, 199] width 184 height 16
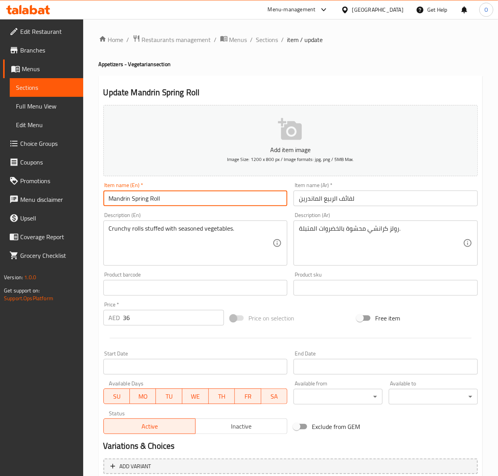
click at [127, 196] on input "Mandrin Spring Roll" at bounding box center [195, 199] width 184 height 16
click at [134, 193] on input "Mandrin Spring Roll" at bounding box center [195, 199] width 184 height 16
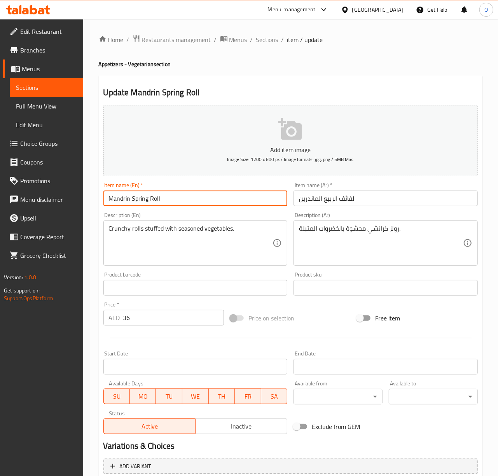
paste input "a"
click at [124, 202] on input "Mandarin Spring Roll" at bounding box center [195, 199] width 184 height 16
type input "Mandarin Spring Roll"
click at [330, 206] on input "لفائف الربيع الماندرين" at bounding box center [386, 199] width 184 height 16
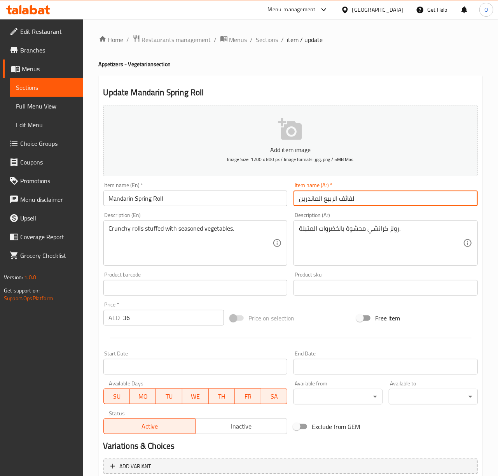
click at [330, 206] on input "لفائف الربيع الماندرين" at bounding box center [386, 199] width 184 height 16
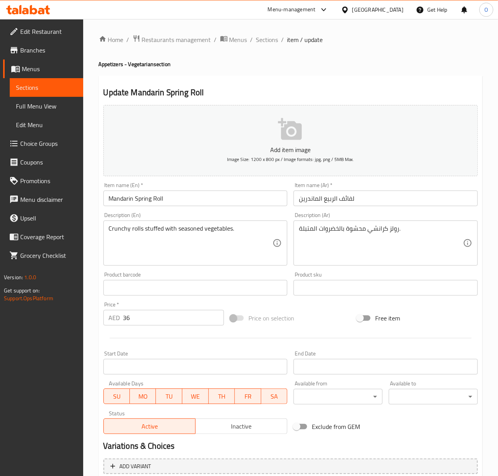
click at [315, 207] on div "Item name (Ar)   * لفائف الربيع الماندرين Item name (Ar) *" at bounding box center [385, 194] width 191 height 30
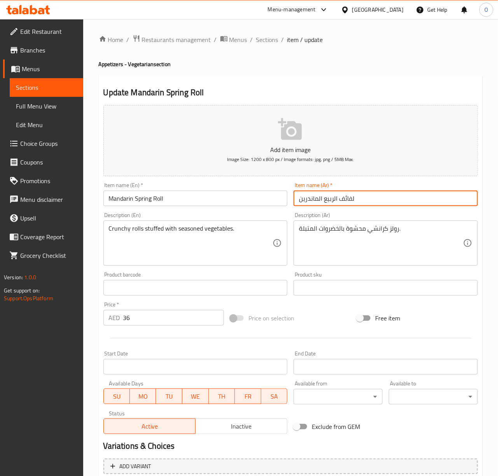
click at [318, 201] on input "لفائف الربيع الماندرين" at bounding box center [386, 199] width 184 height 16
drag, startPoint x: 323, startPoint y: 200, endPoint x: 393, endPoint y: 198, distance: 69.2
click at [393, 198] on input "لفائف الربيع الماندرين" at bounding box center [386, 199] width 184 height 16
type input "سبرينج رول الماندرين"
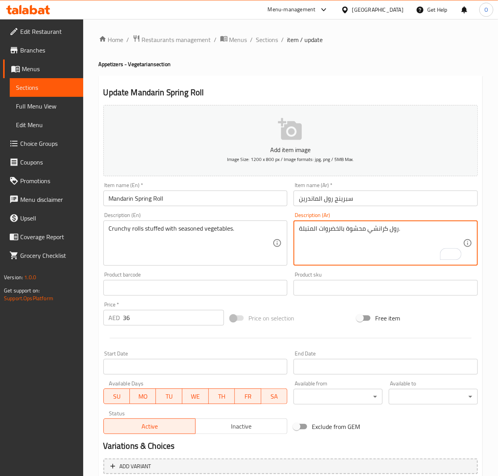
type textarea "رول كرانشي محشوة بالخضروات المتبلة."
click at [234, 195] on input "Mandarin Spring Roll" at bounding box center [195, 199] width 184 height 16
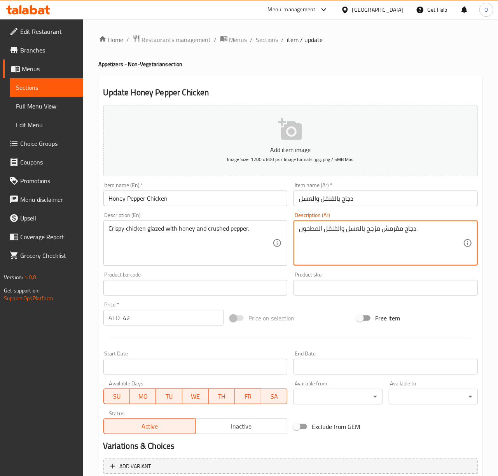
click at [375, 232] on textarea "دجاج مقرمش مزجج بالعسل والفلفل المطحون." at bounding box center [381, 243] width 164 height 37
type textarea "دجاج مقرمش جلايزد بالعسل والفلفل المطحون."
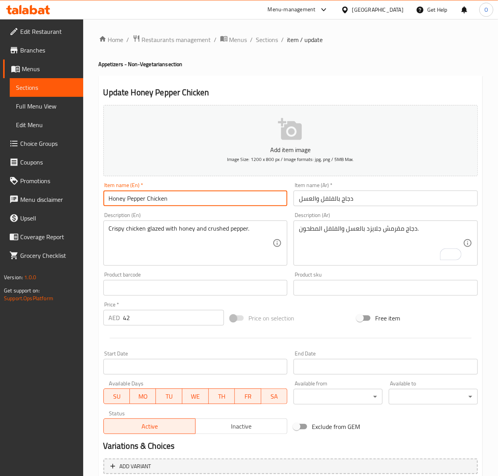
click at [282, 204] on input "Honey Pepper Chicken" at bounding box center [195, 199] width 184 height 16
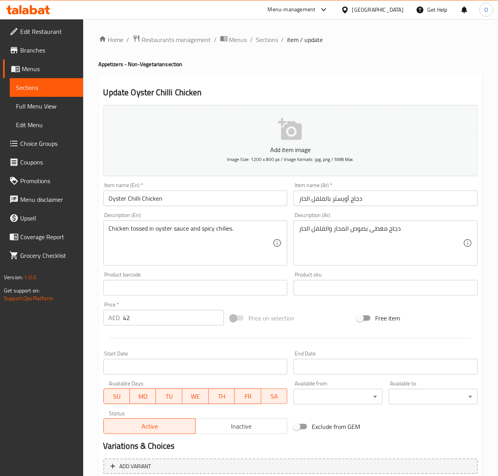
click at [138, 202] on input "Oyster Chilli Chicken" at bounding box center [195, 199] width 184 height 16
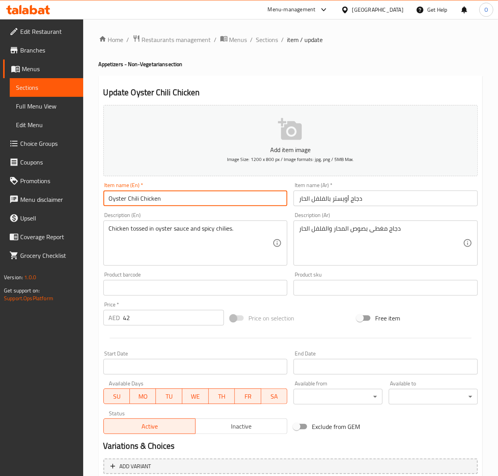
click at [130, 200] on input "Oyster Chili Chicken" at bounding box center [195, 199] width 184 height 16
type input "Oyster Chili Chicken"
click at [375, 229] on textarea "دجاج مغطى بصوص المحار والفلفل الحار" at bounding box center [381, 243] width 164 height 37
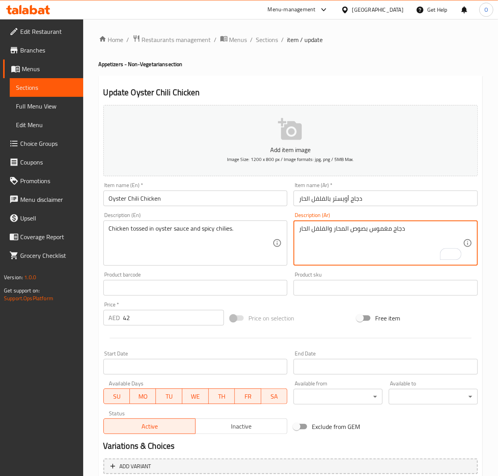
click at [343, 228] on textarea "دجاج مغموس بصوص المحار والفلفل الحار" at bounding box center [381, 243] width 164 height 37
type textarea "دجاج مغموس بصوص الأويستر والفلفل الحار"
click at [232, 204] on input "Oyster Chili Chicken" at bounding box center [195, 199] width 184 height 16
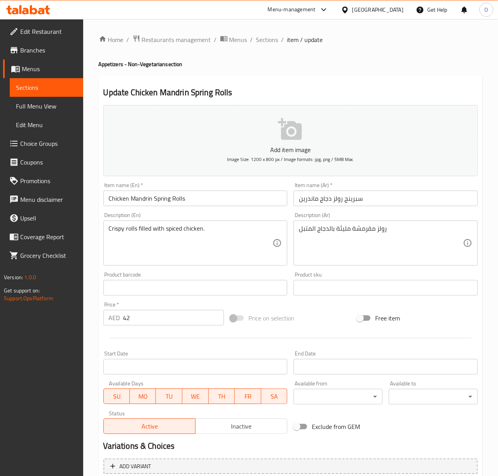
click at [171, 199] on input "Chicken Mandrin Spring Rolls" at bounding box center [195, 199] width 184 height 16
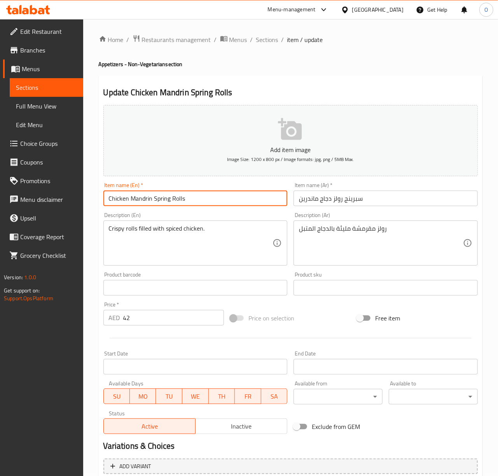
click at [134, 199] on input "Chicken Mandrin Spring Rolls" at bounding box center [195, 199] width 184 height 16
type input "Chicken Mandarin Spring Rolls"
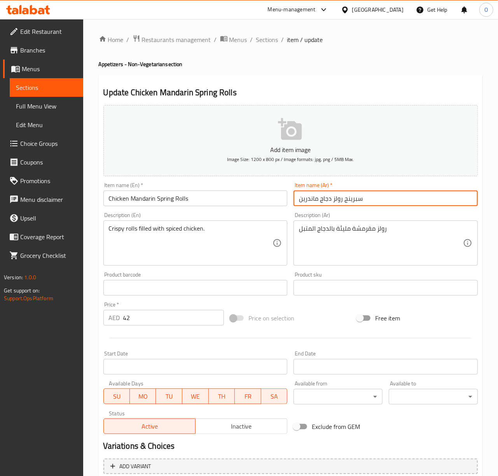
click at [331, 202] on input "سبرينج رولز دجاج ماندرين" at bounding box center [386, 199] width 184 height 16
type input "سبرينج رولز بالدجاج و الماندرين"
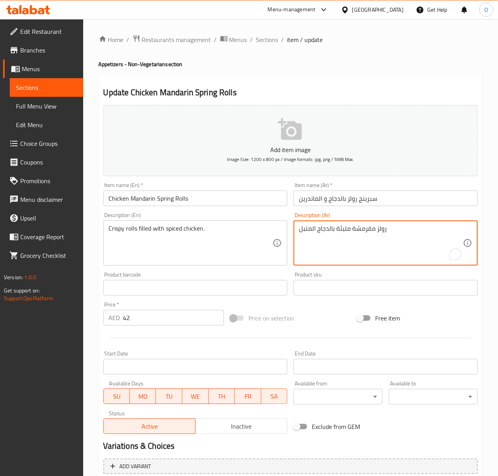
click at [376, 230] on textarea "رولز مقرمشة مليئة بالدجاج المتبل" at bounding box center [381, 243] width 164 height 37
click at [341, 237] on textarea "رول مقرمشة مليئة بالدجاج المتبل" at bounding box center [381, 243] width 164 height 37
click at [341, 234] on textarea "رول مقرمشة مليئة بالدجاج المتبل" at bounding box center [381, 243] width 164 height 37
type textarea "رول مقرمشة محشوة بالدجاج المتبل"
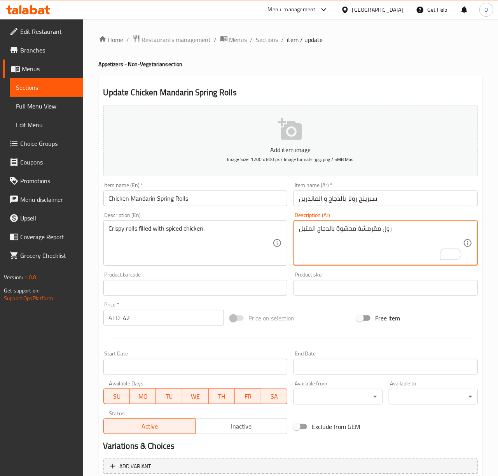
click at [263, 204] on input "Chicken Mandarin Spring Rolls" at bounding box center [195, 199] width 184 height 16
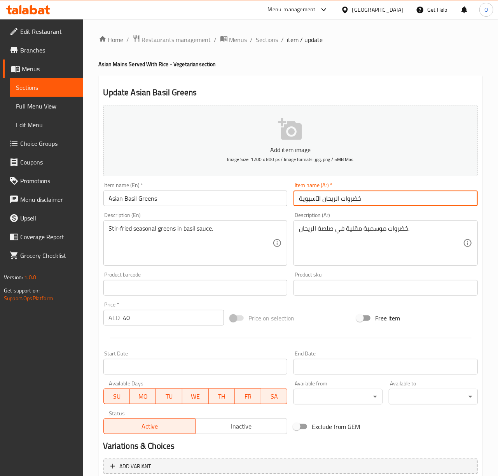
drag, startPoint x: 353, startPoint y: 201, endPoint x: 343, endPoint y: 202, distance: 10.2
click at [343, 202] on input "خضروات الريحان الآسيوية" at bounding box center [386, 199] width 184 height 16
click at [224, 197] on input "Asian Basil Greens" at bounding box center [195, 199] width 184 height 16
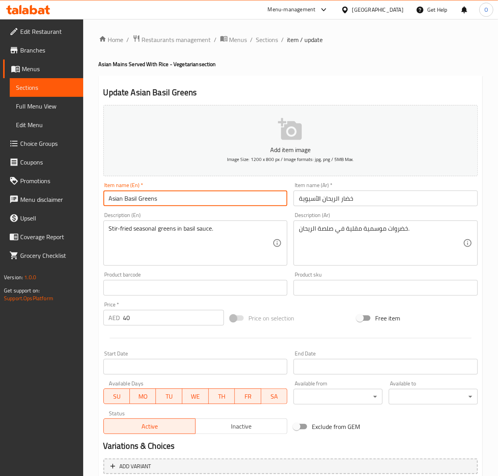
click at [224, 197] on input "Asian Basil Greens" at bounding box center [195, 199] width 184 height 16
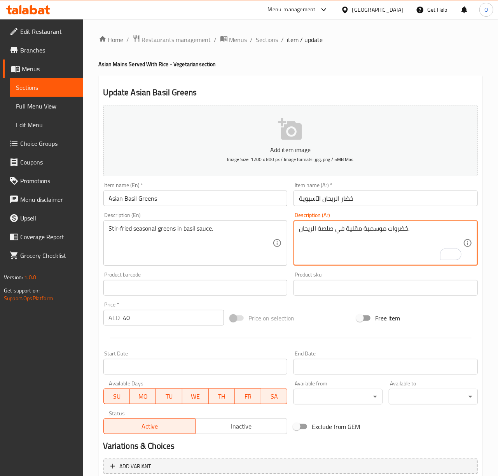
click at [397, 235] on textarea "خضروات موسمية مقلية في صلصة الريحان." at bounding box center [381, 243] width 164 height 37
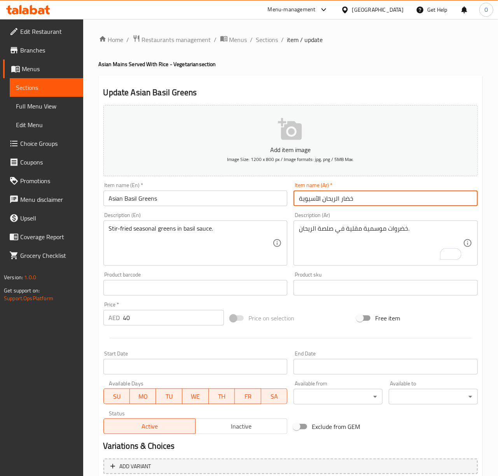
click at [343, 197] on input "خضار الريحان الآسيوية" at bounding box center [386, 199] width 184 height 16
paste input "وات"
type input "خضروات الريحان الآسيوية"
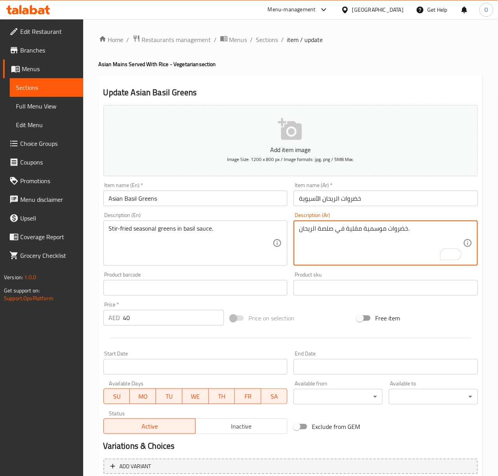
click at [319, 234] on textarea "خضروات موسمية مقلية في صلصة الريحان." at bounding box center [381, 243] width 164 height 37
click at [324, 232] on textarea "خضروات موسمية مقلية في صلصة الريحان." at bounding box center [381, 243] width 164 height 37
type textarea "خضروات موسمية مقلية في صوص الريحان."
click at [232, 200] on input "Asian Basil Greens" at bounding box center [195, 199] width 184 height 16
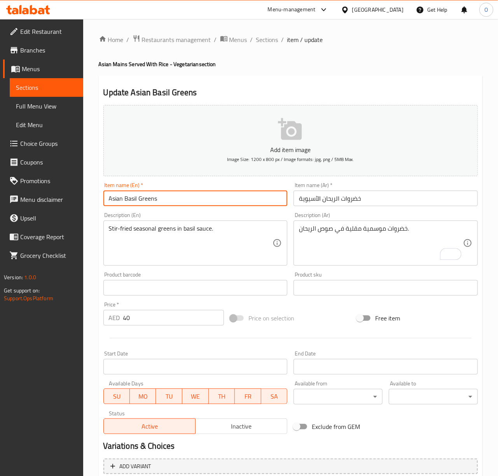
click at [158, 203] on input "Black Pepper Tofu and Asparagus" at bounding box center [195, 199] width 184 height 16
click at [191, 199] on input "Black Pepper Tofu And Asparagus" at bounding box center [195, 199] width 184 height 16
type input "Black Pepper Tofu And Asparagus"
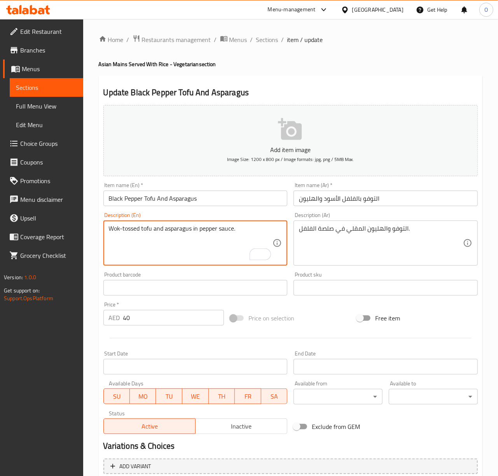
click at [399, 230] on textarea "التوفو والهليون المقلي في صلصة الفلفل." at bounding box center [381, 243] width 164 height 37
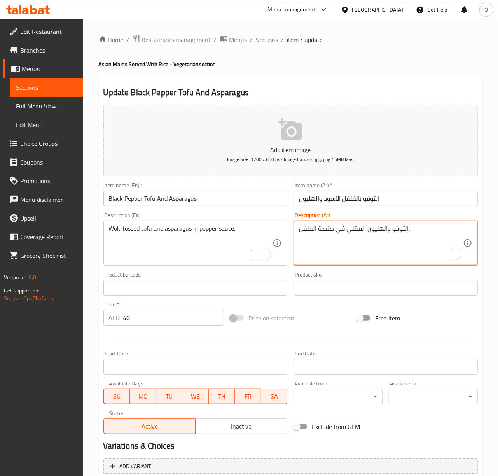
click at [399, 230] on textarea "التوفو والهليون المقلي في صلصة الفلفل." at bounding box center [381, 243] width 164 height 37
click at [393, 242] on textarea "التوفو والهليون المقلي في صلصة الفلفل." at bounding box center [381, 243] width 164 height 37
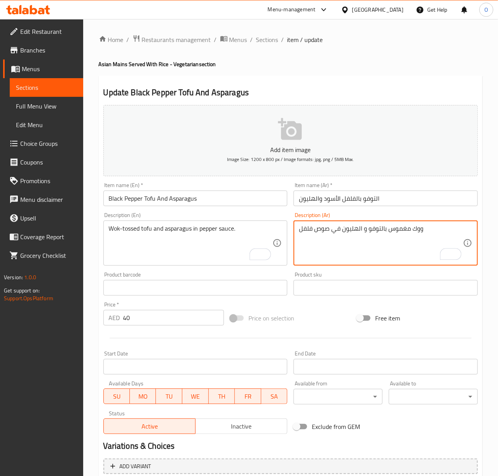
type textarea "ووك مغموس بالتوفو و الهليون في صوص فلفل"
click at [201, 201] on input "Black Pepper Tofu And Asparagus" at bounding box center [195, 199] width 184 height 16
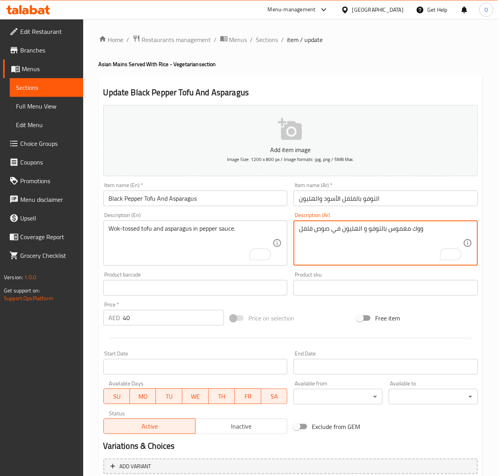
drag, startPoint x: 417, startPoint y: 232, endPoint x: 341, endPoint y: 262, distance: 81.7
click at [341, 262] on div "ووك مغموس بالتوفو و الهليون في صوص فلفل Description (Ar)" at bounding box center [386, 242] width 184 height 45
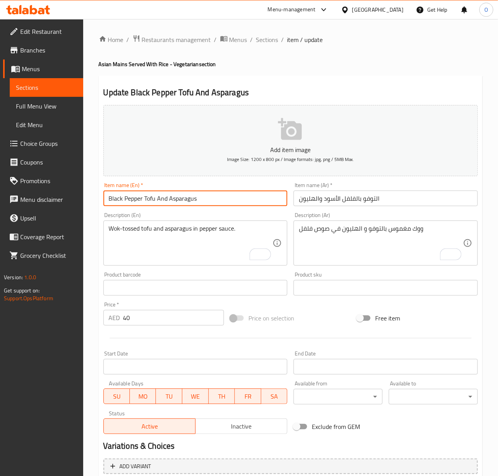
click at [243, 204] on input "Black Pepper Tofu And Asparagus" at bounding box center [195, 199] width 184 height 16
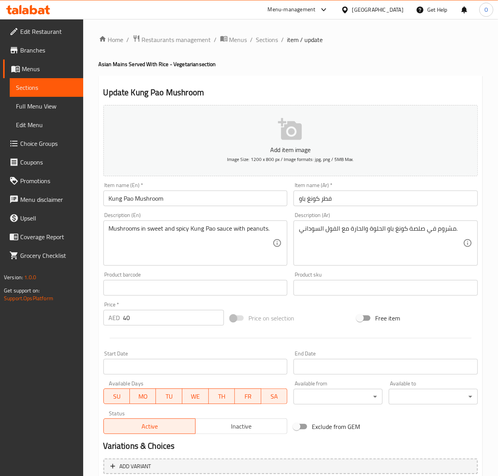
click at [327, 195] on input "فطر كونغ باو" at bounding box center [386, 199] width 184 height 16
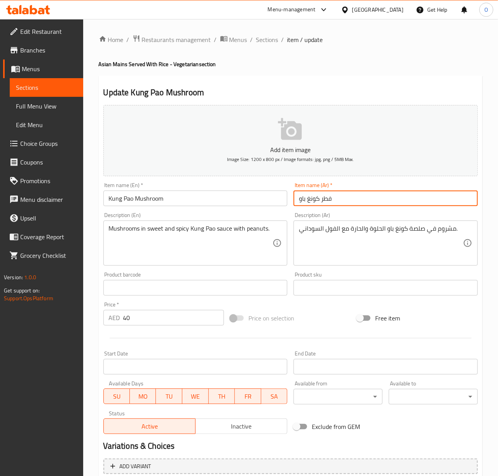
click at [327, 195] on input "فطر كونغ باو" at bounding box center [386, 199] width 184 height 16
click at [325, 196] on input "فطر كونغ باو" at bounding box center [386, 199] width 184 height 16
type input "مشروم كونج باو"
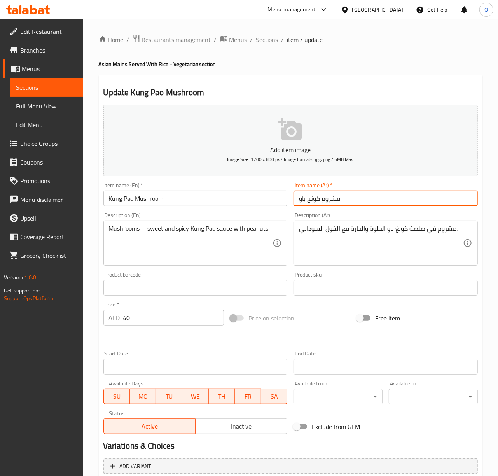
click at [412, 229] on textarea "مشروم في صلصة كونغ باو الحلوة والحارة مع الفول السوداني." at bounding box center [381, 243] width 164 height 37
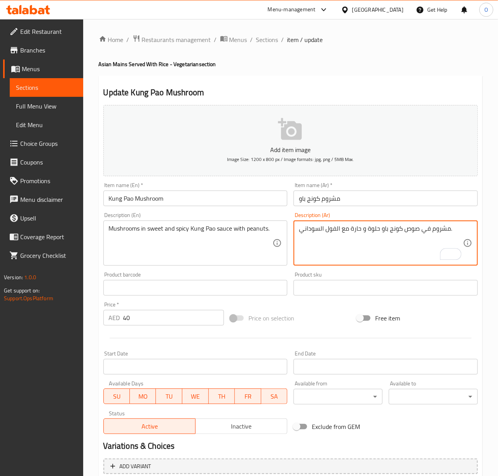
type textarea "مشروم في صوص كونج باو حلوة و حارة مع الفول السوداني."
click at [274, 199] on input "Kung Pao Mushroom" at bounding box center [195, 199] width 184 height 16
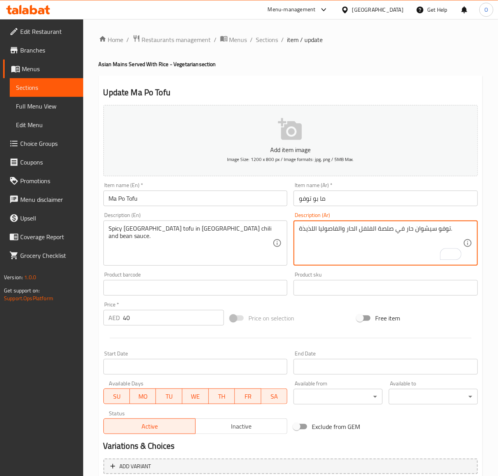
click at [426, 232] on textarea "توفو سيشوان حار في صلصة الفلفل الحار والفاصوليا اللذيذة." at bounding box center [381, 243] width 164 height 37
type textarea "توفو سيشوان حار في صلصة الفلفل الحار والفاصوليا اللذيذة."
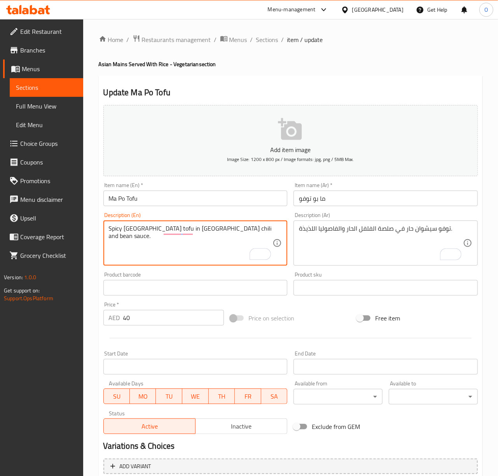
drag, startPoint x: 125, startPoint y: 229, endPoint x: 143, endPoint y: 229, distance: 18.7
paste textarea "chezwan"
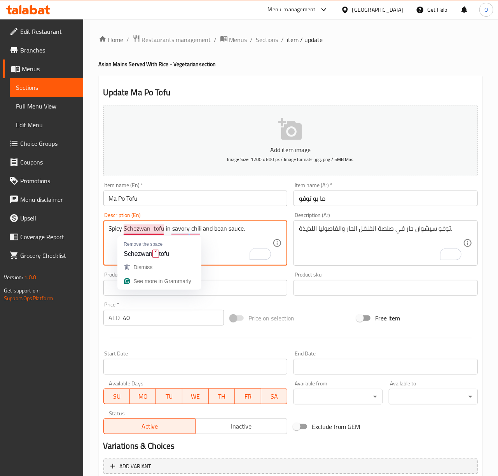
type textarea "Spicy Schezwan tofu in savory chili and bean sauce."
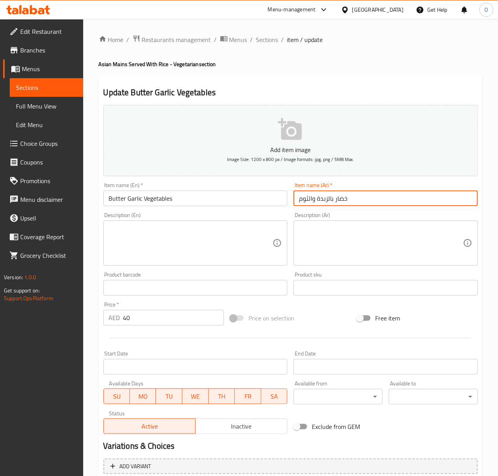
click at [301, 199] on input "خضار بالزبدة والثوم" at bounding box center [386, 199] width 184 height 16
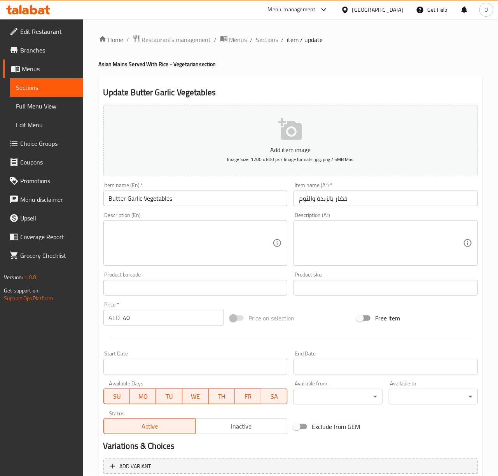
click at [139, 243] on textarea at bounding box center [191, 243] width 164 height 37
paste textarea "Mixed vegetables sautéed in garlic butter sauce."
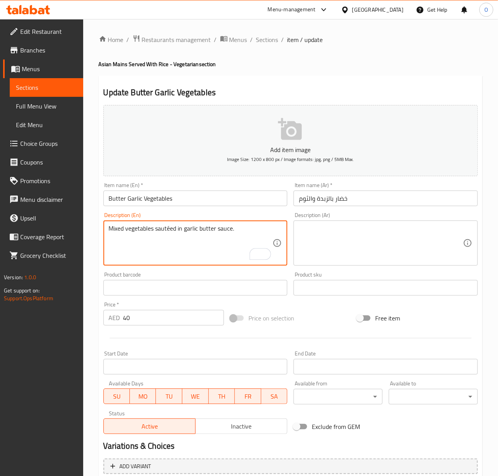
click at [172, 229] on textarea "Mixed vegetables sautéed in garlic butter sauce." at bounding box center [191, 243] width 164 height 37
click at [170, 231] on textarea "Mixed vegetables sautéed in garlic butter sauce." at bounding box center [191, 243] width 164 height 37
click at [168, 232] on textarea "Mixed vegetables sautéed in garlic butter sauce." at bounding box center [191, 243] width 164 height 37
paste textarea "e"
type textarea "Mixed vegetables sauteed in garlic butter sauce."
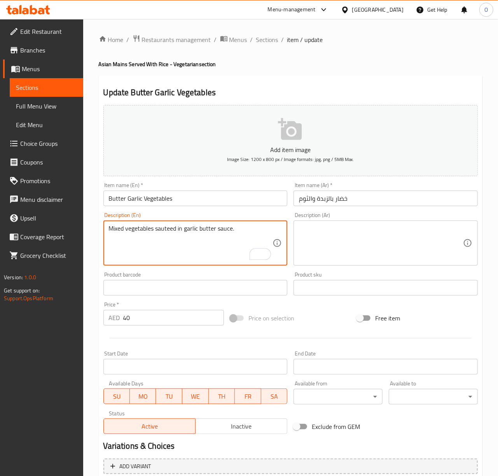
click at [339, 267] on div "Description (Ar) Description (Ar)" at bounding box center [385, 238] width 191 height 59
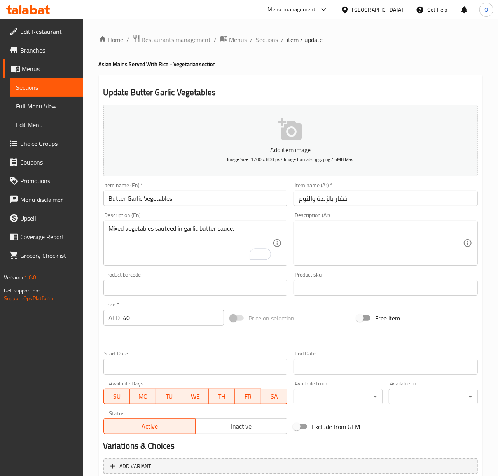
click at [338, 255] on textarea at bounding box center [381, 243] width 164 height 37
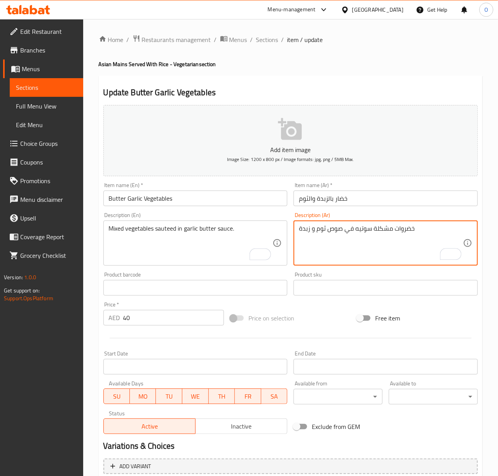
type textarea "خضروات مشكلة سوتيه في صوص ثوم و زبدة"
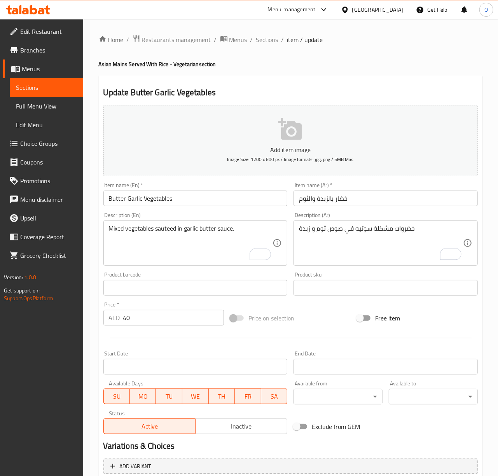
click at [222, 180] on div "Item name (En)   * Butter Garlic Vegetables Item name (En) *" at bounding box center [195, 194] width 191 height 30
click at [219, 187] on div "Item name (En)   * Butter Garlic Vegetables Item name (En) *" at bounding box center [195, 194] width 184 height 24
click at [218, 197] on input "Butter Garlic Vegetables" at bounding box center [195, 199] width 184 height 16
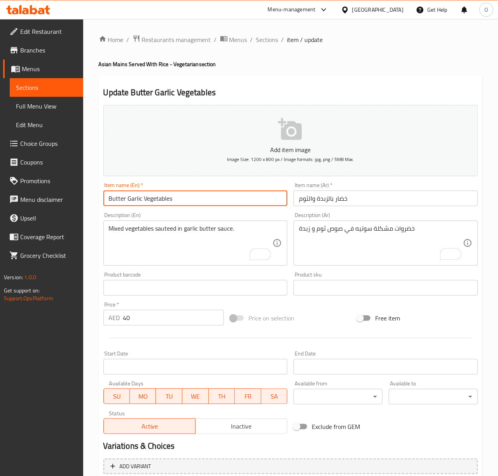
click at [159, 198] on input "Black Bean Brocolli and Mushroom" at bounding box center [195, 199] width 184 height 16
type input "Black Bean Broccoli And Mushroom"
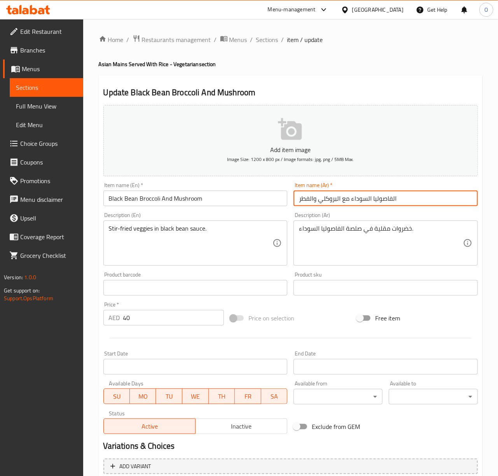
click at [390, 199] on input "الفاصوليا السوداء مع البروكلي والفطر" at bounding box center [386, 199] width 184 height 16
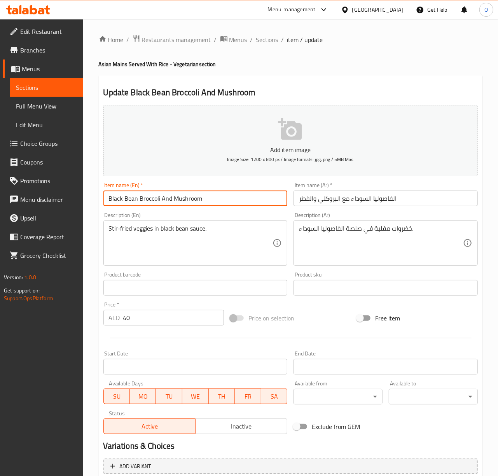
drag, startPoint x: 136, startPoint y: 201, endPoint x: 109, endPoint y: 195, distance: 27.1
click at [109, 195] on input "Black Bean Broccoli And Mushroom" at bounding box center [195, 199] width 184 height 16
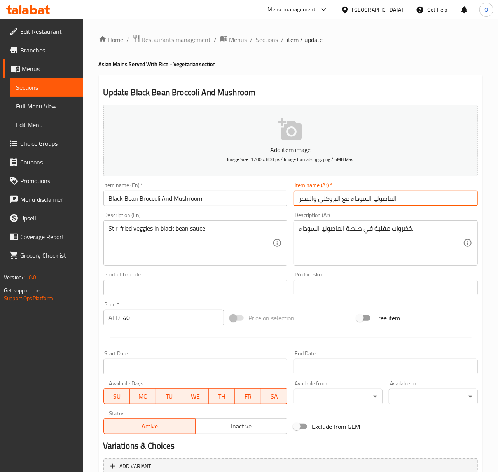
click at [392, 197] on input "الفاصوليا السوداء مع البروكلي والفطر" at bounding box center [386, 199] width 184 height 16
click at [372, 201] on input "فاصوليا السوداء مع البروكلي والفطر" at bounding box center [386, 199] width 184 height 16
click at [369, 201] on input "فاصولياء السوداء مع البروكلي والفطر" at bounding box center [386, 199] width 184 height 16
click at [368, 201] on input "فاصولياء السوداء مع البروكلي والفطر" at bounding box center [386, 199] width 184 height 16
click at [368, 199] on input "فاصولياء السوداء مع البروكلي والفطر" at bounding box center [386, 199] width 184 height 16
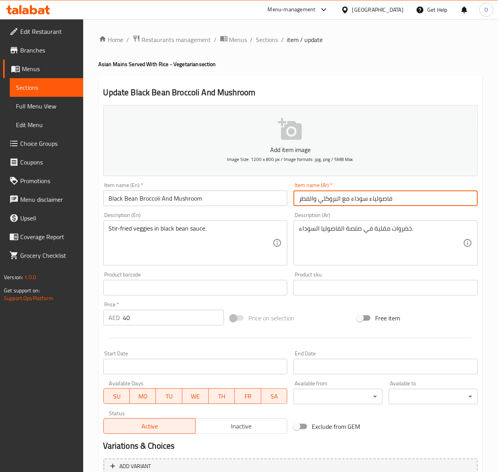
click at [328, 201] on input "فاصولياء سوداء مع البروكلي والفطر" at bounding box center [386, 199] width 184 height 16
click at [305, 204] on input "فاصولياء سوداء مع بروكلي والفطر" at bounding box center [386, 199] width 184 height 16
type input "فاصولياء سوداء مع بروكلي و مشروم"
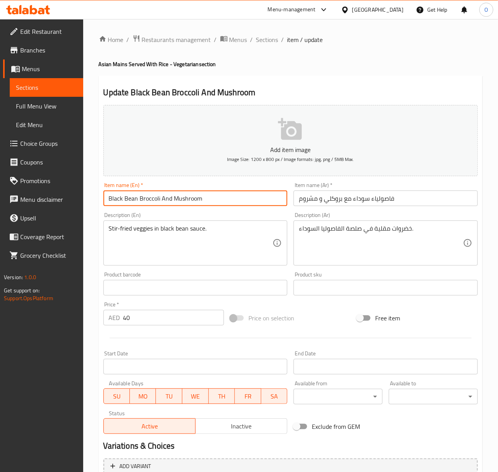
click at [148, 199] on input "Black Bean Broccoli And Mushroom" at bounding box center [195, 199] width 184 height 16
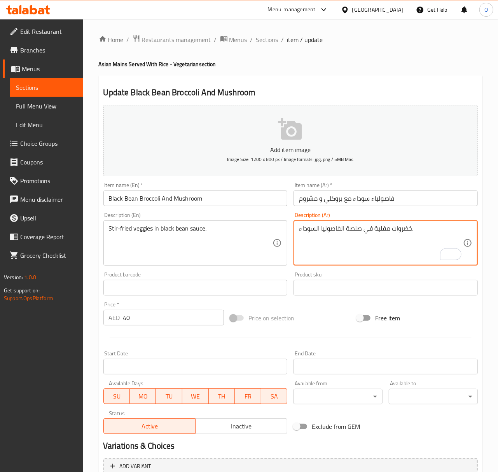
click at [338, 227] on textarea "خضروات مقلية في صلصة الفاصوليا السوداء." at bounding box center [381, 243] width 164 height 37
click at [353, 227] on textarea "خضروات مقلية في صلصة الفاصوليا السوداء." at bounding box center [381, 243] width 164 height 37
type textarea "خضروات مقلية في صوص فاصولياء سوداء."
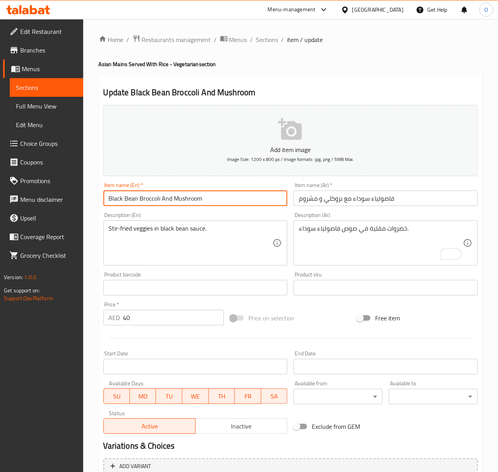
click at [282, 202] on input "Black Bean Broccoli And Mushroom" at bounding box center [195, 199] width 184 height 16
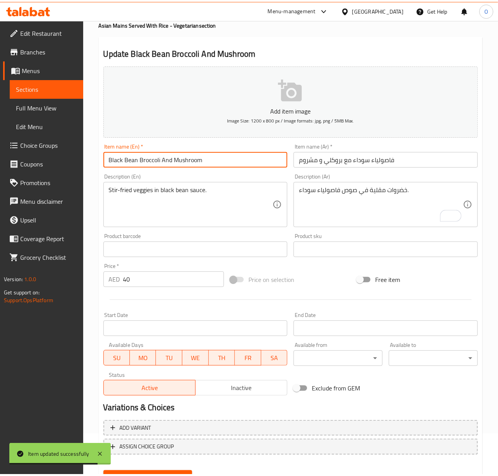
scroll to position [52, 0]
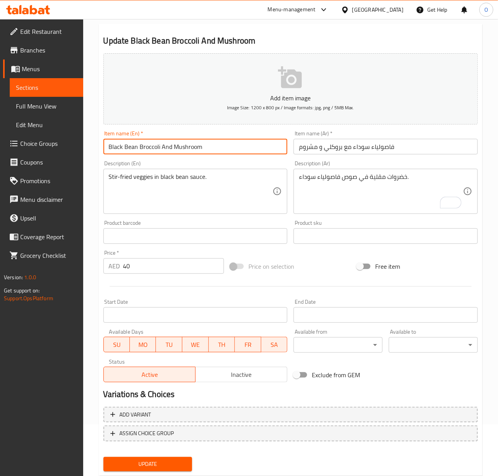
click at [103, 457] on button "Update" at bounding box center [147, 464] width 89 height 14
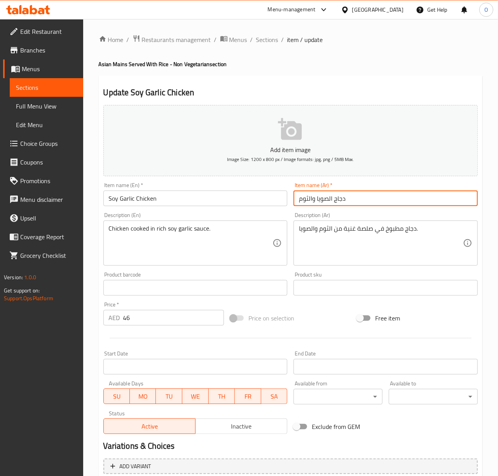
click at [330, 198] on input "دجاج الصويا والثوم" at bounding box center [386, 199] width 184 height 16
click at [333, 198] on input "دجاج الصويا والثوم" at bounding box center [386, 199] width 184 height 16
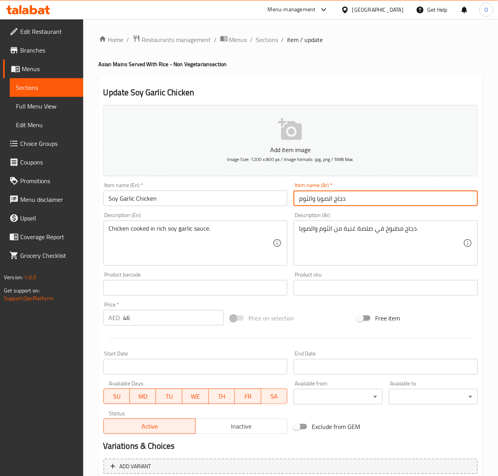
click at [332, 200] on input "دجاج الصويا والثوم" at bounding box center [386, 199] width 184 height 16
type input "دجاج بالصويا والثوم"
click at [363, 227] on textarea "دجاج مطبوخ في صلصة غنية من الثوم والصويا." at bounding box center [381, 243] width 164 height 37
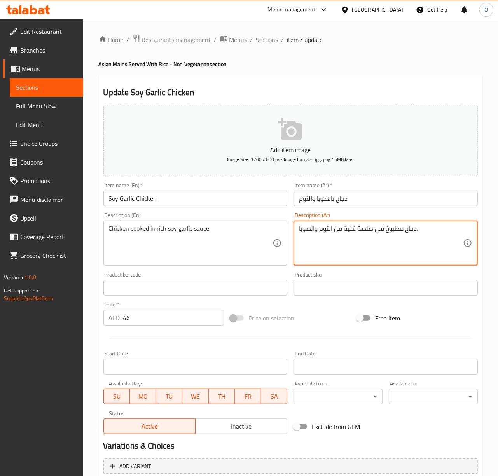
click at [363, 227] on textarea "دجاج مطبوخ في صلصة غنية من الثوم والصويا." at bounding box center [381, 243] width 164 height 37
type textarea "دجاج مطبوخ في صوص غني من الثوم والصويا."
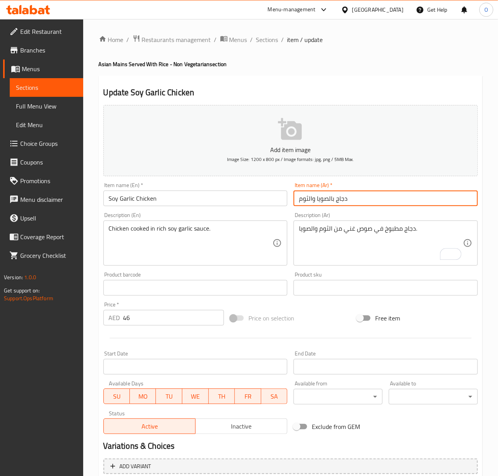
click at [322, 204] on input "دجاج بالصويا والثوم" at bounding box center [386, 199] width 184 height 16
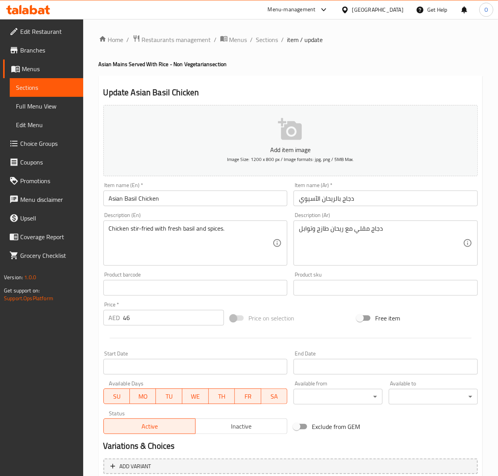
click at [190, 198] on input "Asian Basil Chicken" at bounding box center [195, 199] width 184 height 16
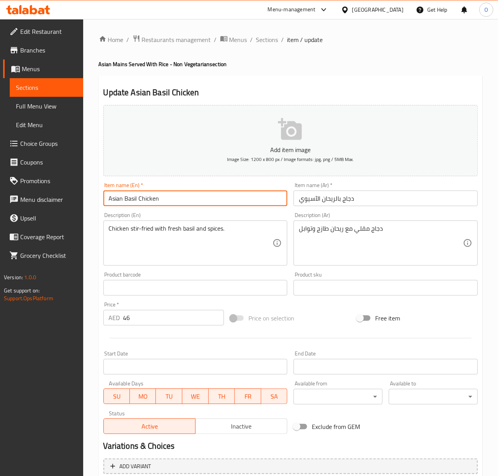
click at [251, 203] on input "Asian Basil Chicken" at bounding box center [195, 199] width 184 height 16
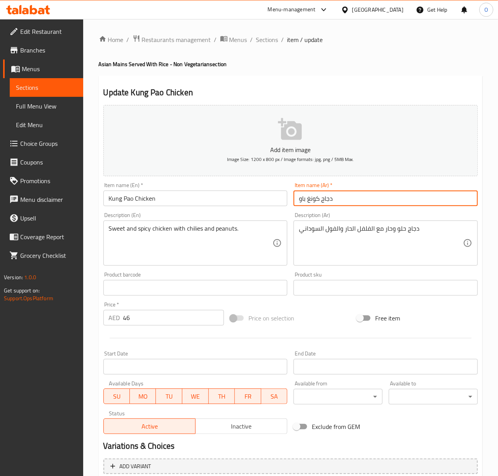
click at [310, 202] on input "دجاج كونغ باو" at bounding box center [386, 199] width 184 height 16
type input "دجاج كونج باو"
click at [266, 196] on input "Kung Pao Chicken" at bounding box center [195, 199] width 184 height 16
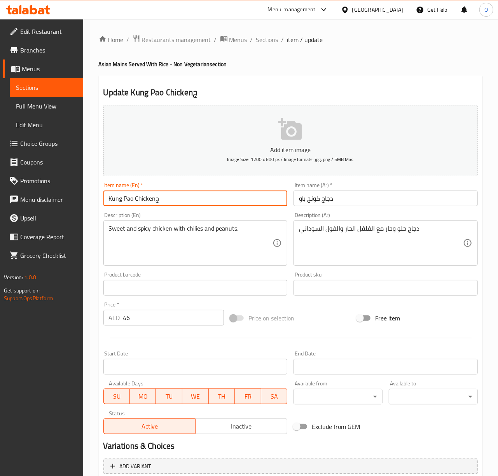
type input "Kung Pao Chicken"
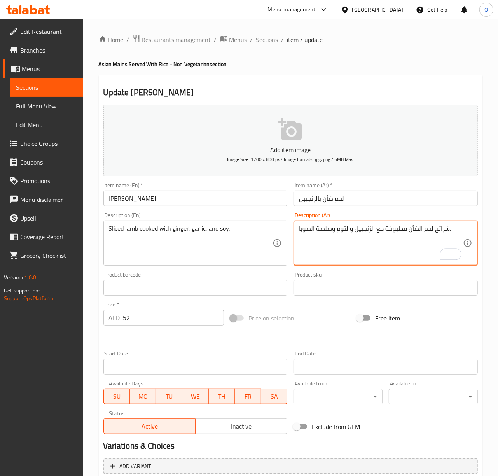
click at [354, 229] on textarea "شرائح لحم الضأن مطبوخة مع الزنجبيل والثوم وصلصة الصويا." at bounding box center [381, 243] width 164 height 37
click at [329, 229] on textarea "شرائح لحم الضأن مطبوخة مع الزنجبيل، الثوم وصلصة الصويا." at bounding box center [381, 243] width 164 height 37
type textarea "شرائح لحم الضأن مطبوخة مع الزنجبيل، الثوم و الصويا."
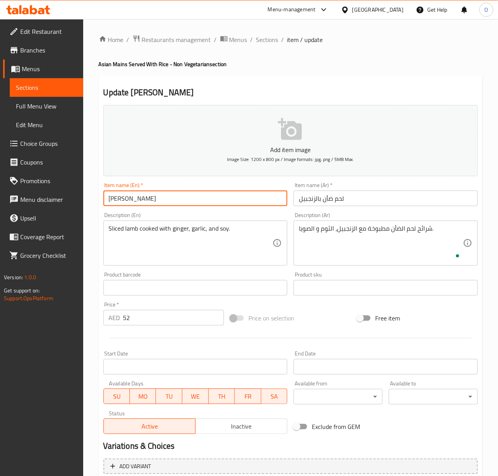
click at [255, 197] on input "[PERSON_NAME]" at bounding box center [195, 199] width 184 height 16
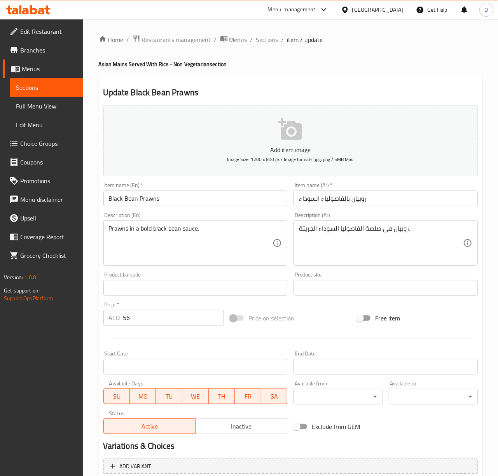
click at [370, 227] on textarea "روبيان في صلصة الفاصوليا السوداء الجريئة." at bounding box center [381, 243] width 164 height 37
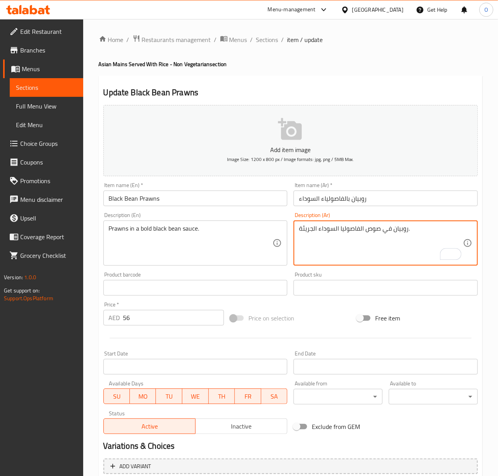
click at [358, 230] on textarea "روبيان في صوص الفاصوليا السوداء الجريئة." at bounding box center [381, 243] width 164 height 37
click at [341, 231] on textarea "روبيان في صوص فاصوليا السوداء الجريئة." at bounding box center [381, 243] width 164 height 37
click at [334, 229] on textarea "روبيان في صوص فاصولياء السوداء الجريئة." at bounding box center [381, 243] width 164 height 37
click at [309, 227] on textarea "روبيان في صوص فاصولياء سوداء الجريئة." at bounding box center [381, 243] width 164 height 37
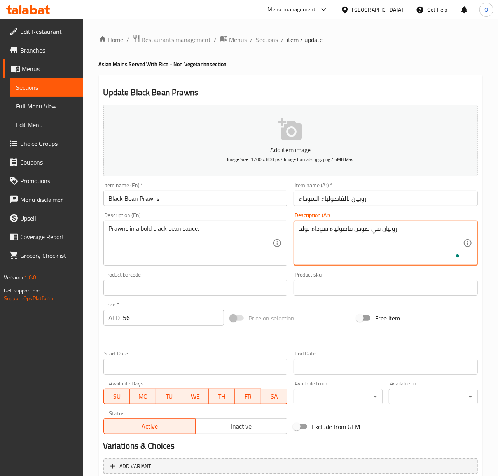
type textarea "روبيان في صوص فاصولياء سوداء بولد."
click at [263, 205] on input "Black Bean Prawns" at bounding box center [195, 199] width 184 height 16
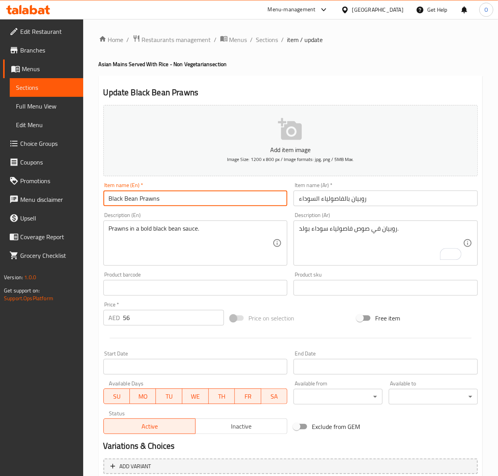
click at [119, 198] on input "Chilli Oil Prawns" at bounding box center [195, 199] width 184 height 16
type input "Chili Oil Prawns"
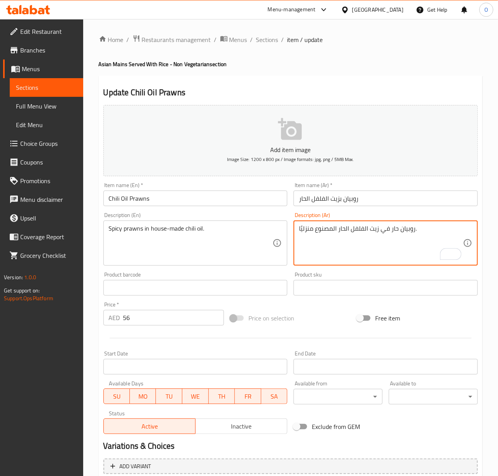
click at [243, 195] on input "Chili Oil Prawns" at bounding box center [195, 199] width 184 height 16
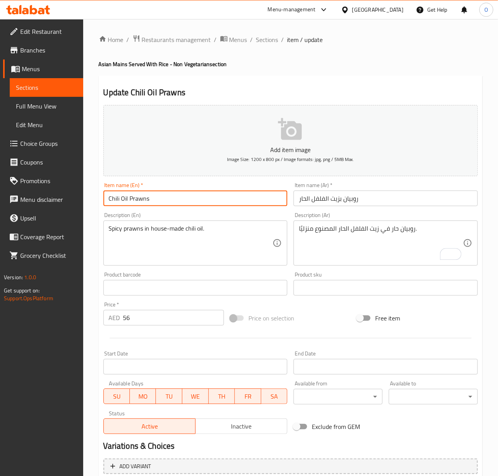
click at [117, 199] on input "Chilli Oil Fish" at bounding box center [195, 199] width 184 height 16
type input "Chili Oil Fish"
click at [405, 232] on textarea "فيليه سمك في زيت الفلفل الحار العطري الحار." at bounding box center [381, 243] width 164 height 37
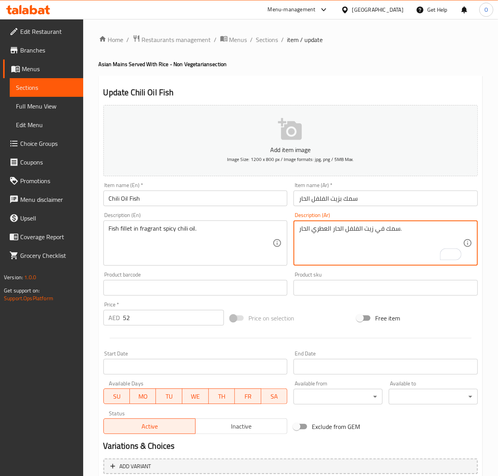
click at [383, 231] on textarea "سمك في زيت الفلفل الحار العطري الحار." at bounding box center [381, 243] width 164 height 37
paste textarea "ليه في"
type textarea "سمك فيليه في زيت الفلفل الحار العطري الحار."
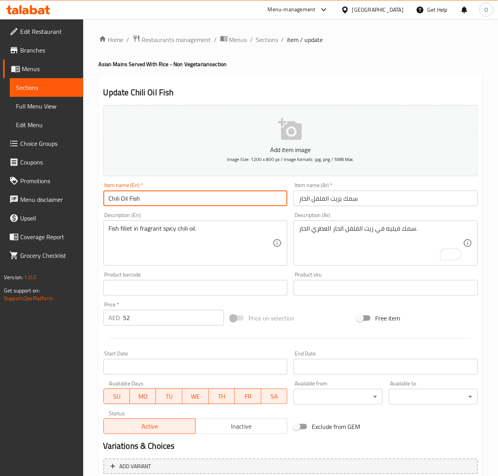
click at [206, 203] on input "Chili Oil Fish" at bounding box center [195, 199] width 184 height 16
